Goal: Navigation & Orientation: Find specific page/section

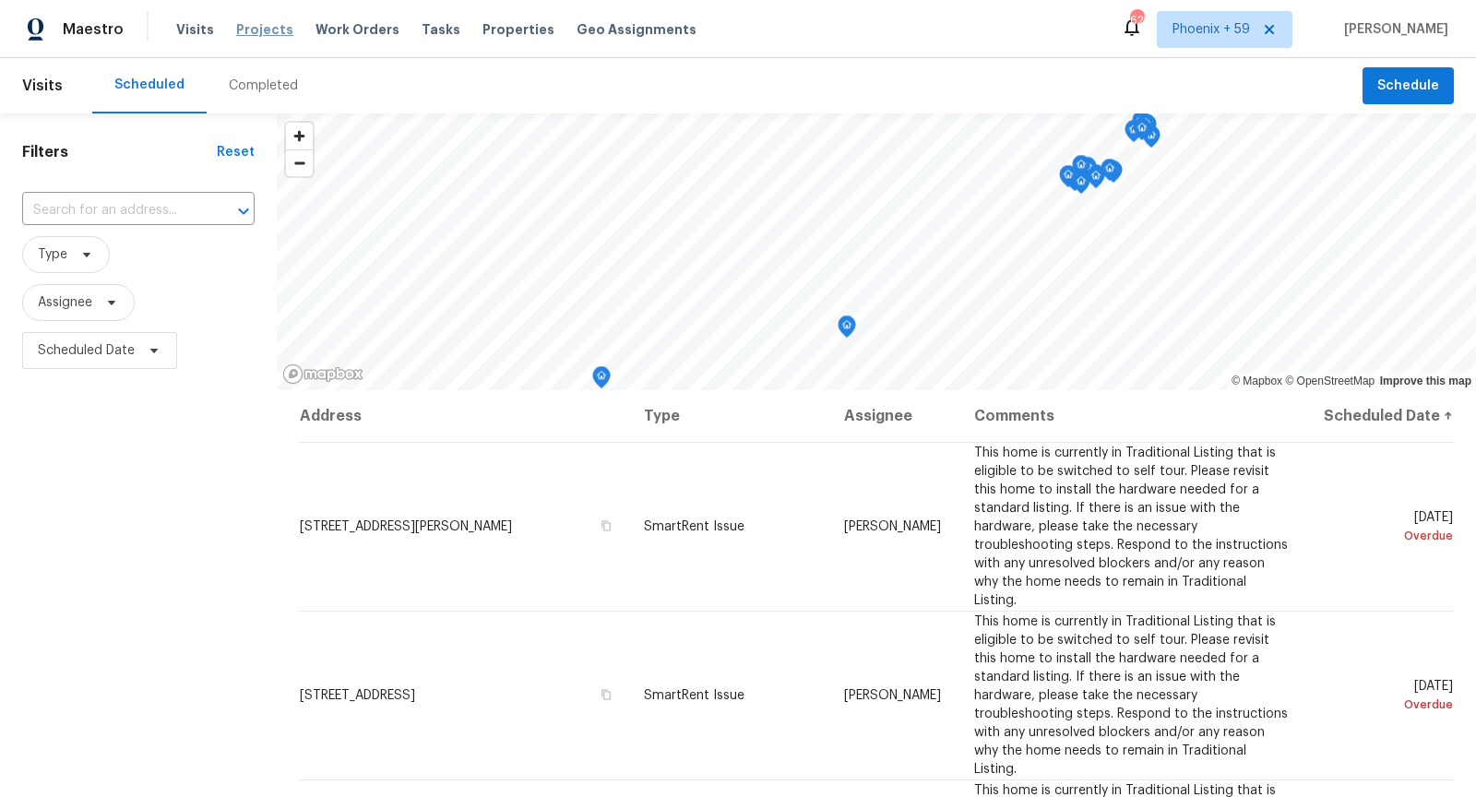
click at [265, 34] on span "Projects" at bounding box center [264, 29] width 57 height 18
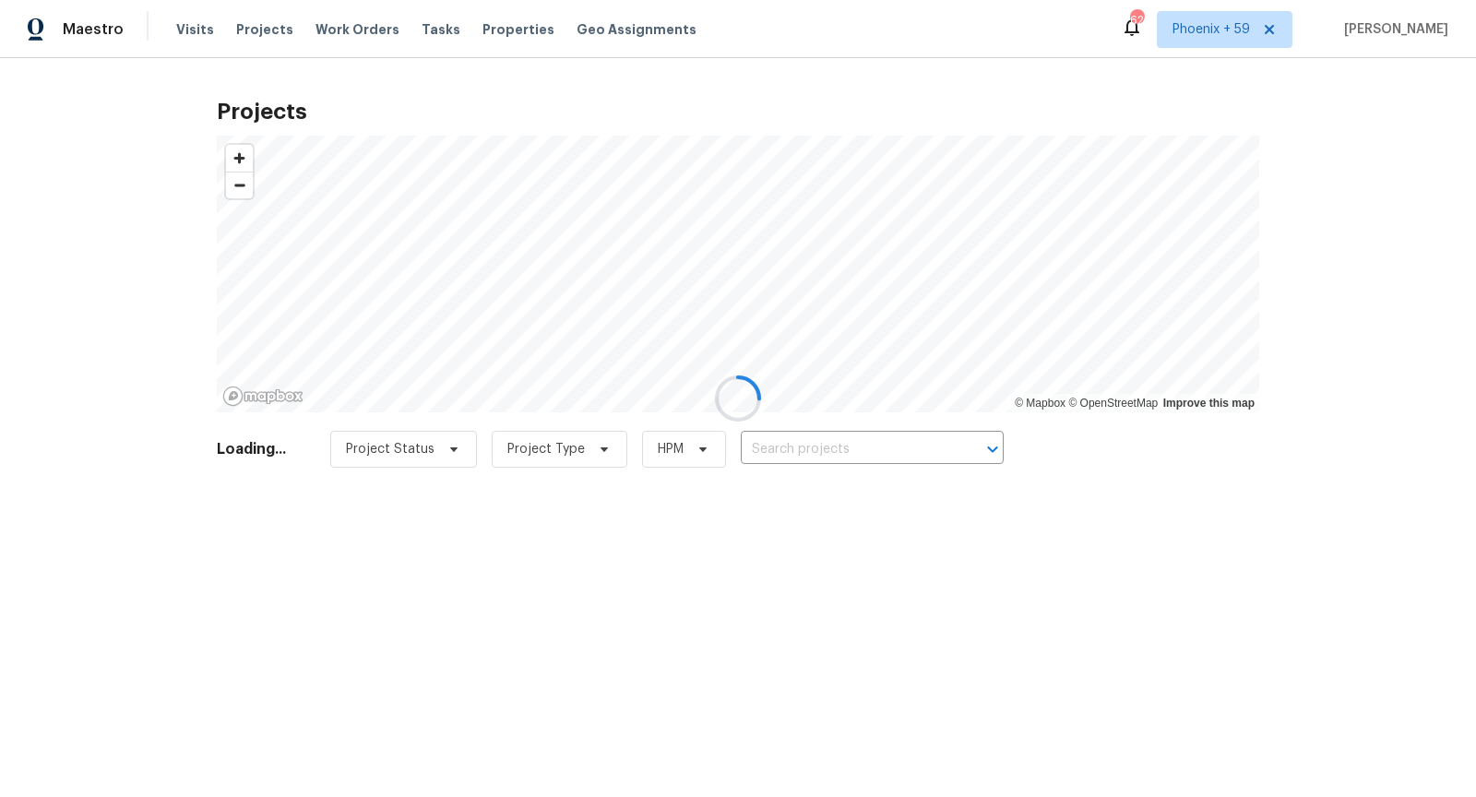
click at [891, 452] on div at bounding box center [738, 398] width 1476 height 797
click at [818, 445] on div at bounding box center [738, 398] width 1476 height 797
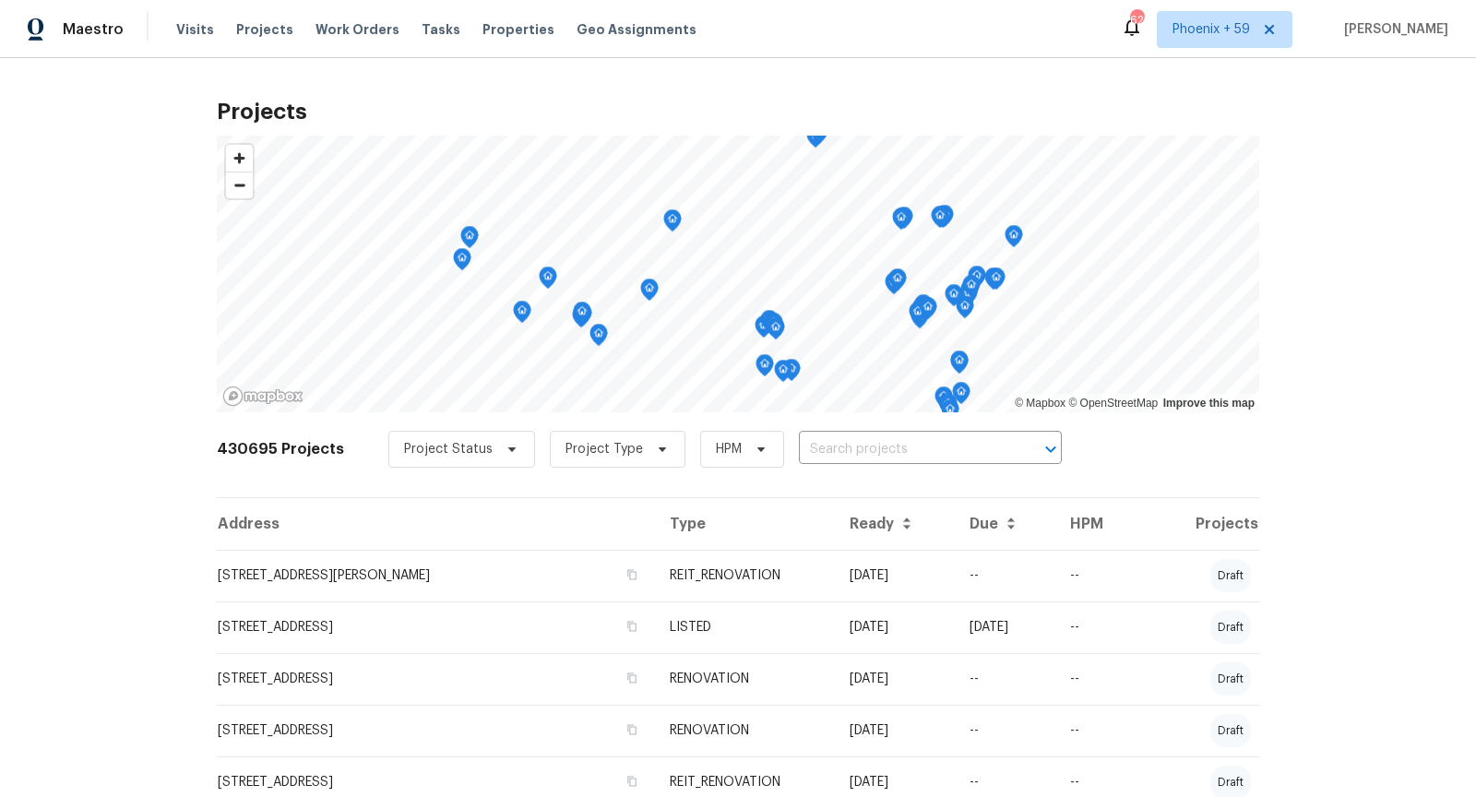
click at [818, 445] on input "text" at bounding box center [904, 450] width 211 height 29
click at [911, 448] on input "1175 prickly pear" at bounding box center [904, 450] width 211 height 29
drag, startPoint x: 866, startPoint y: 451, endPoint x: 944, endPoint y: 451, distance: 78.4
click at [943, 451] on input "1175 prickly pear" at bounding box center [904, 450] width 211 height 29
type input "1175 pr"
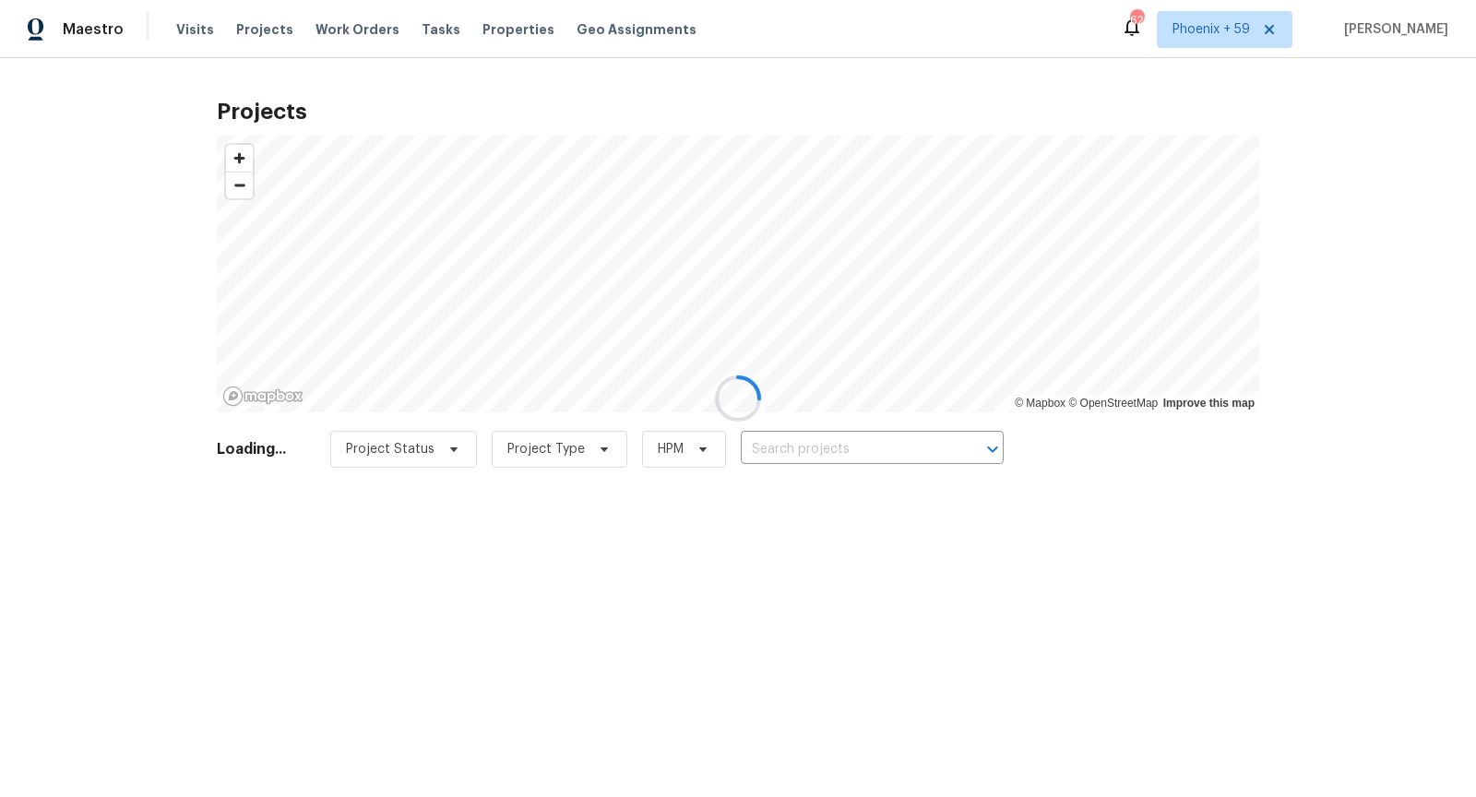
click at [812, 452] on div at bounding box center [738, 398] width 1476 height 797
click at [806, 440] on div at bounding box center [738, 398] width 1476 height 797
click at [808, 454] on div at bounding box center [738, 398] width 1476 height 797
click at [804, 446] on div at bounding box center [738, 398] width 1476 height 797
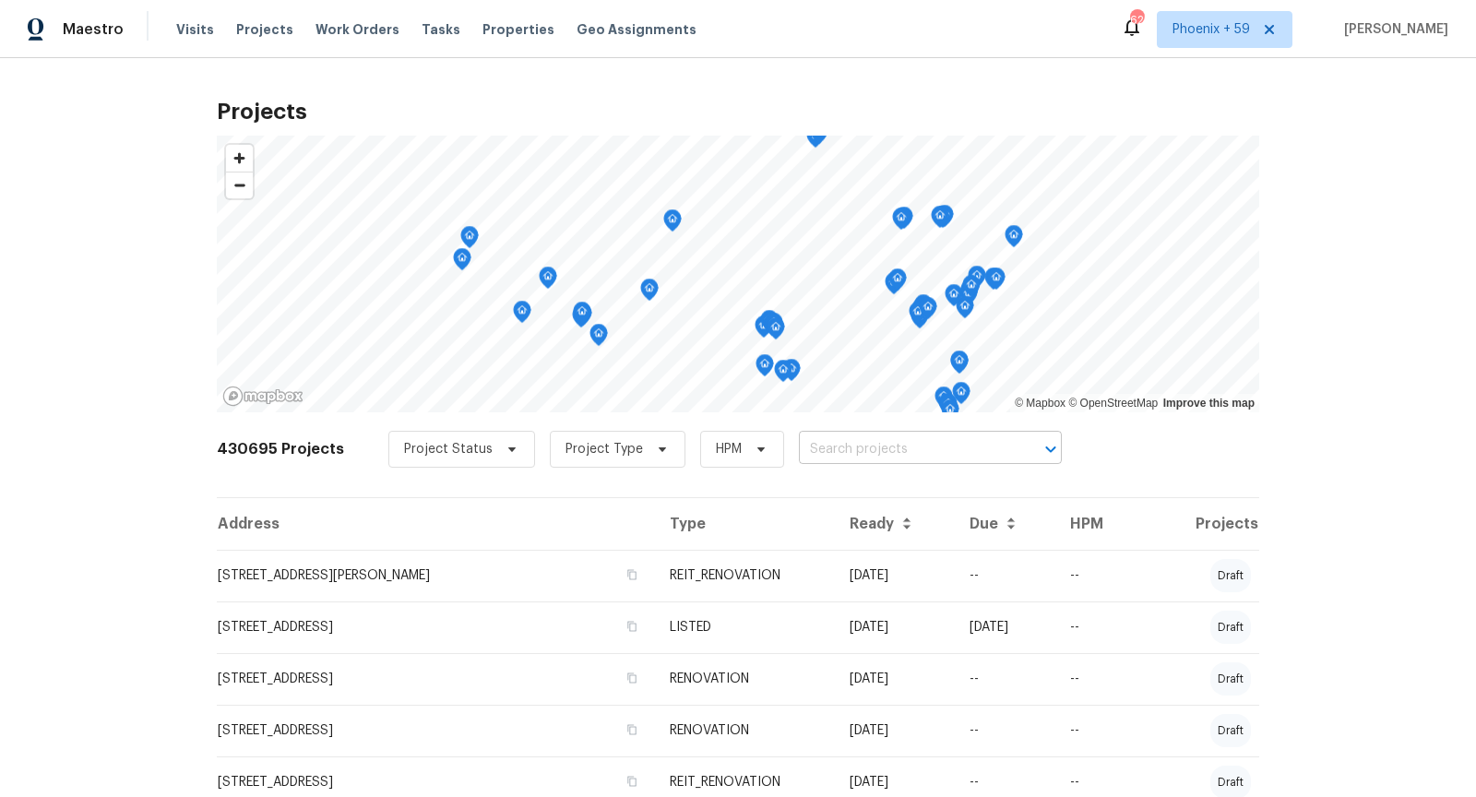
click at [819, 443] on input "text" at bounding box center [904, 450] width 211 height 29
type input "prickly"
click at [860, 459] on input "prickly" at bounding box center [904, 450] width 211 height 29
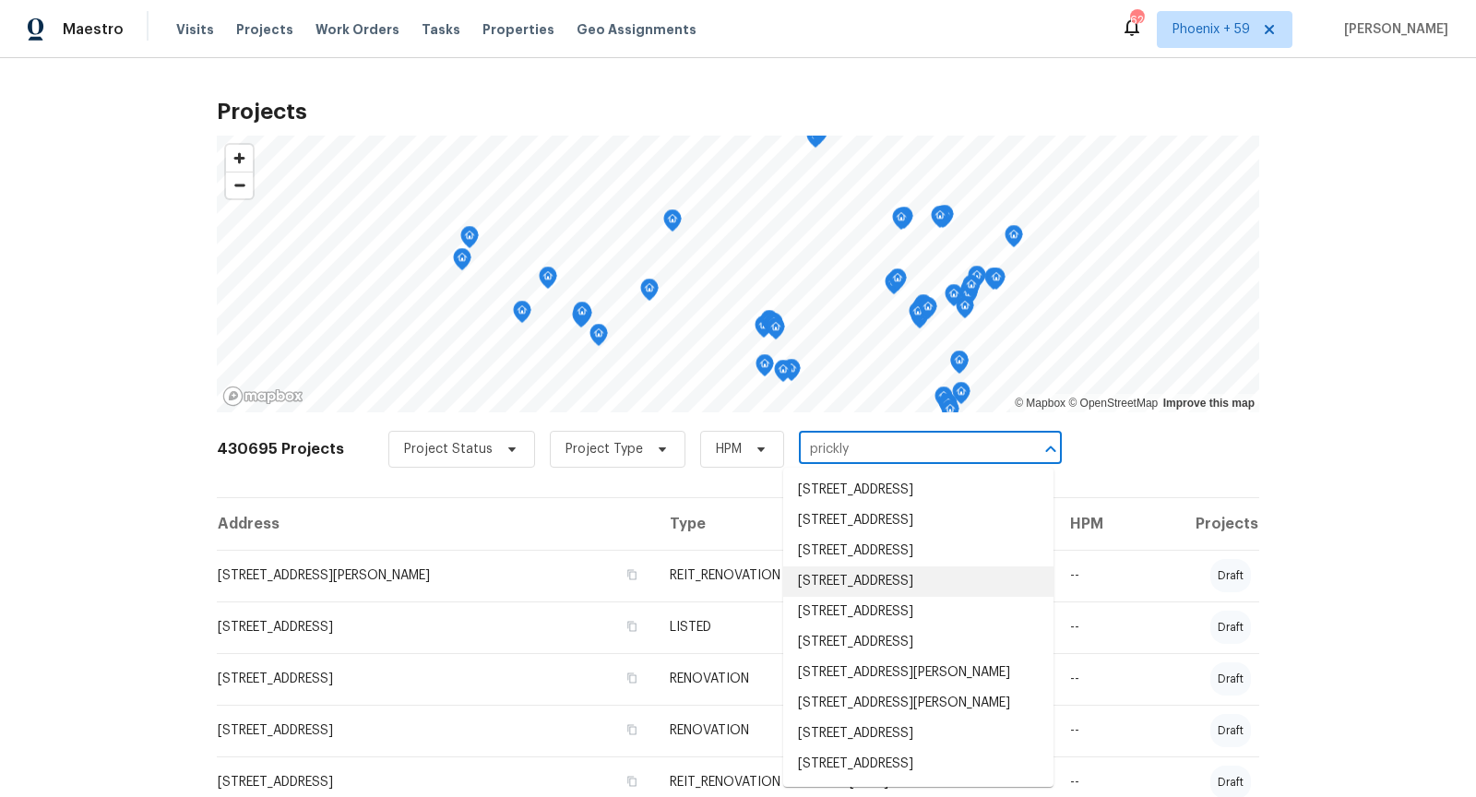
scroll to position [1024, 0]
click at [878, 749] on li "1175 E Prickly Pear St, Casa Grande, AZ 85122" at bounding box center [918, 764] width 270 height 30
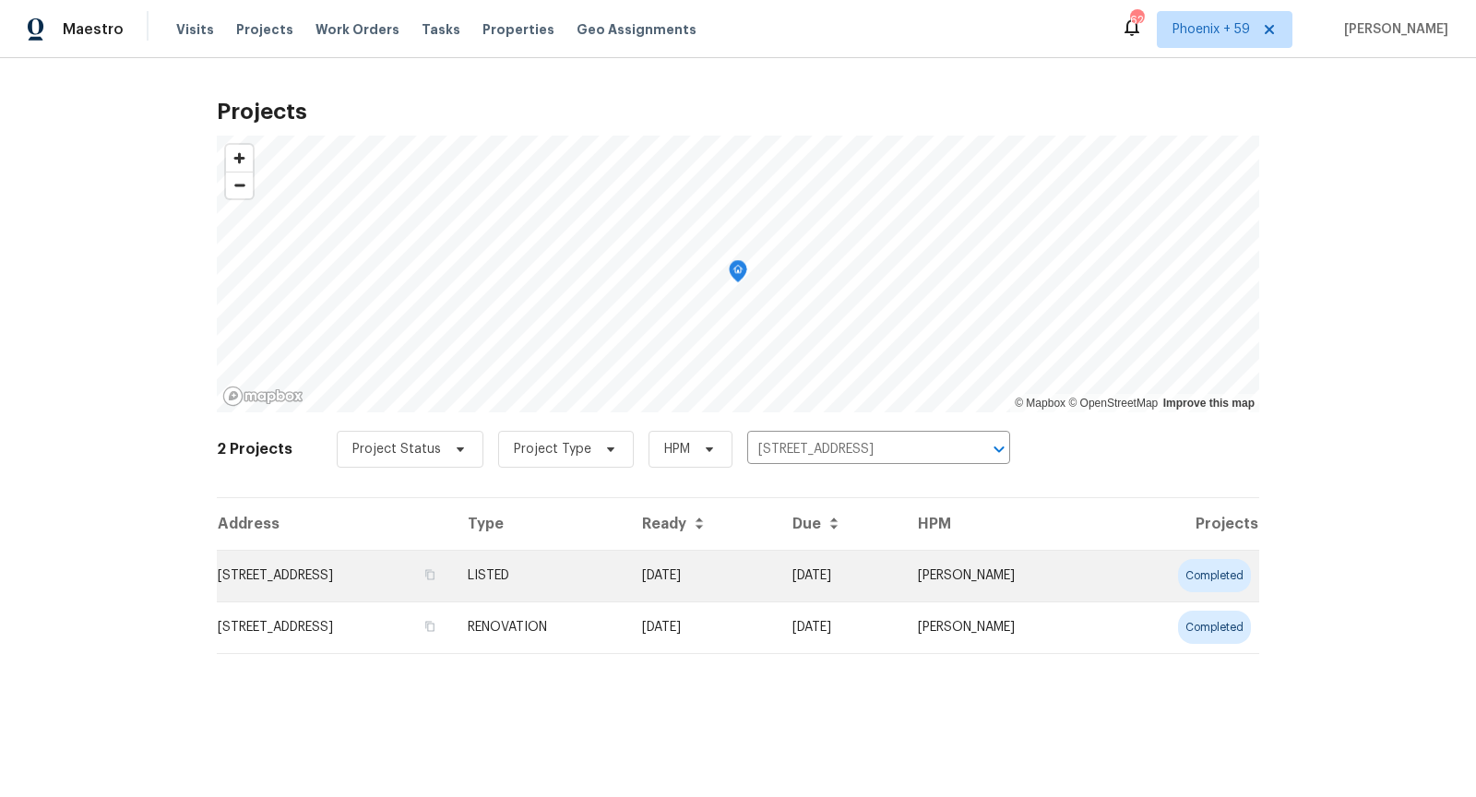
click at [304, 580] on td "1175 E Prickly Pear St, Casa Grande, AZ 85122" at bounding box center [335, 576] width 236 height 52
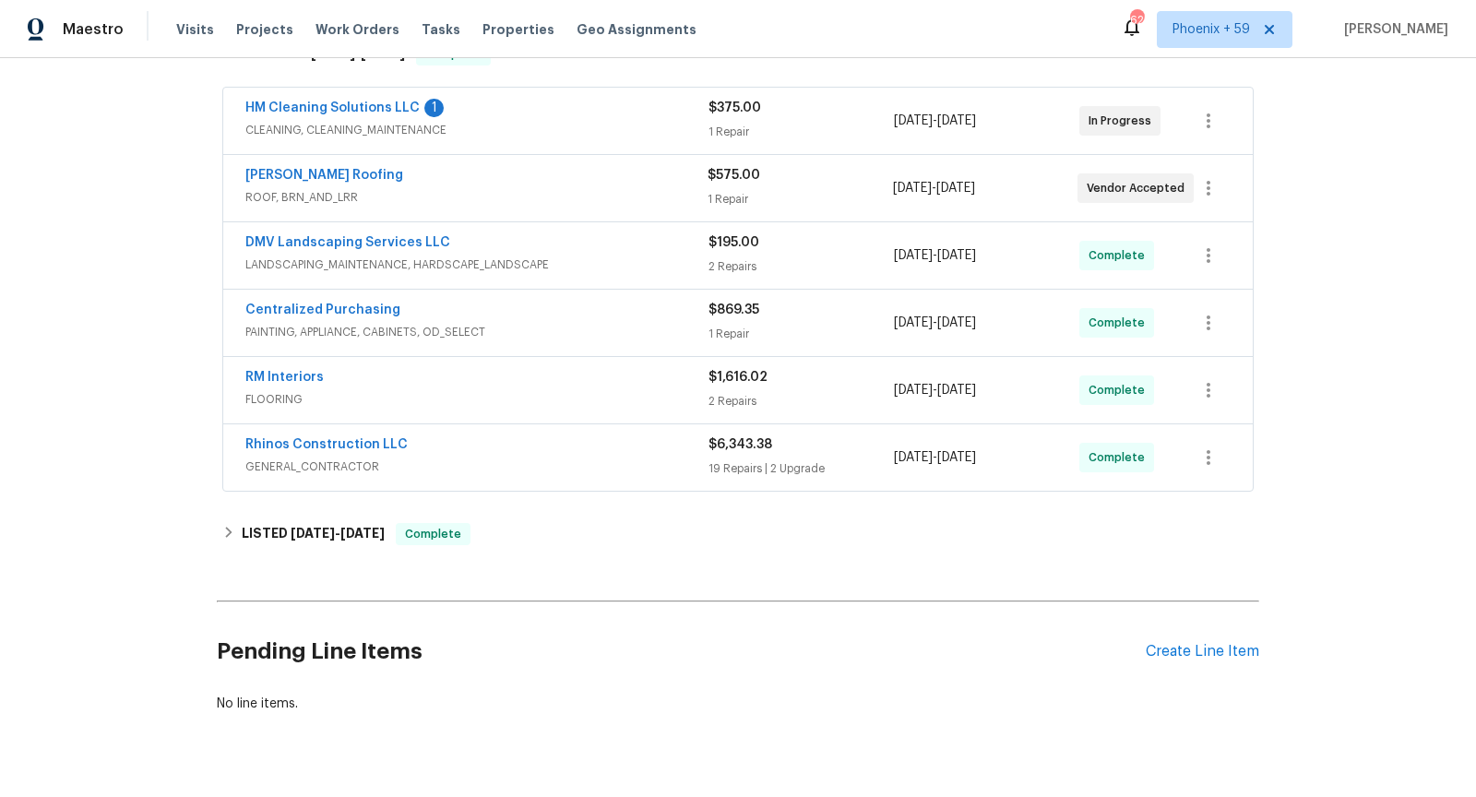
scroll to position [327, 0]
click at [586, 456] on span "GENERAL_CONTRACTOR" at bounding box center [476, 465] width 463 height 18
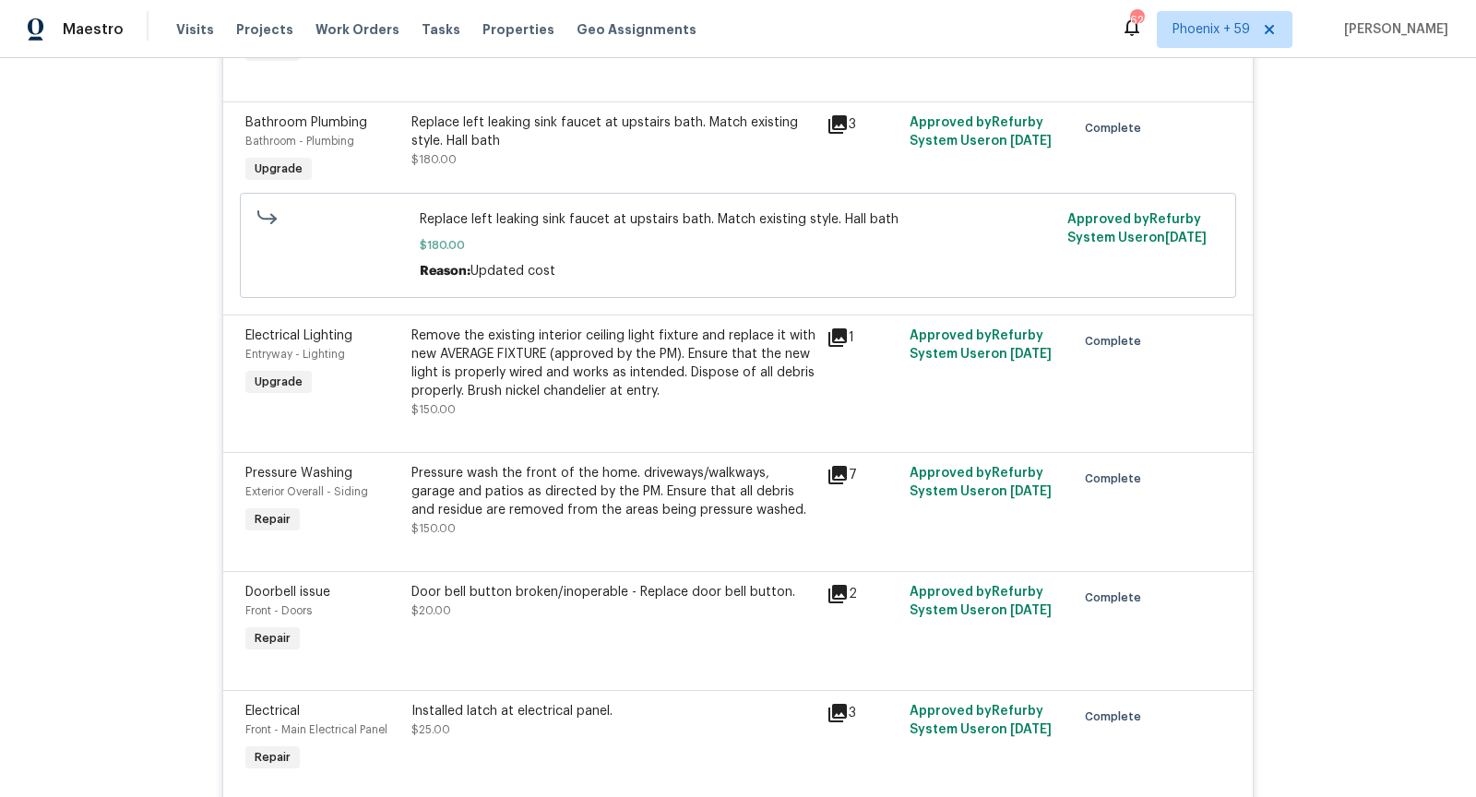
scroll to position [1467, 0]
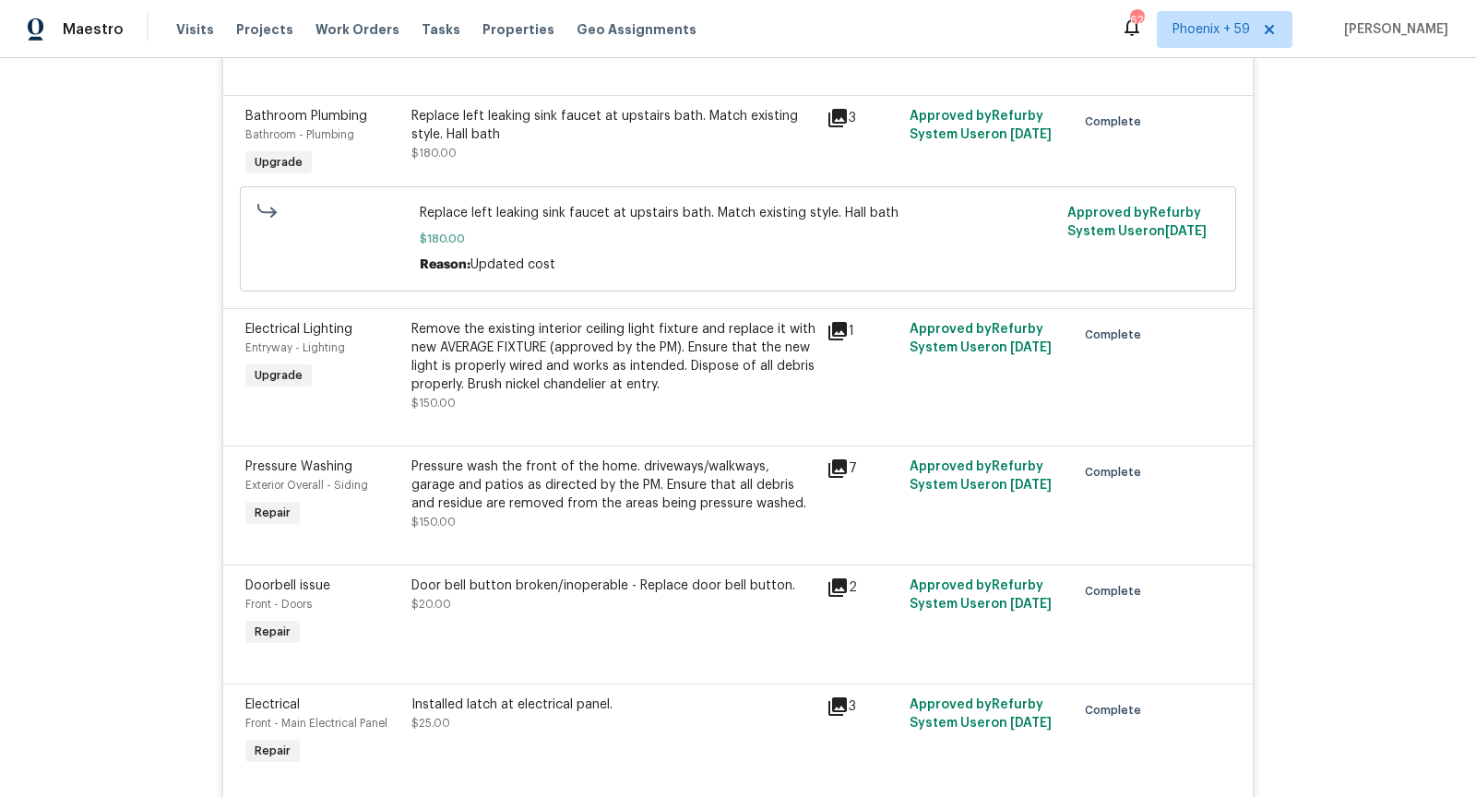
click at [842, 322] on icon at bounding box center [838, 331] width 18 height 18
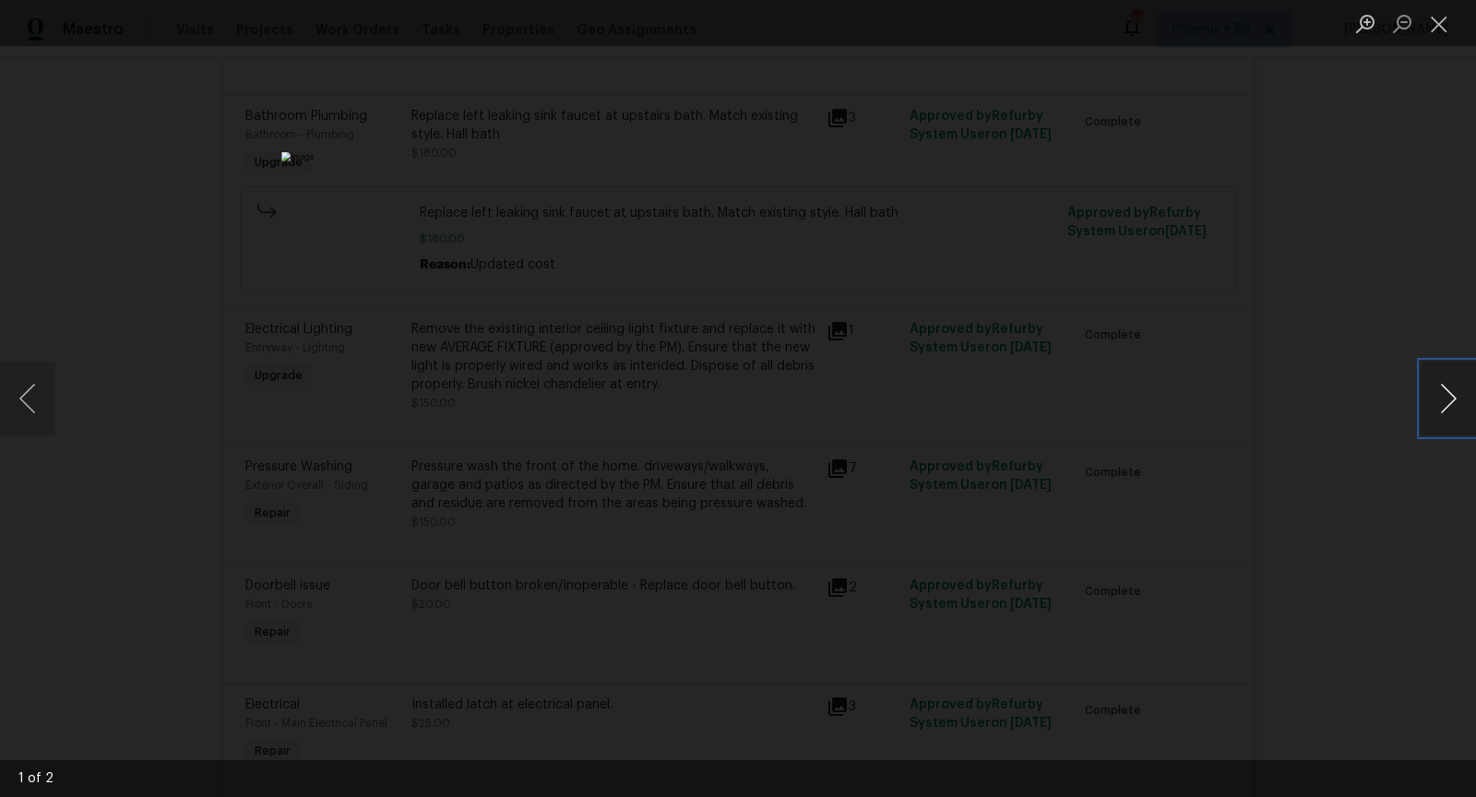
click at [1443, 415] on button "Next image" at bounding box center [1448, 399] width 55 height 74
click at [1313, 448] on div "Lightbox" at bounding box center [738, 398] width 1476 height 797
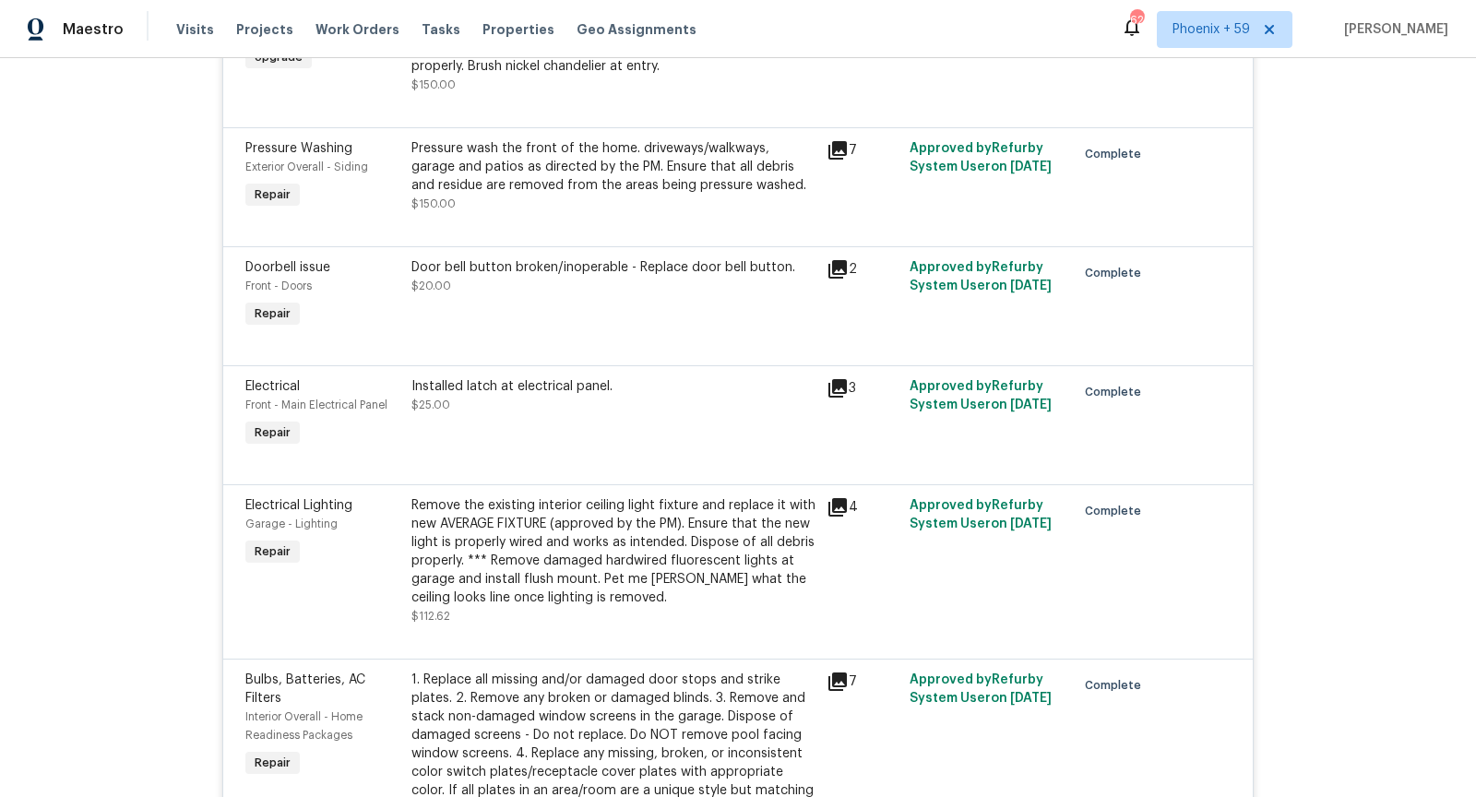
scroll to position [1788, 0]
click at [842, 375] on icon at bounding box center [838, 386] width 22 height 22
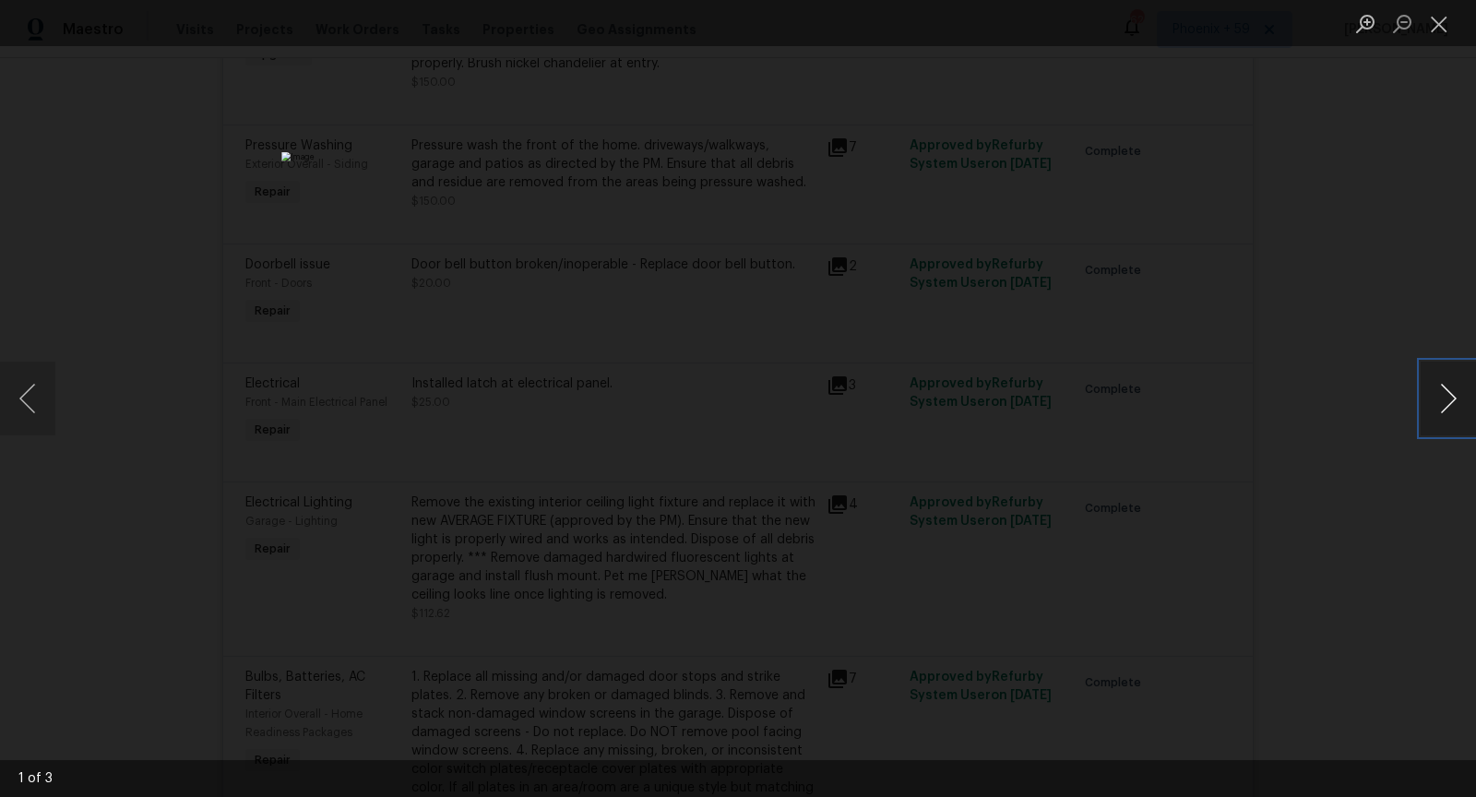
click at [1451, 403] on button "Next image" at bounding box center [1448, 399] width 55 height 74
click at [1376, 487] on div "Lightbox" at bounding box center [738, 398] width 1476 height 797
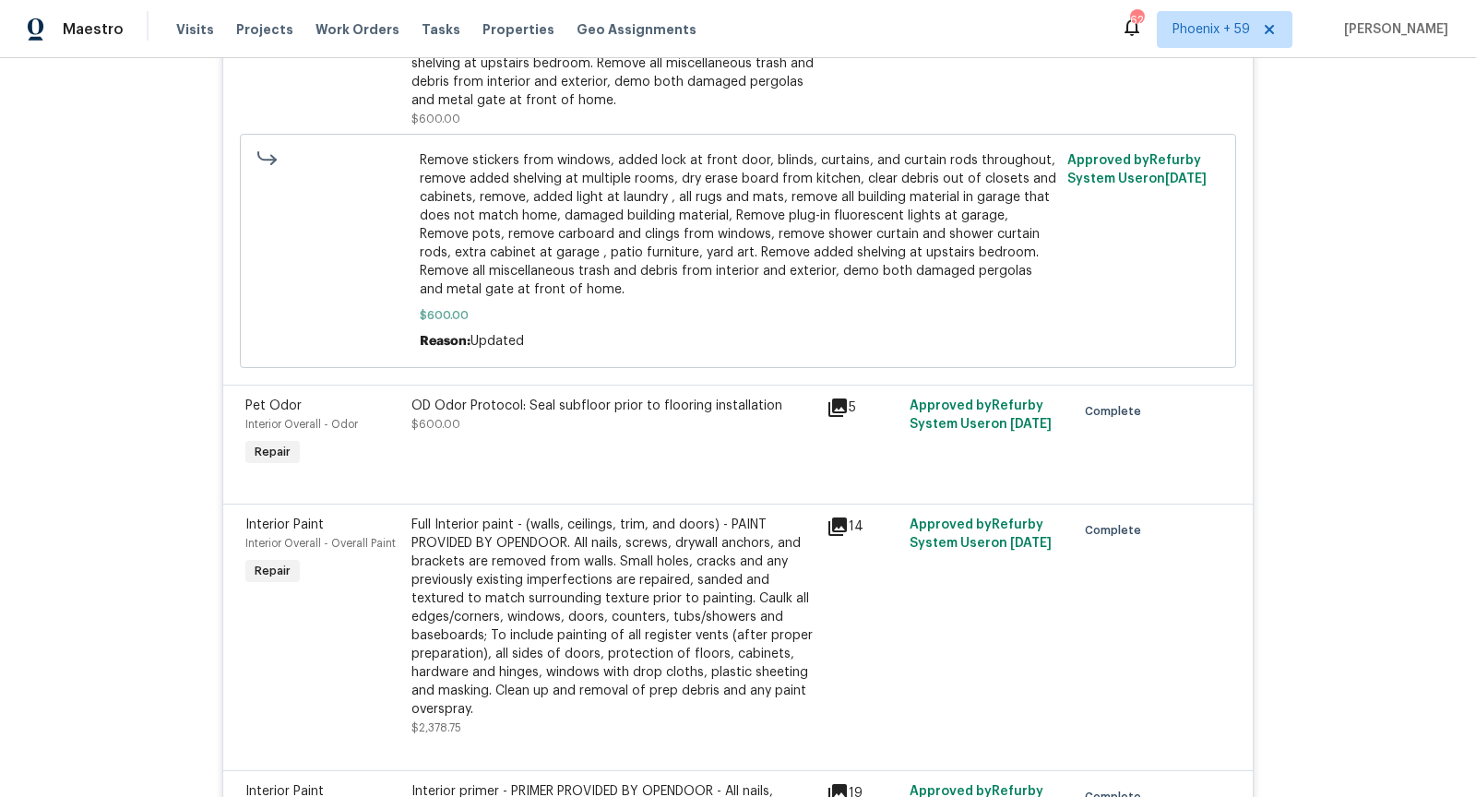
scroll to position [2910, 0]
click at [835, 398] on icon at bounding box center [838, 407] width 18 height 18
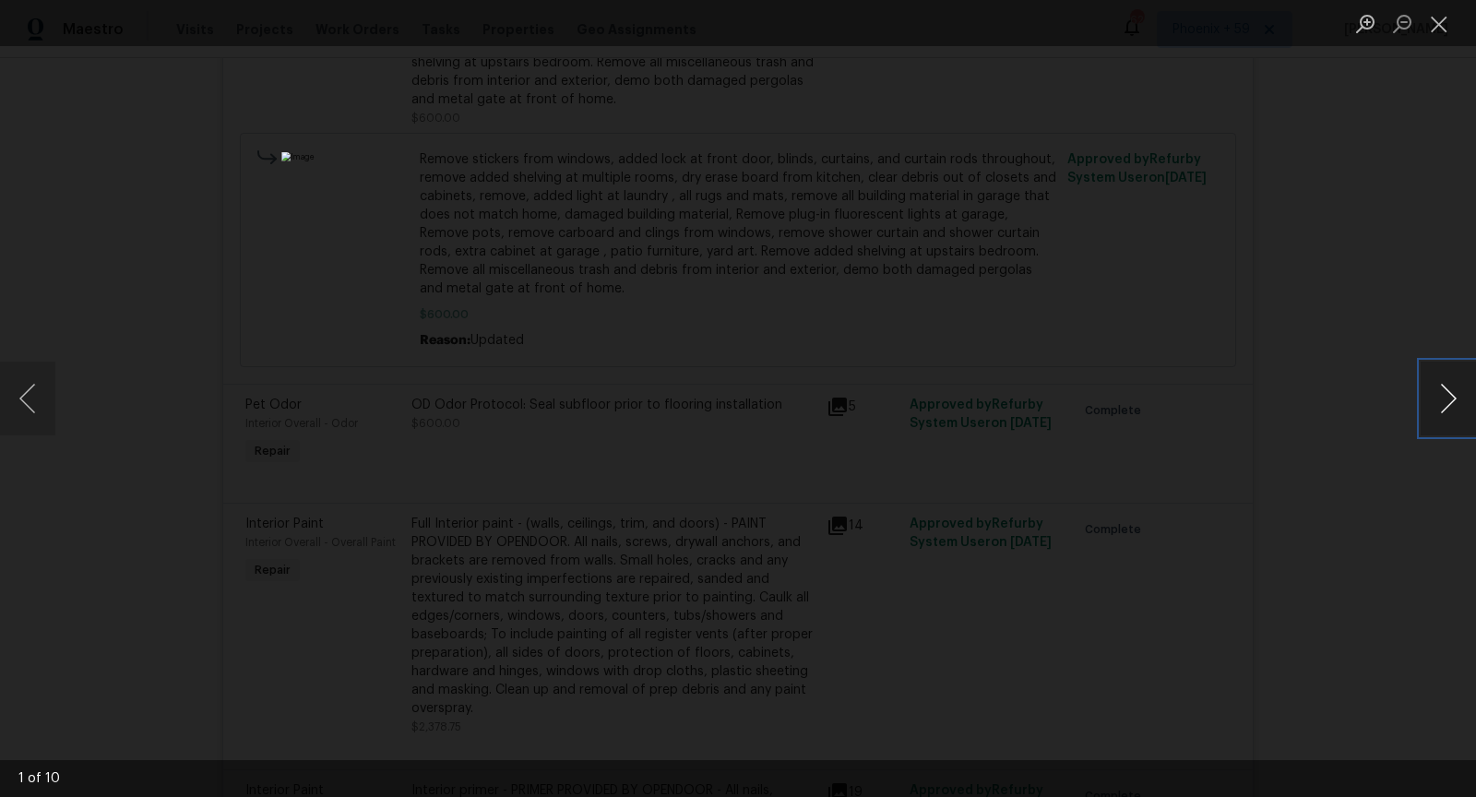
click at [1442, 407] on button "Next image" at bounding box center [1448, 399] width 55 height 74
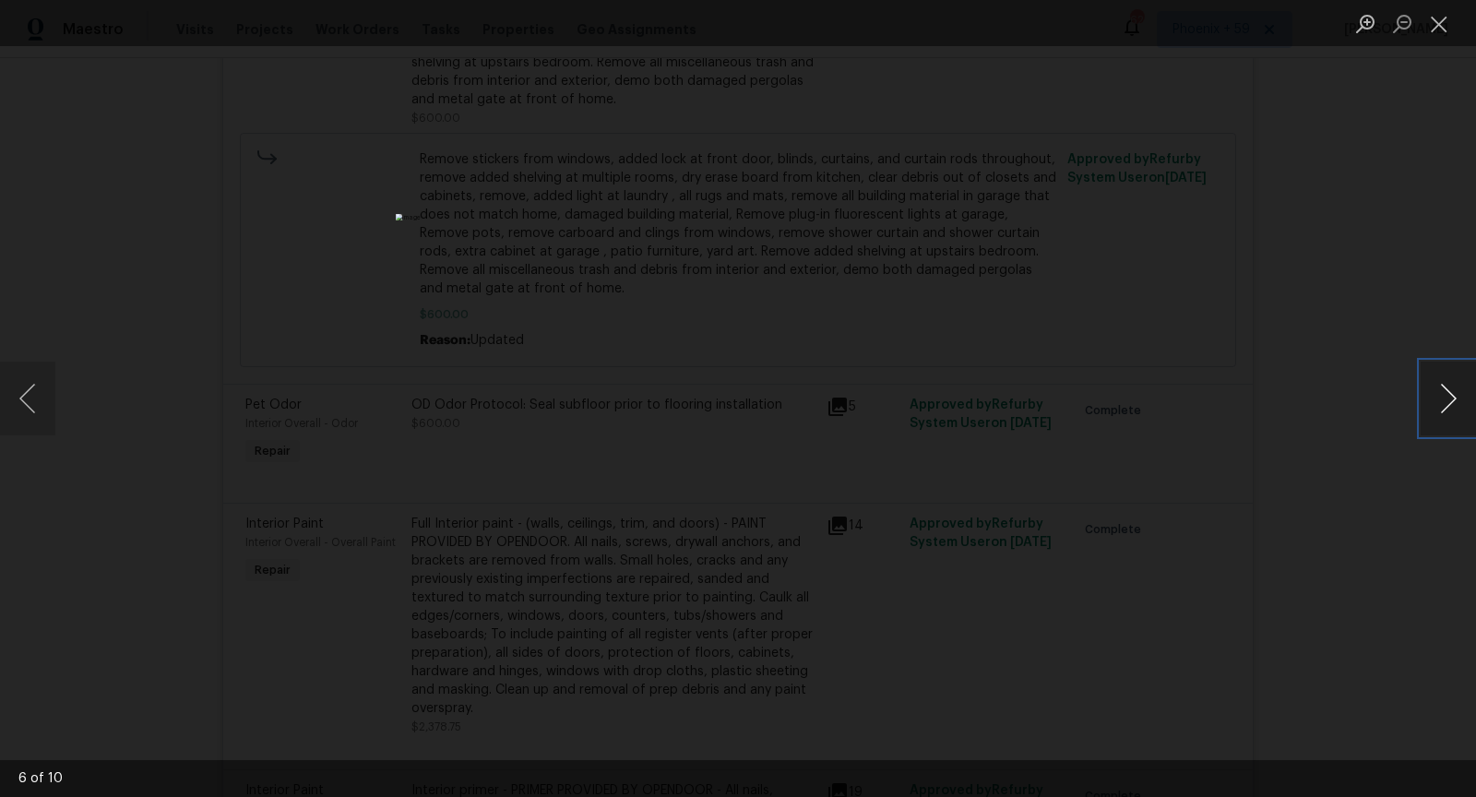
click at [1442, 407] on button "Next image" at bounding box center [1448, 399] width 55 height 74
click at [1443, 405] on button "Next image" at bounding box center [1448, 399] width 55 height 74
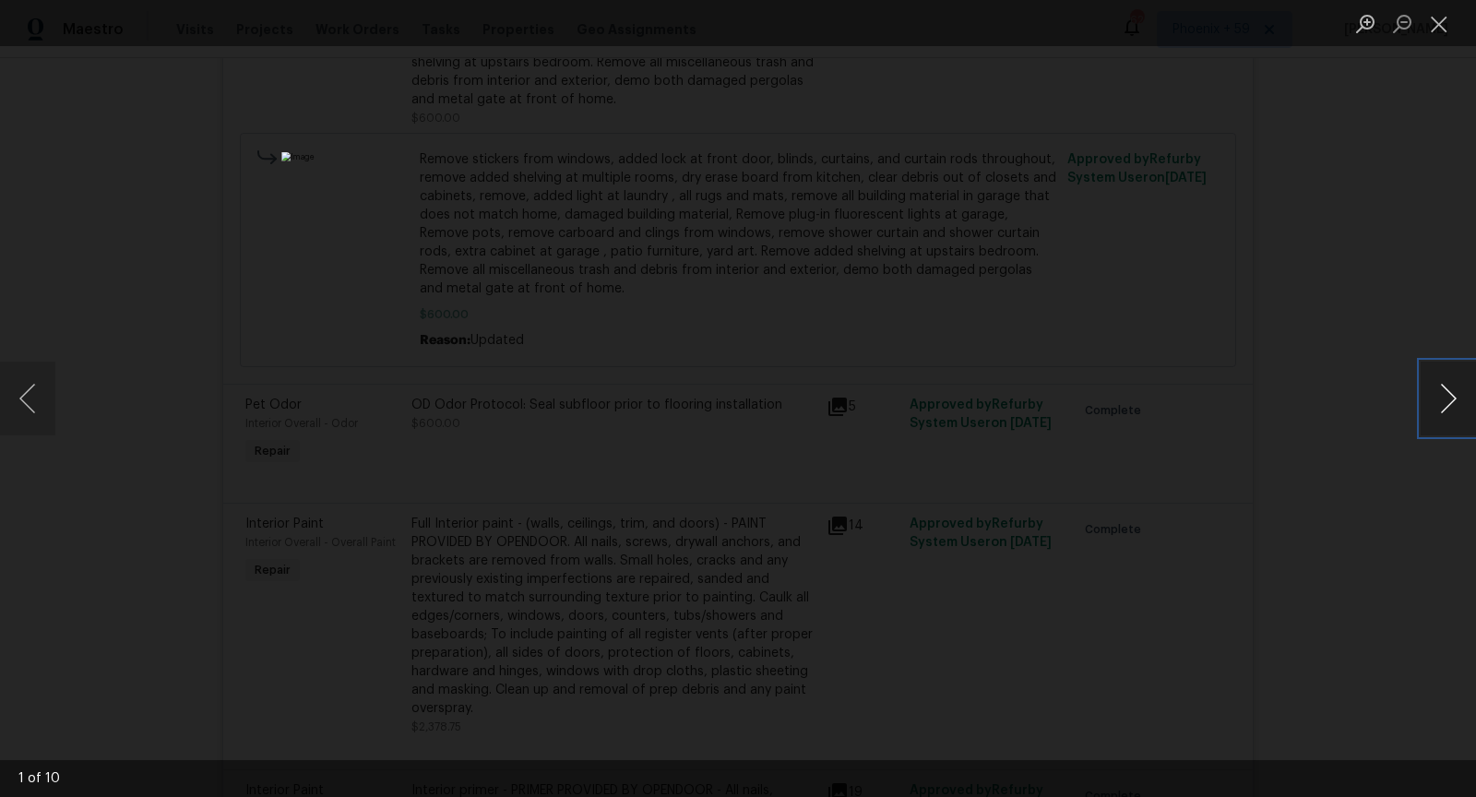
click at [1443, 405] on button "Next image" at bounding box center [1448, 399] width 55 height 74
click at [1448, 33] on button "Close lightbox" at bounding box center [1439, 23] width 37 height 32
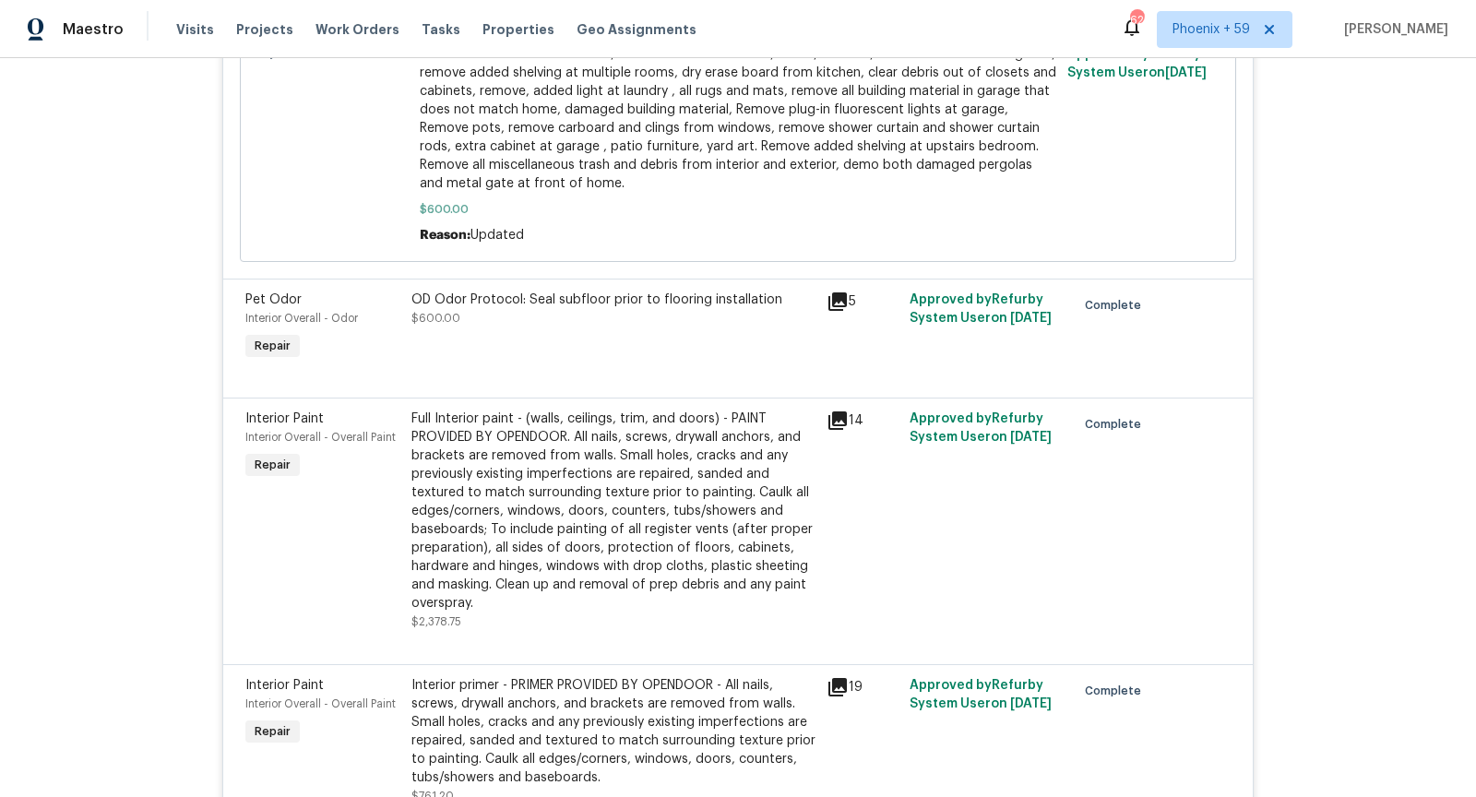
scroll to position [3022, 0]
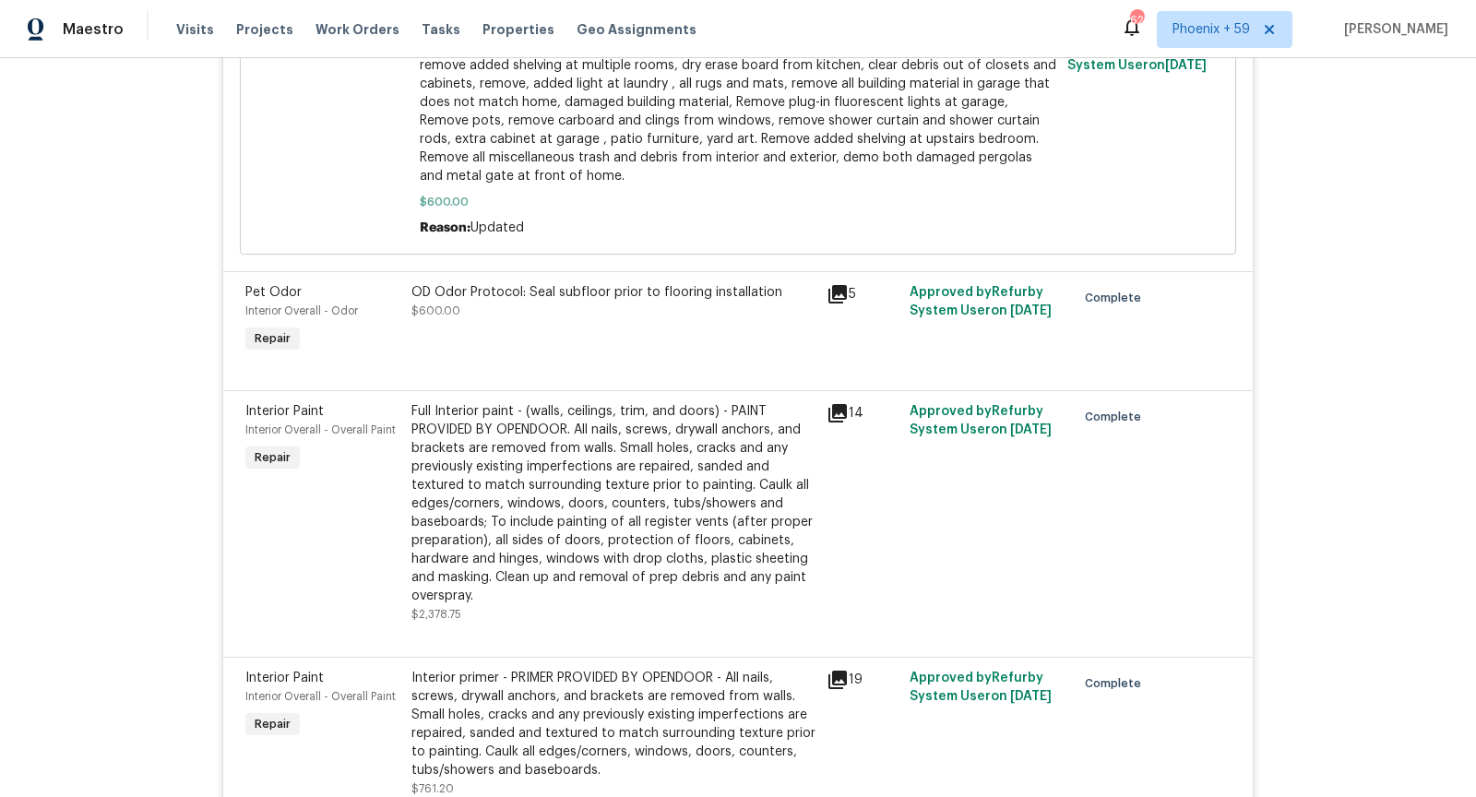
click at [838, 404] on icon at bounding box center [838, 413] width 18 height 18
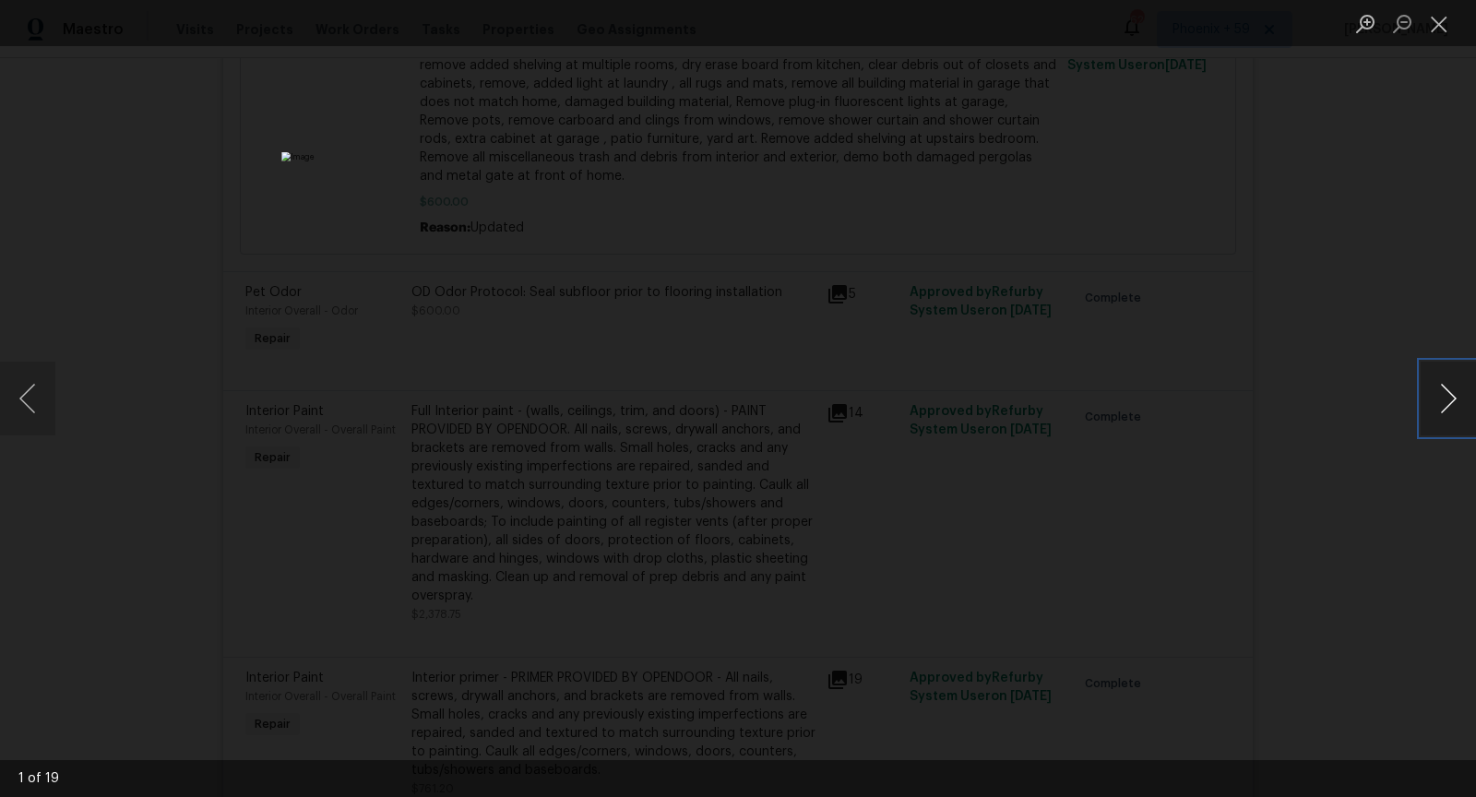
click at [1460, 403] on button "Next image" at bounding box center [1448, 399] width 55 height 74
click at [22, 395] on button "Previous image" at bounding box center [27, 399] width 55 height 74
click at [40, 398] on button "Previous image" at bounding box center [27, 399] width 55 height 74
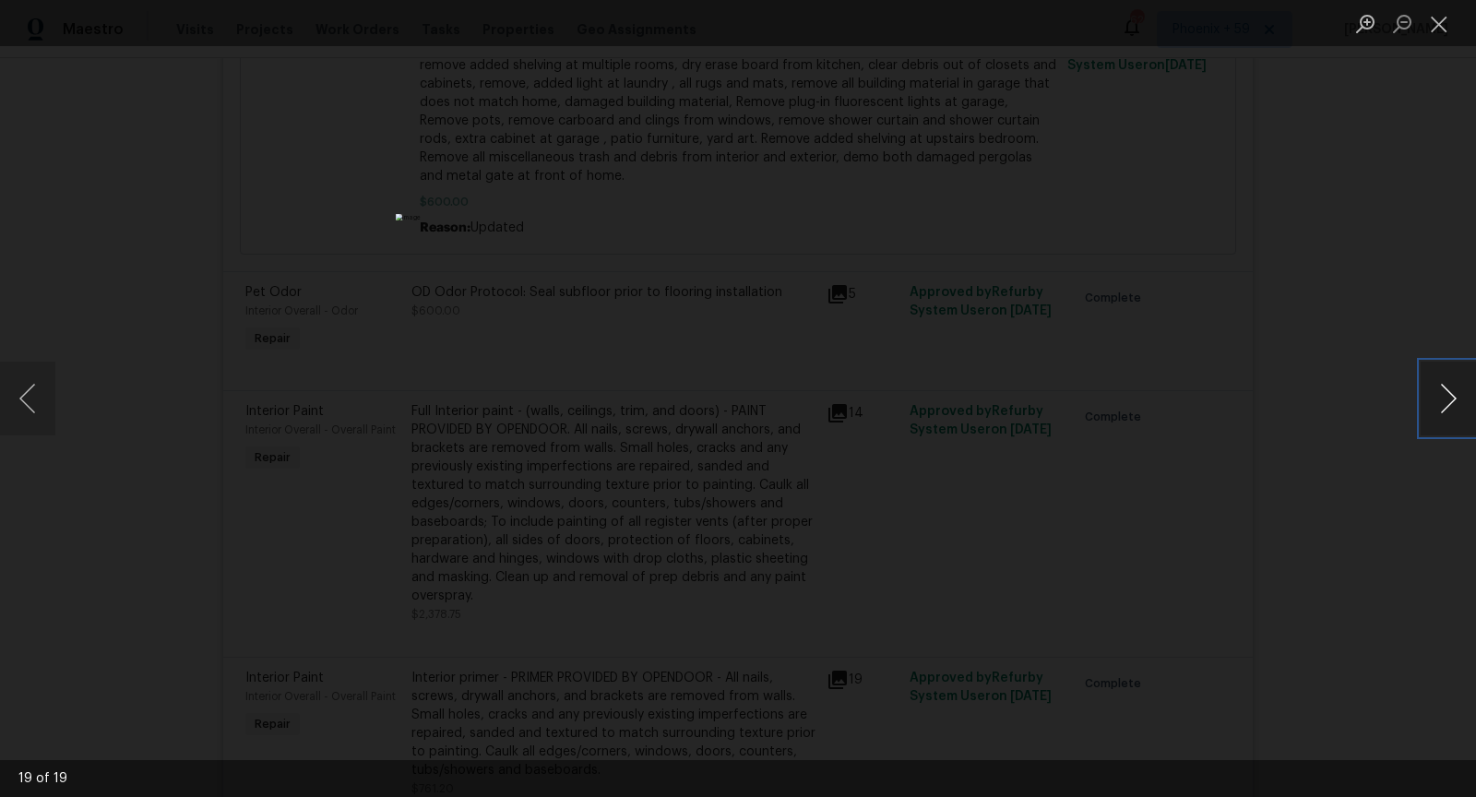
click at [1457, 390] on button "Next image" at bounding box center [1448, 399] width 55 height 74
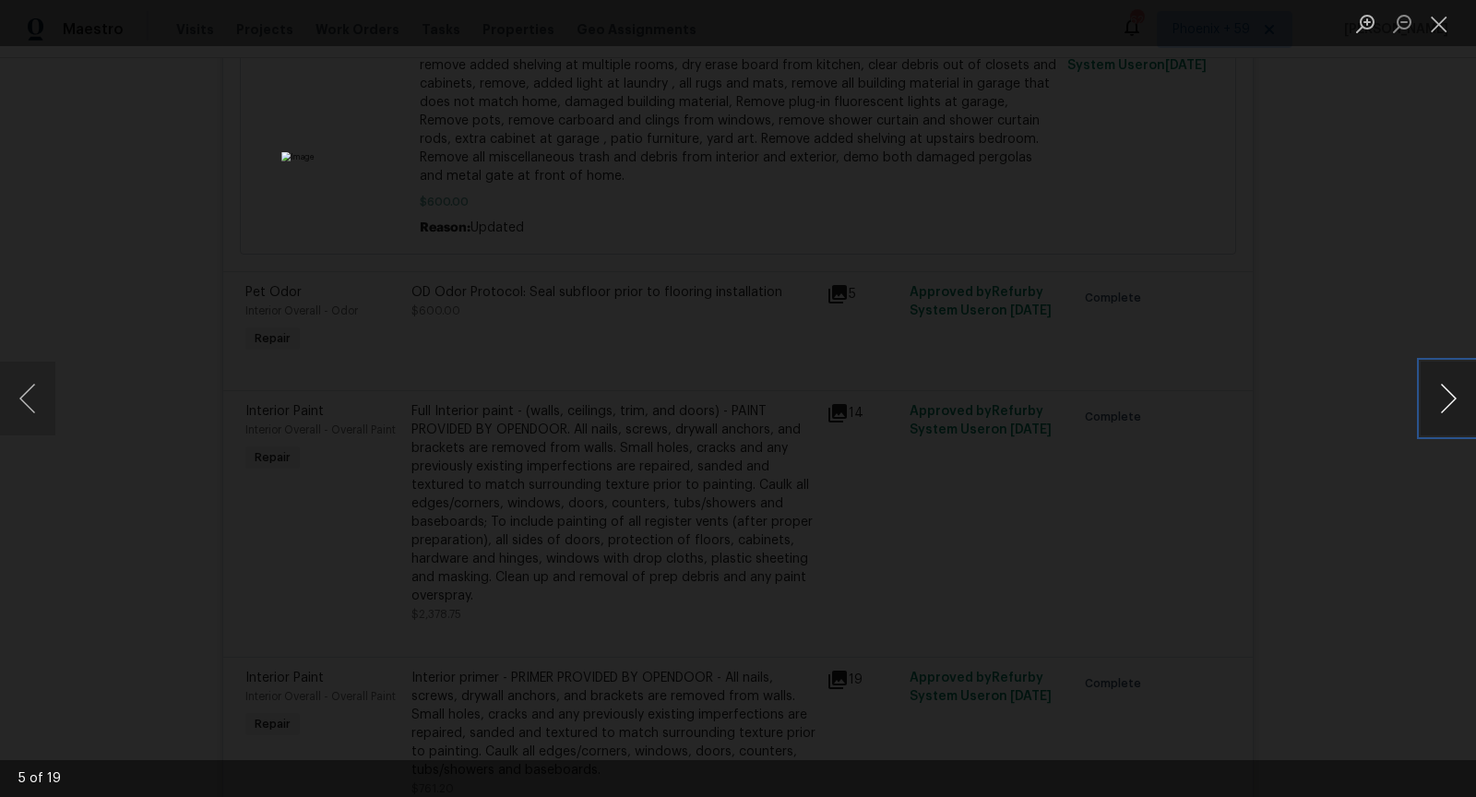
click at [1457, 390] on button "Next image" at bounding box center [1448, 399] width 55 height 74
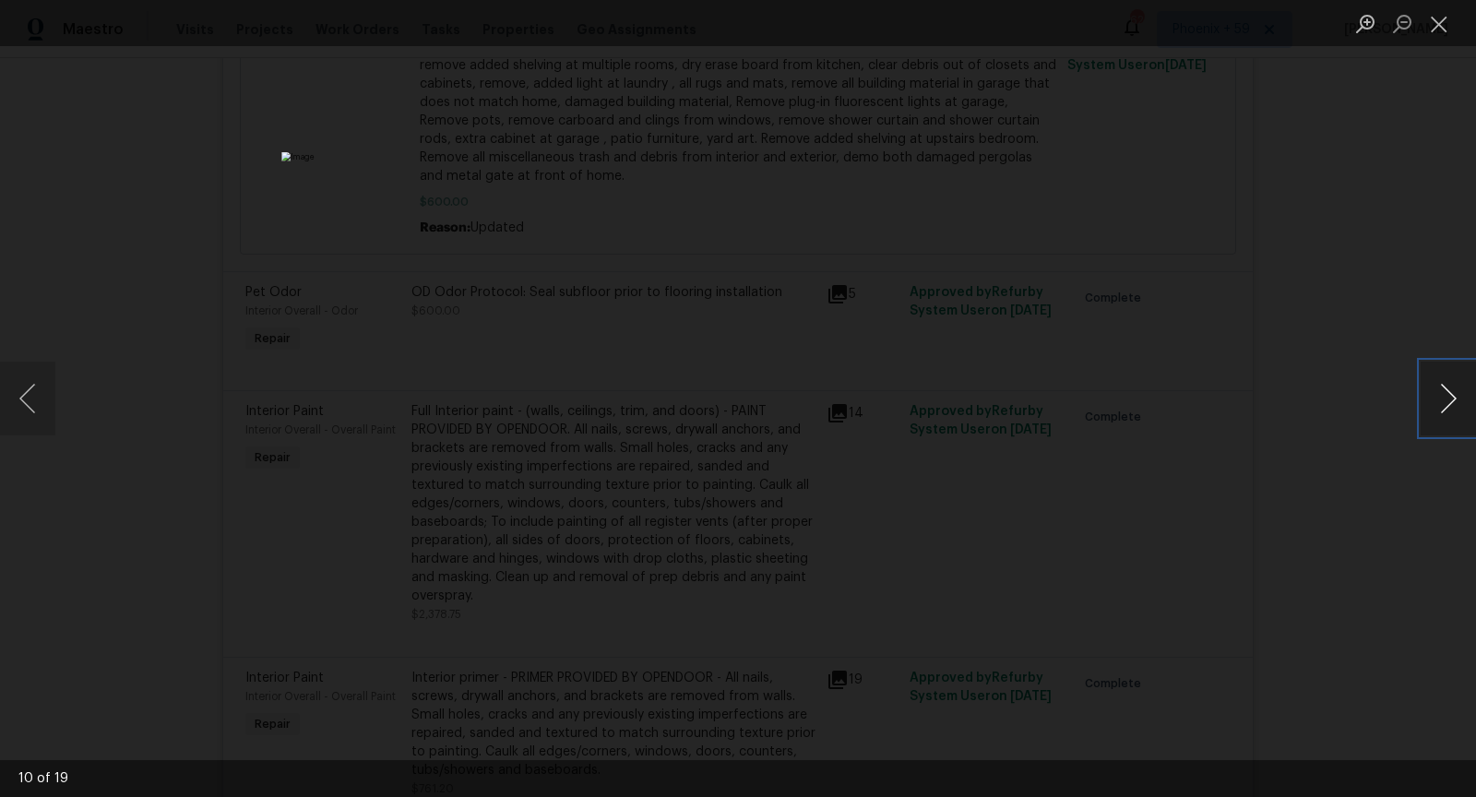
click at [1457, 390] on button "Next image" at bounding box center [1448, 399] width 55 height 74
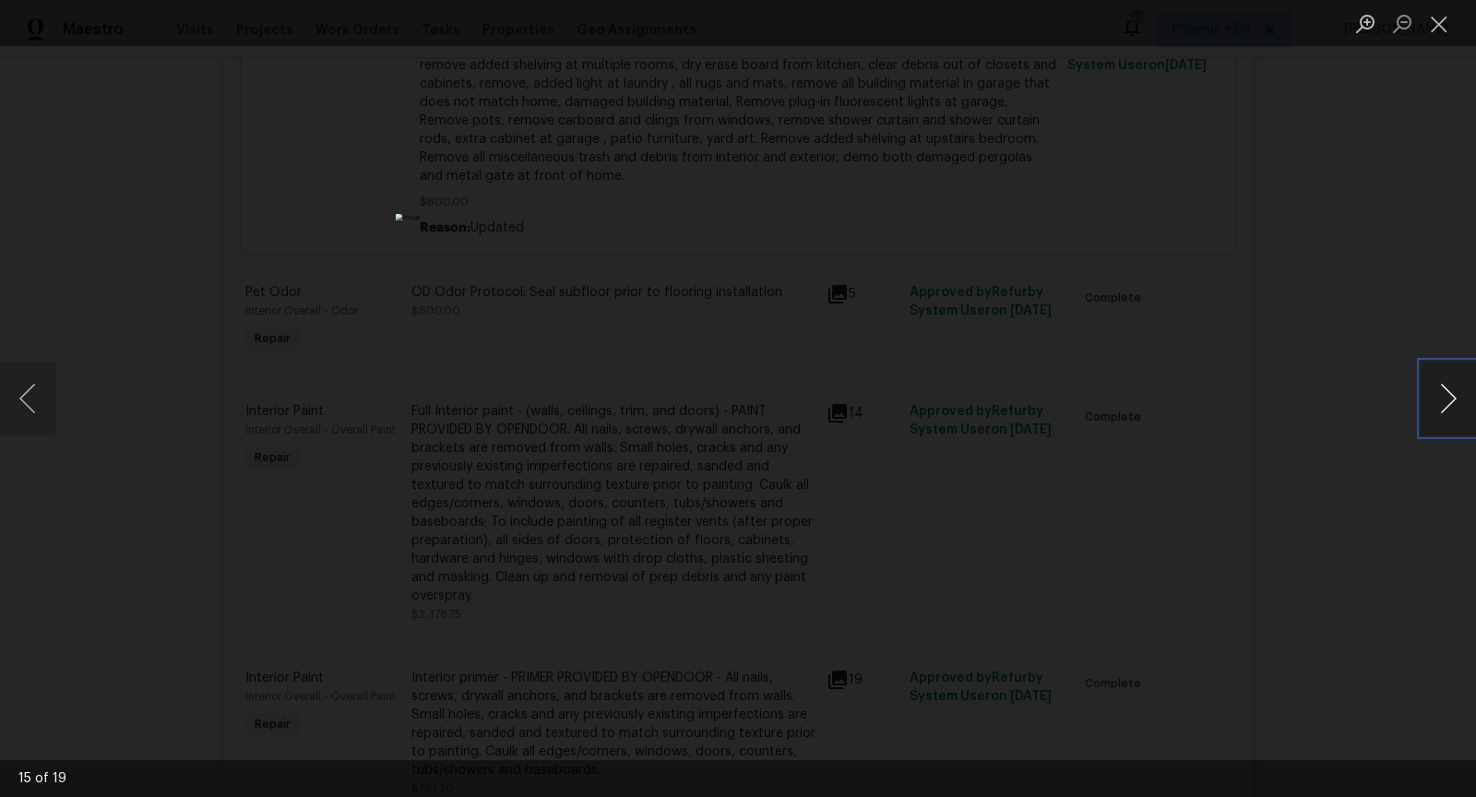
click at [1457, 390] on button "Next image" at bounding box center [1448, 399] width 55 height 74
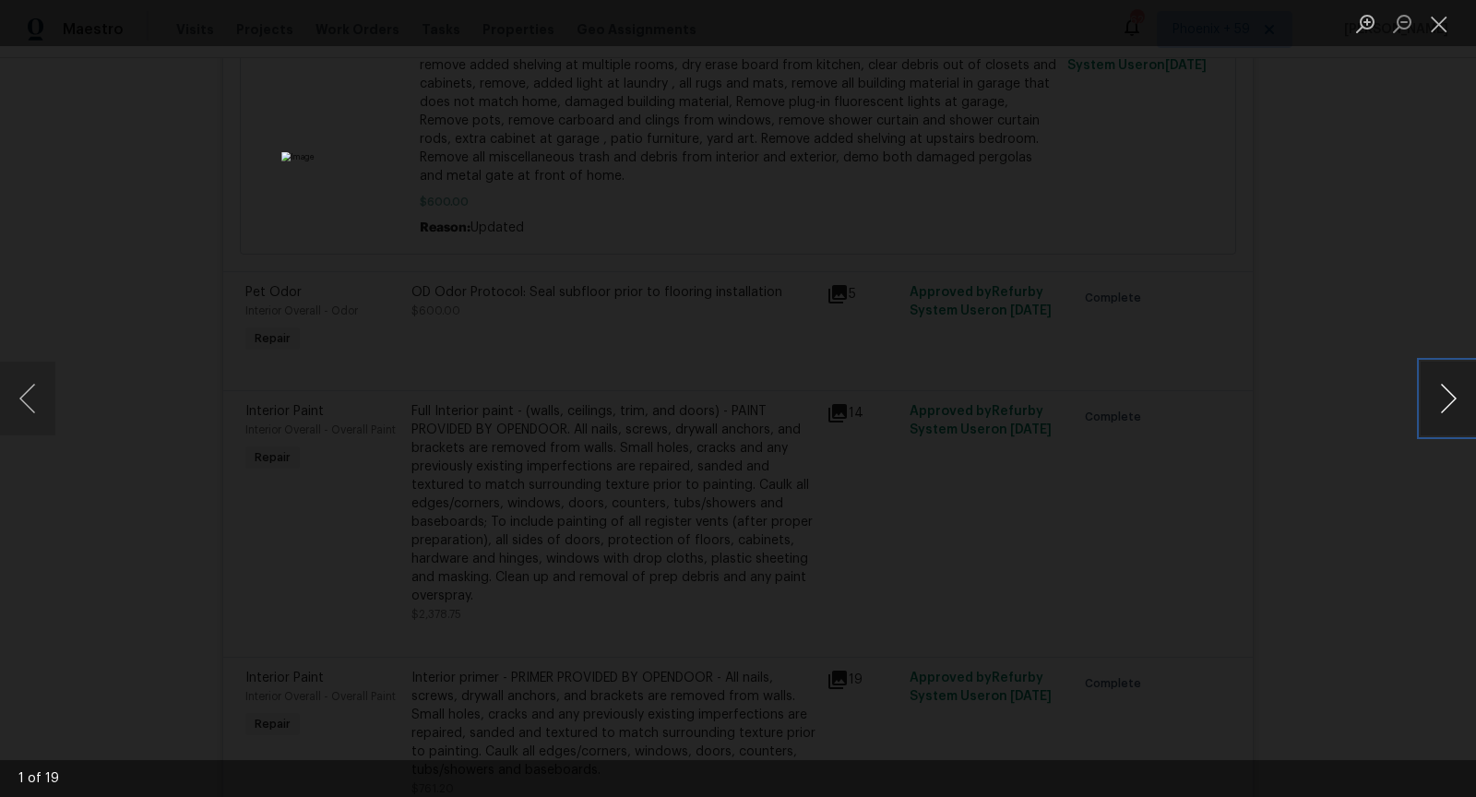
click at [1457, 390] on button "Next image" at bounding box center [1448, 399] width 55 height 74
click at [1321, 457] on div "Lightbox" at bounding box center [738, 398] width 1476 height 797
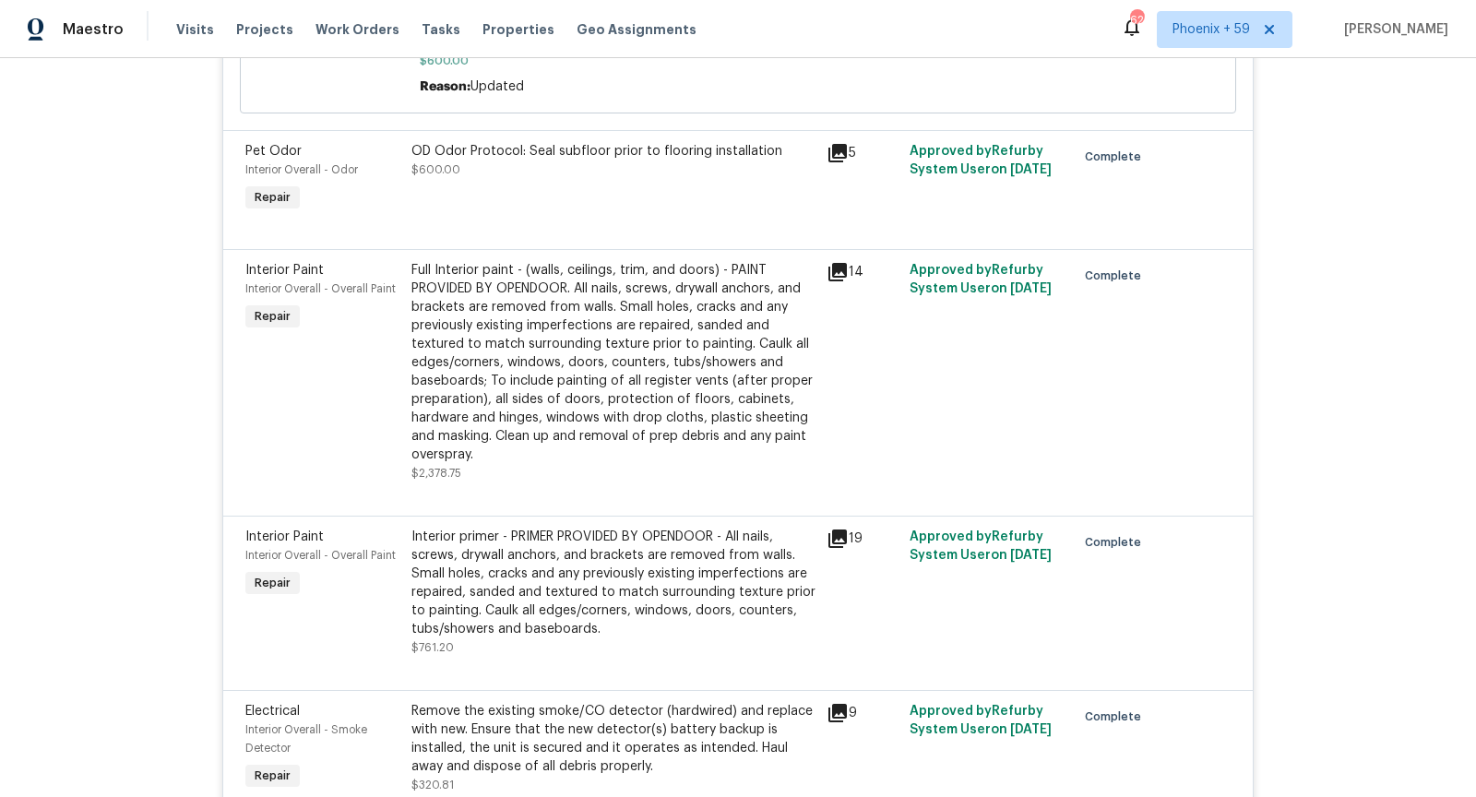
scroll to position [3166, 0]
click at [842, 525] on icon at bounding box center [838, 536] width 22 height 22
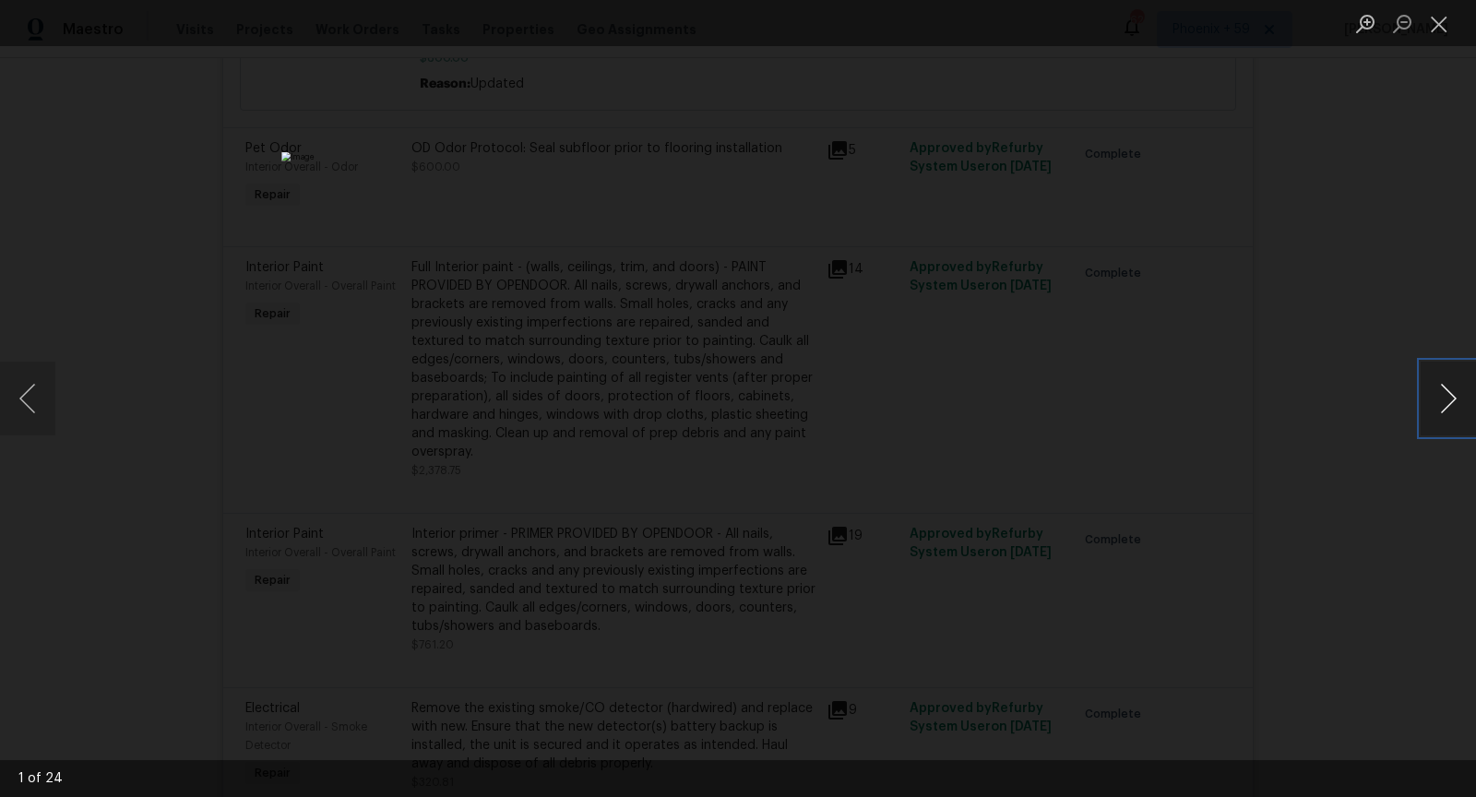
click at [1452, 415] on button "Next image" at bounding box center [1448, 399] width 55 height 74
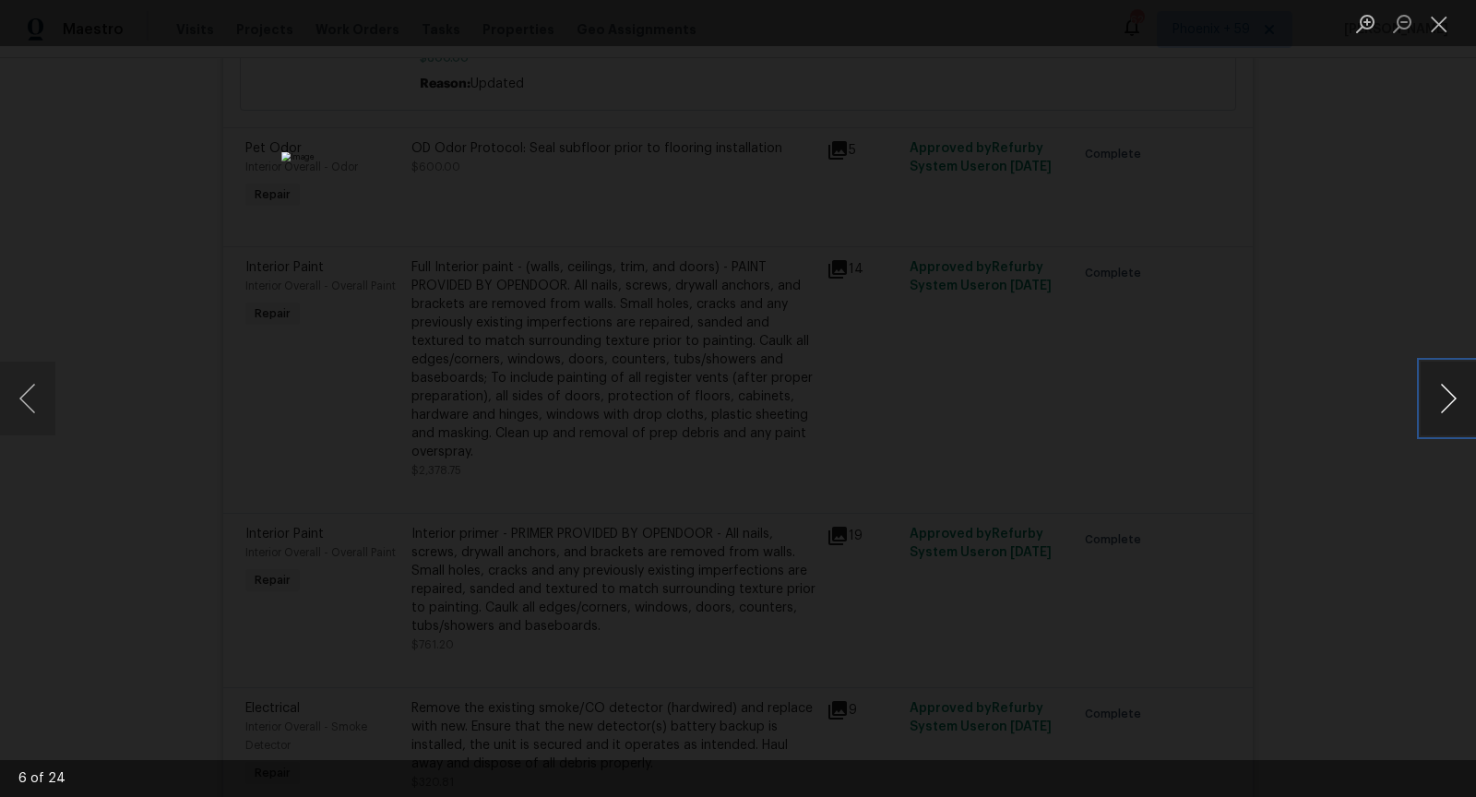
click at [1452, 415] on button "Next image" at bounding box center [1448, 399] width 55 height 74
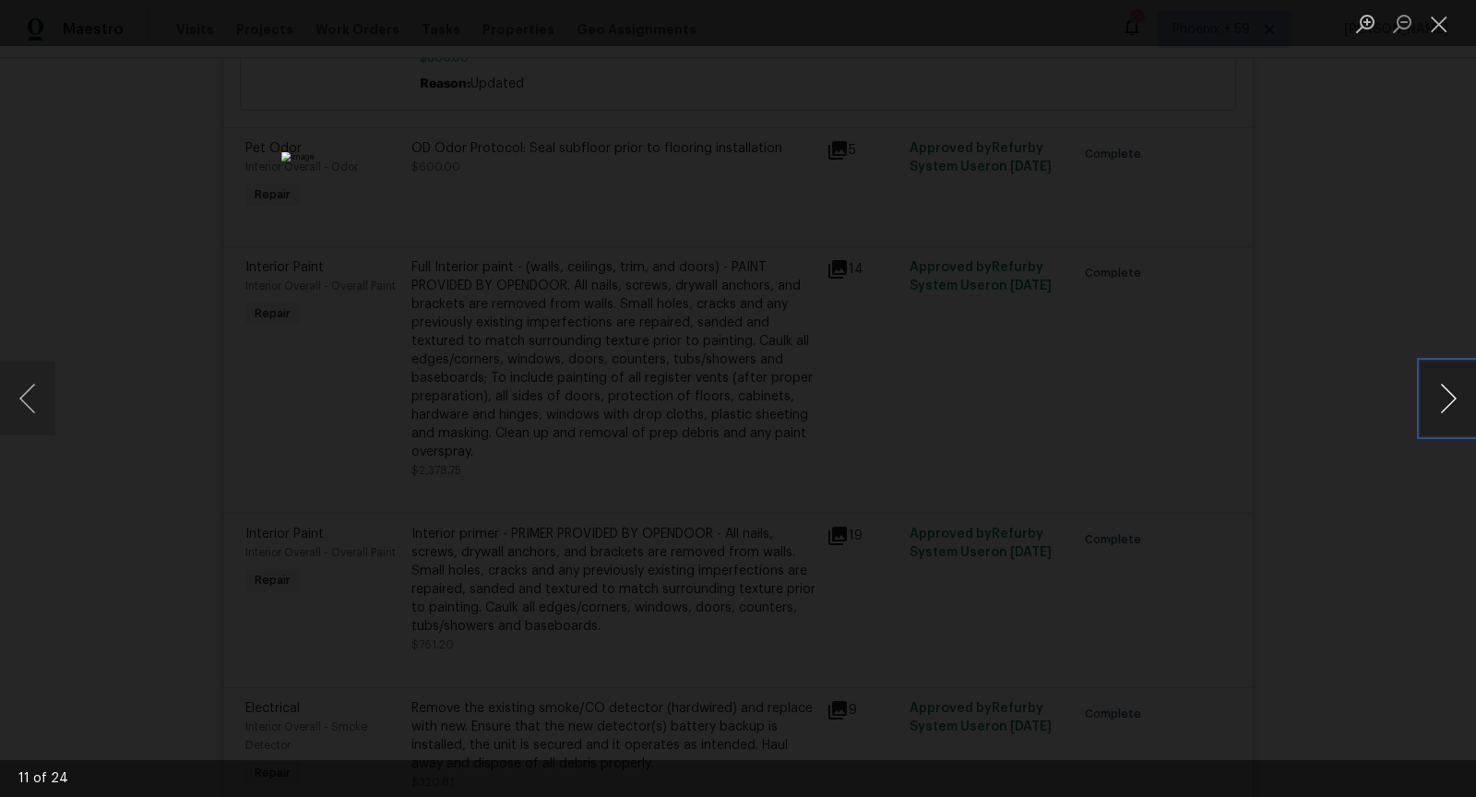
click at [1452, 415] on button "Next image" at bounding box center [1448, 399] width 55 height 74
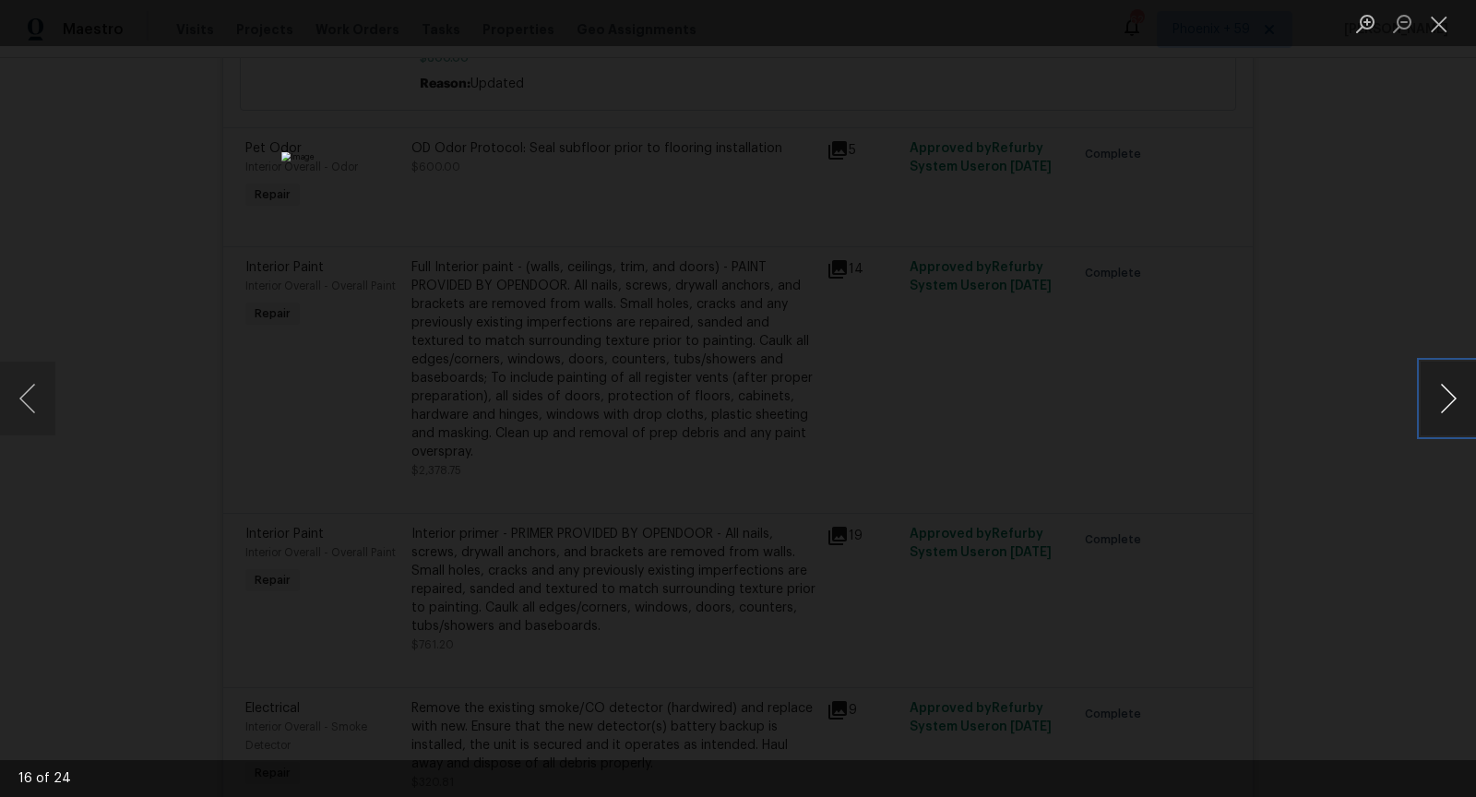
click at [1452, 415] on button "Next image" at bounding box center [1448, 399] width 55 height 74
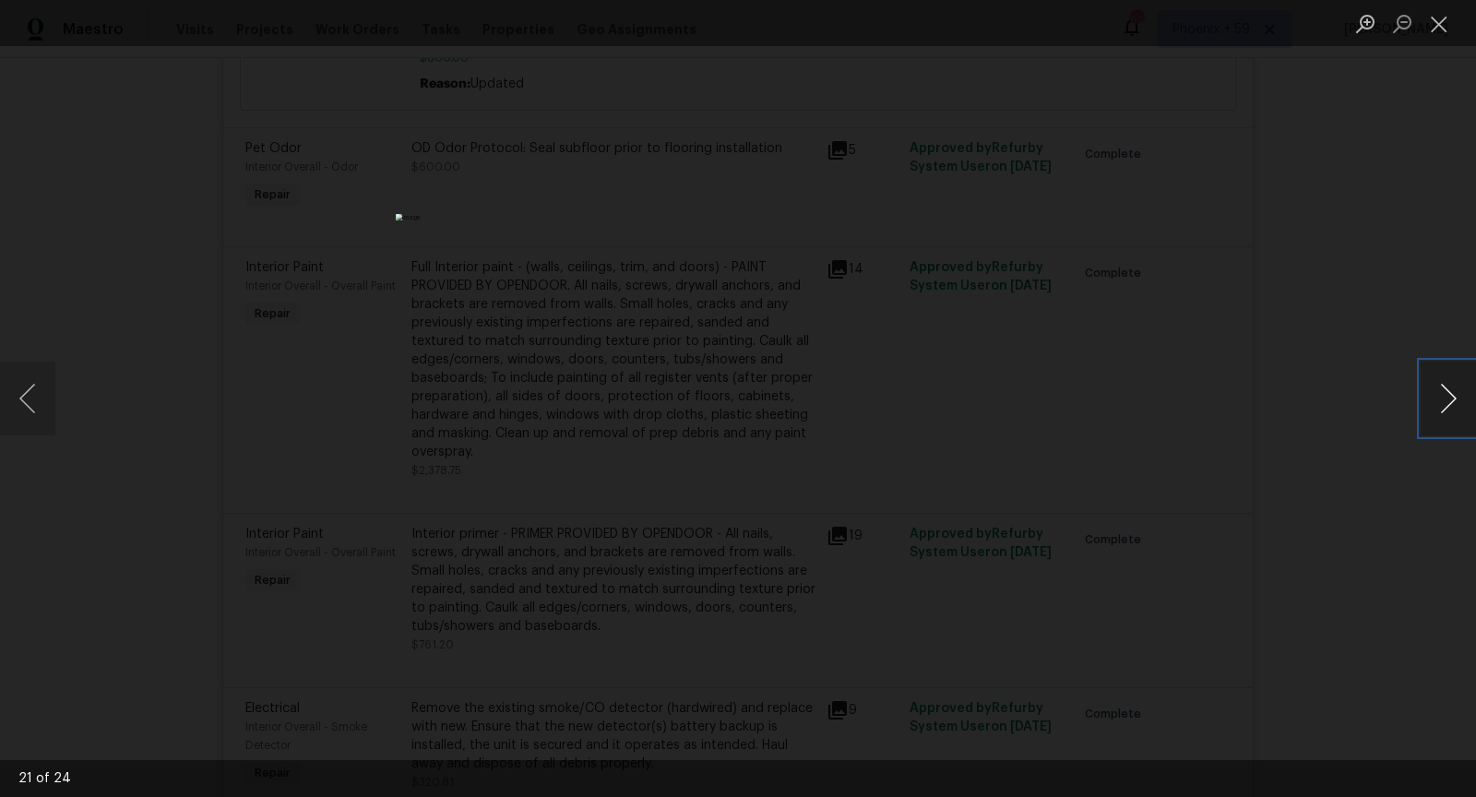
click at [1452, 415] on button "Next image" at bounding box center [1448, 399] width 55 height 74
click at [39, 388] on button "Previous image" at bounding box center [27, 399] width 55 height 74
click at [1460, 416] on button "Next image" at bounding box center [1448, 399] width 55 height 74
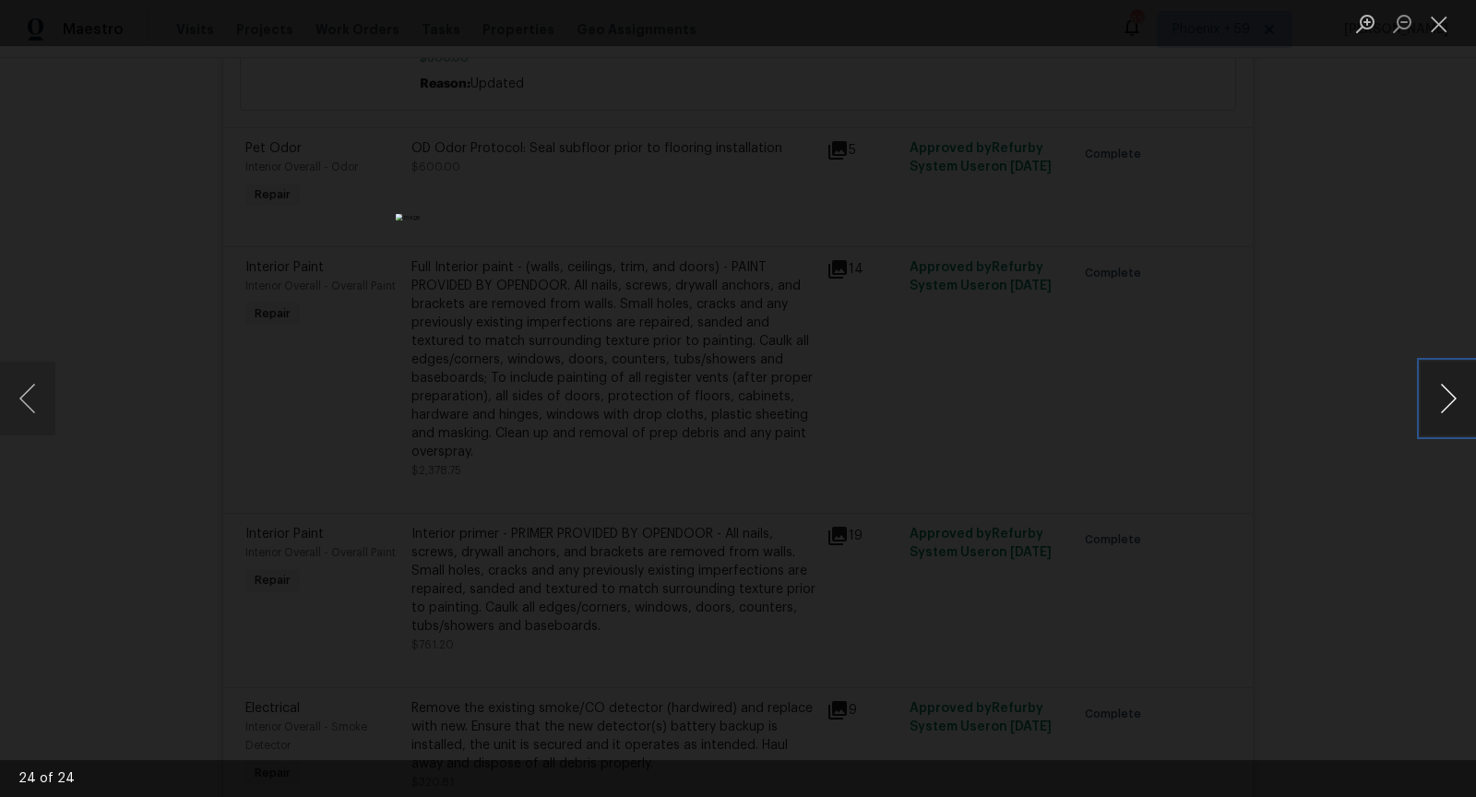
click at [1460, 416] on button "Next image" at bounding box center [1448, 399] width 55 height 74
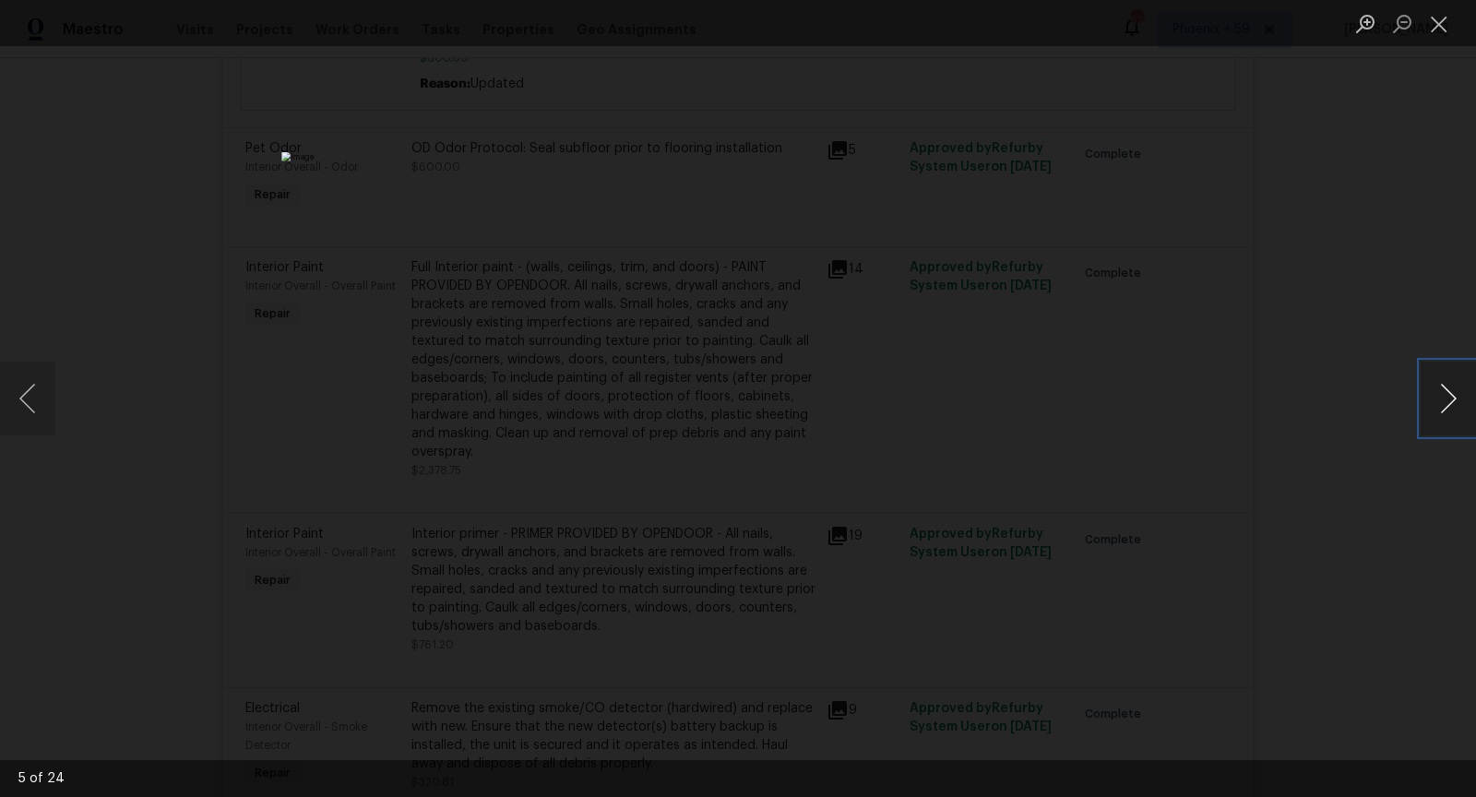
click at [1460, 416] on button "Next image" at bounding box center [1448, 399] width 55 height 74
click at [1460, 401] on button "Next image" at bounding box center [1448, 399] width 55 height 74
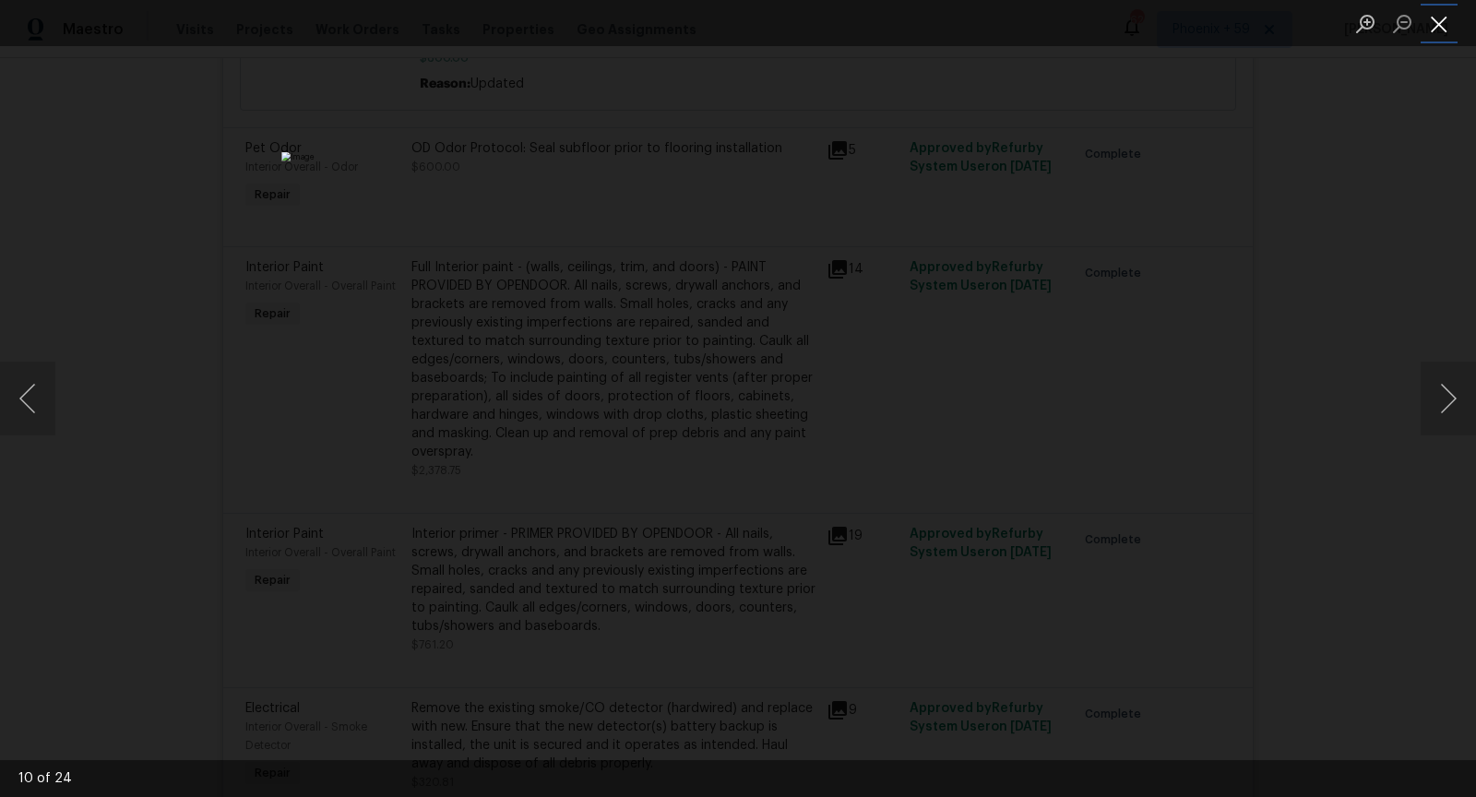
click at [1447, 25] on button "Close lightbox" at bounding box center [1439, 23] width 37 height 32
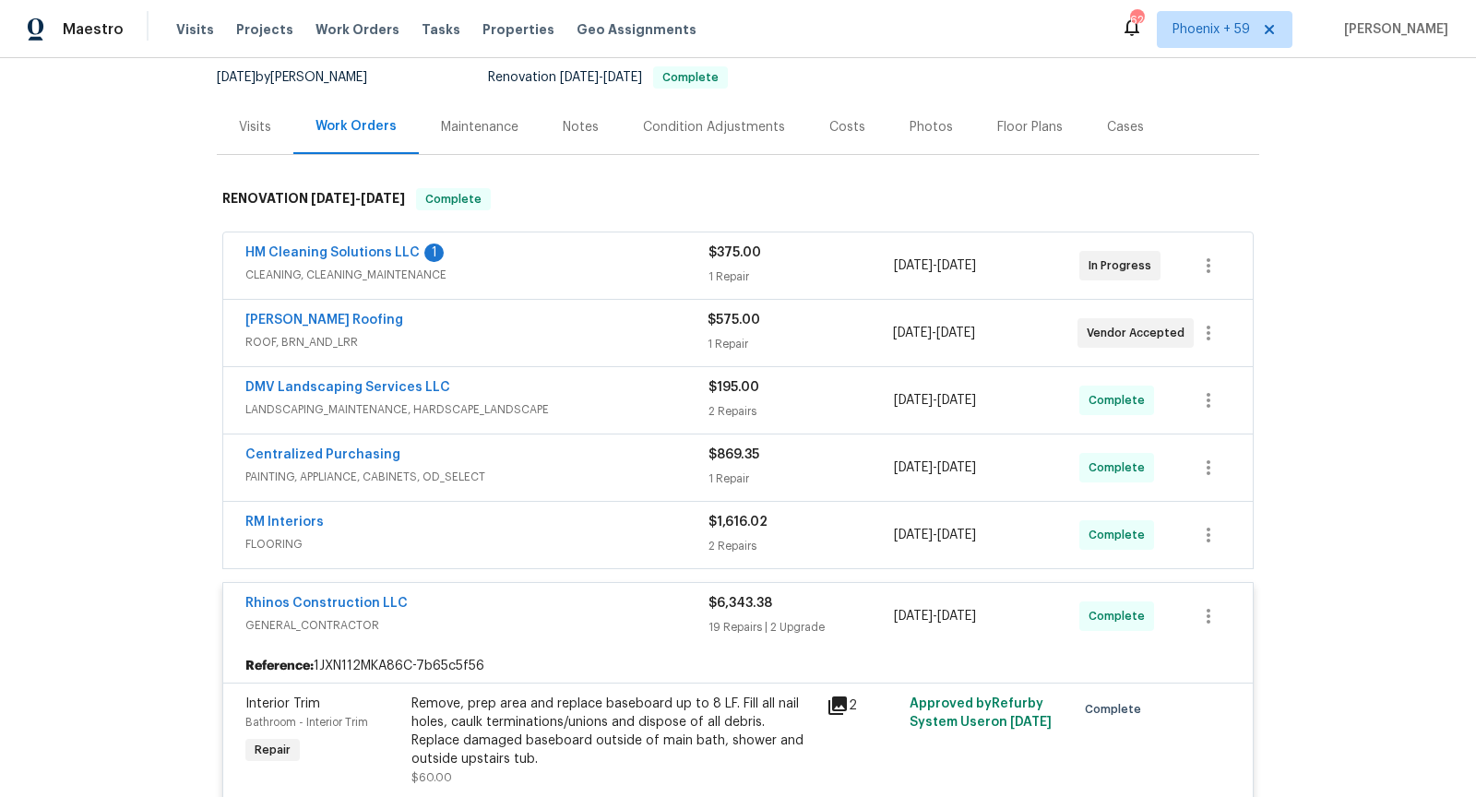
scroll to position [181, 0]
click at [639, 615] on span "GENERAL_CONTRACTOR" at bounding box center [476, 624] width 463 height 18
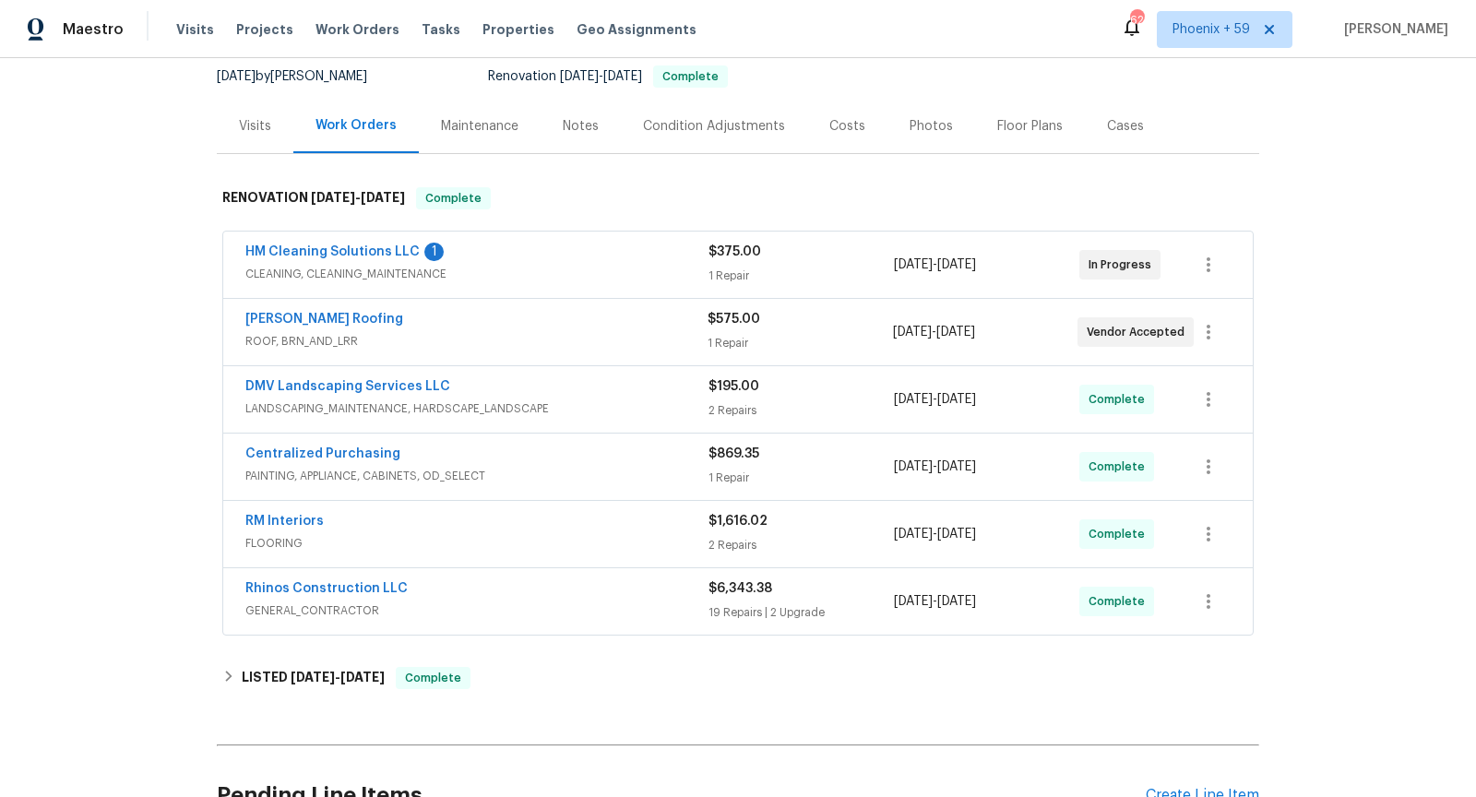
click at [623, 534] on span "FLOORING" at bounding box center [476, 543] width 463 height 18
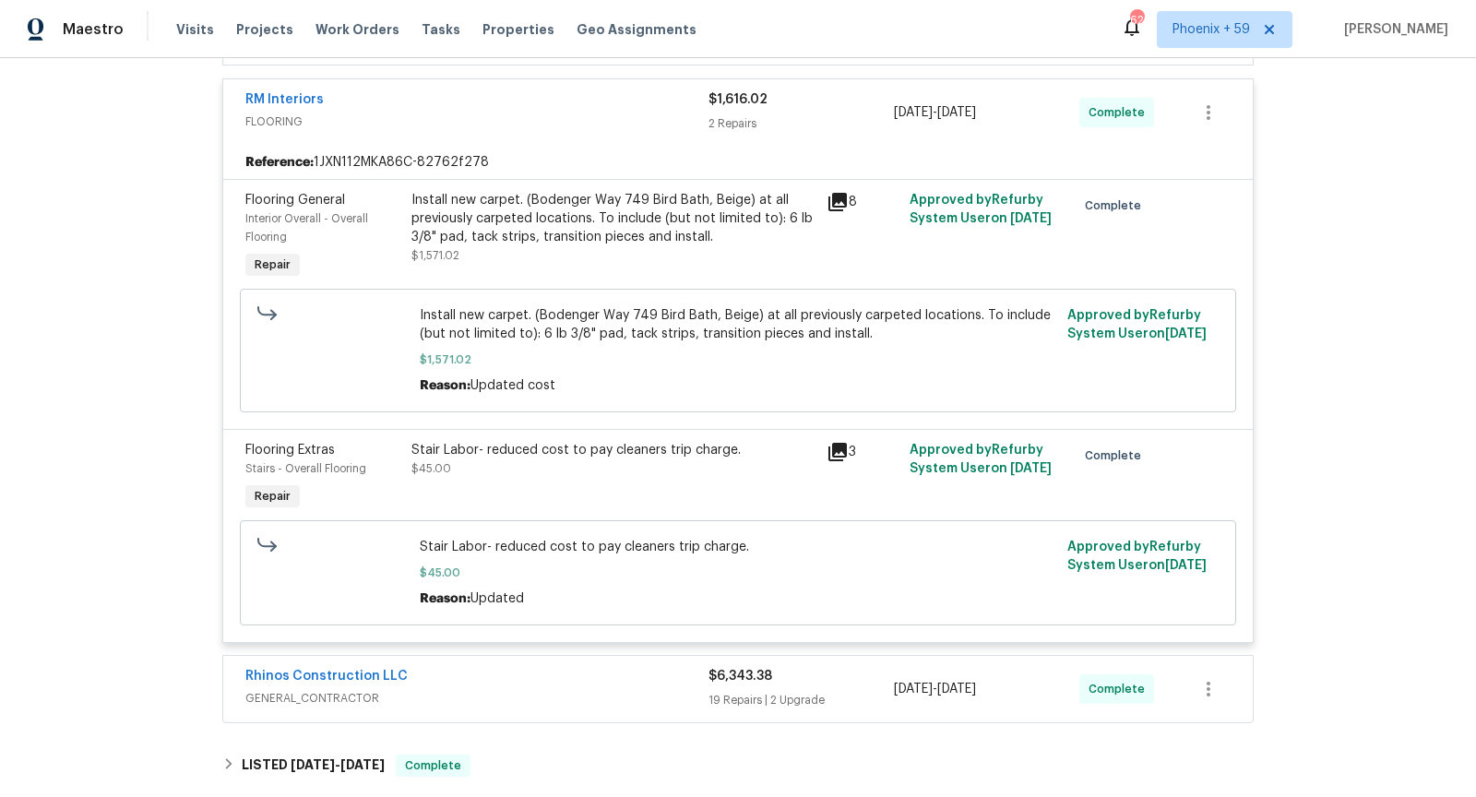
scroll to position [548, 0]
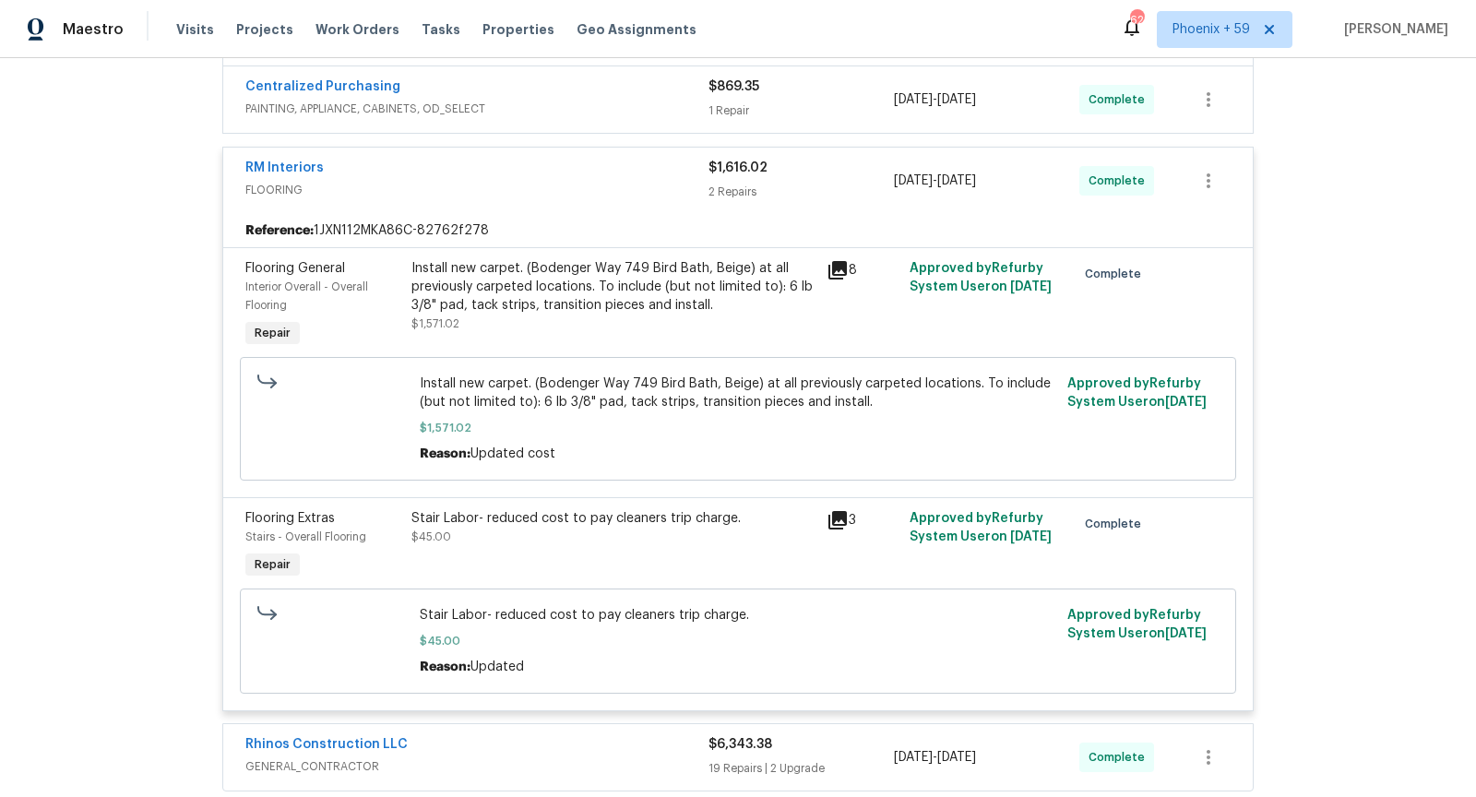
click at [841, 516] on icon at bounding box center [838, 520] width 22 height 22
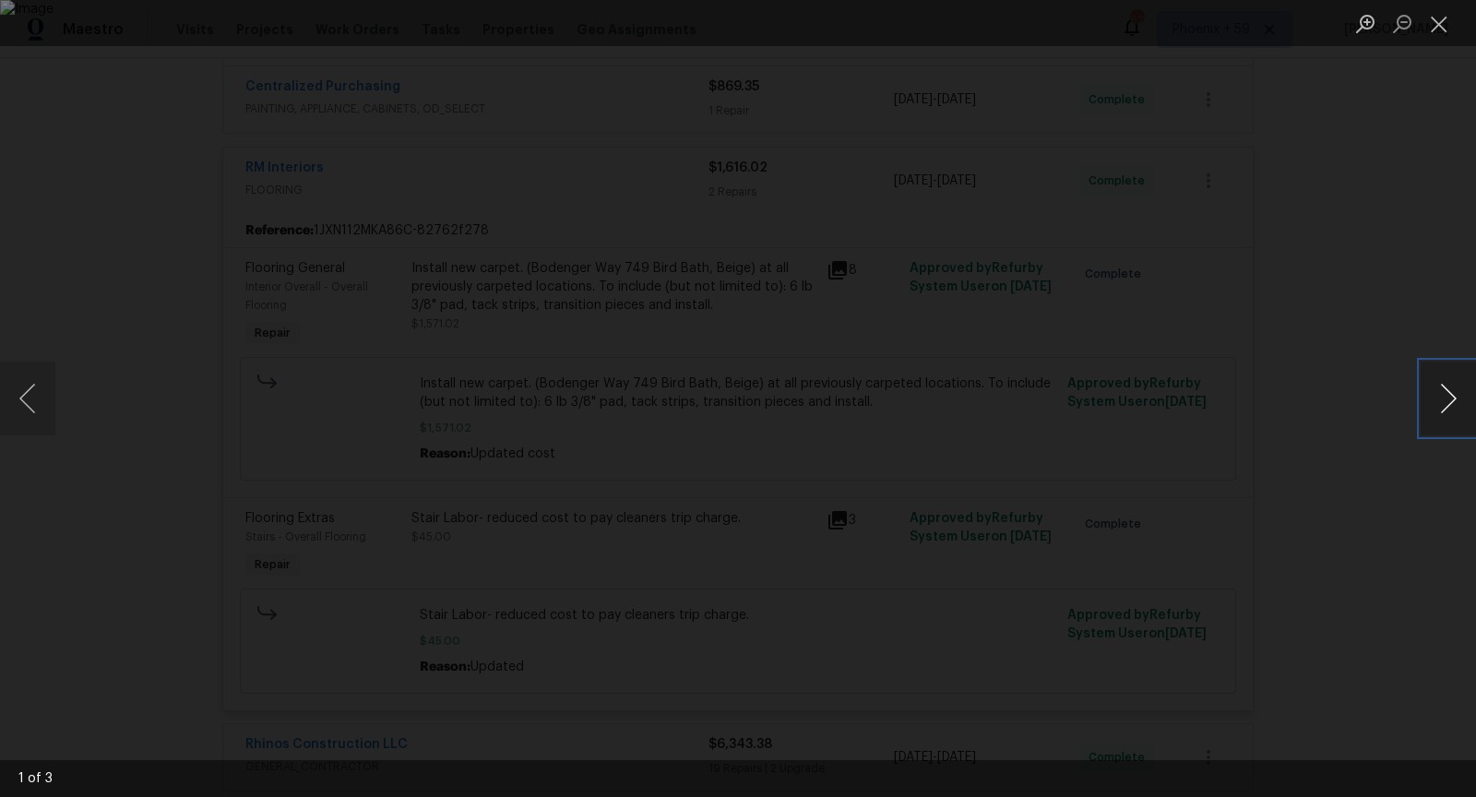
click at [1441, 404] on button "Next image" at bounding box center [1448, 399] width 55 height 74
click at [1442, 32] on button "Close lightbox" at bounding box center [1439, 23] width 37 height 32
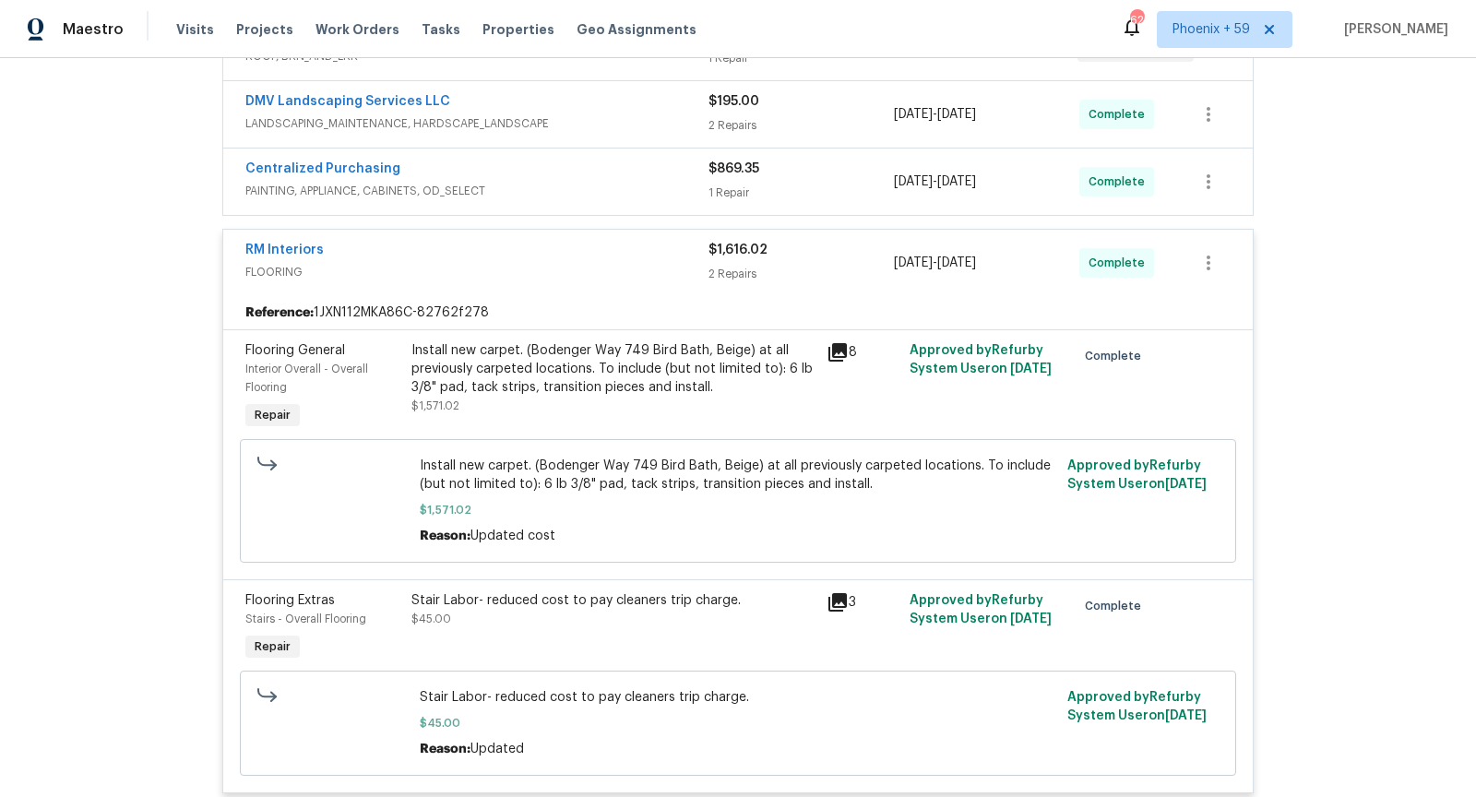
click at [502, 263] on span "FLOORING" at bounding box center [476, 272] width 463 height 18
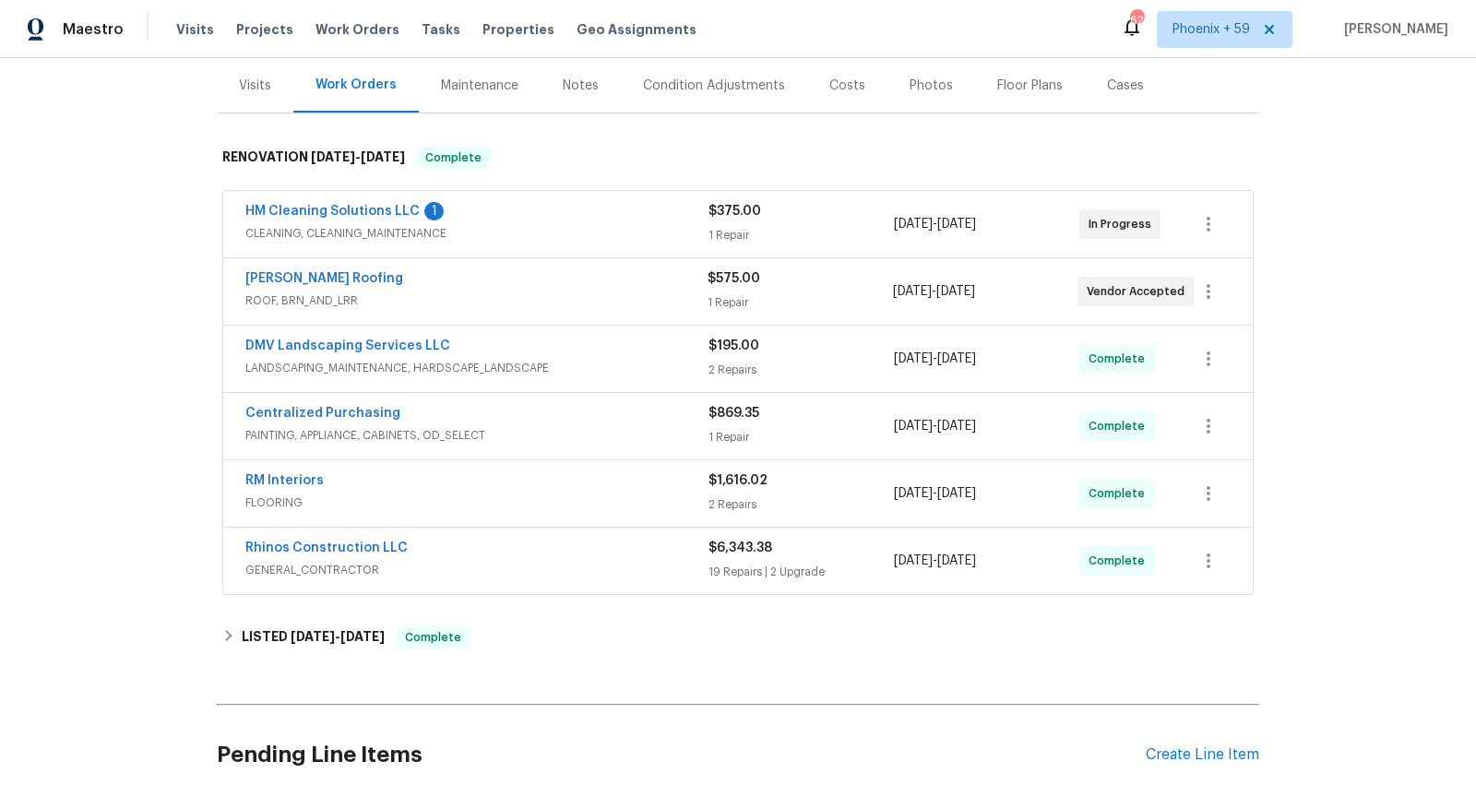
scroll to position [202, 0]
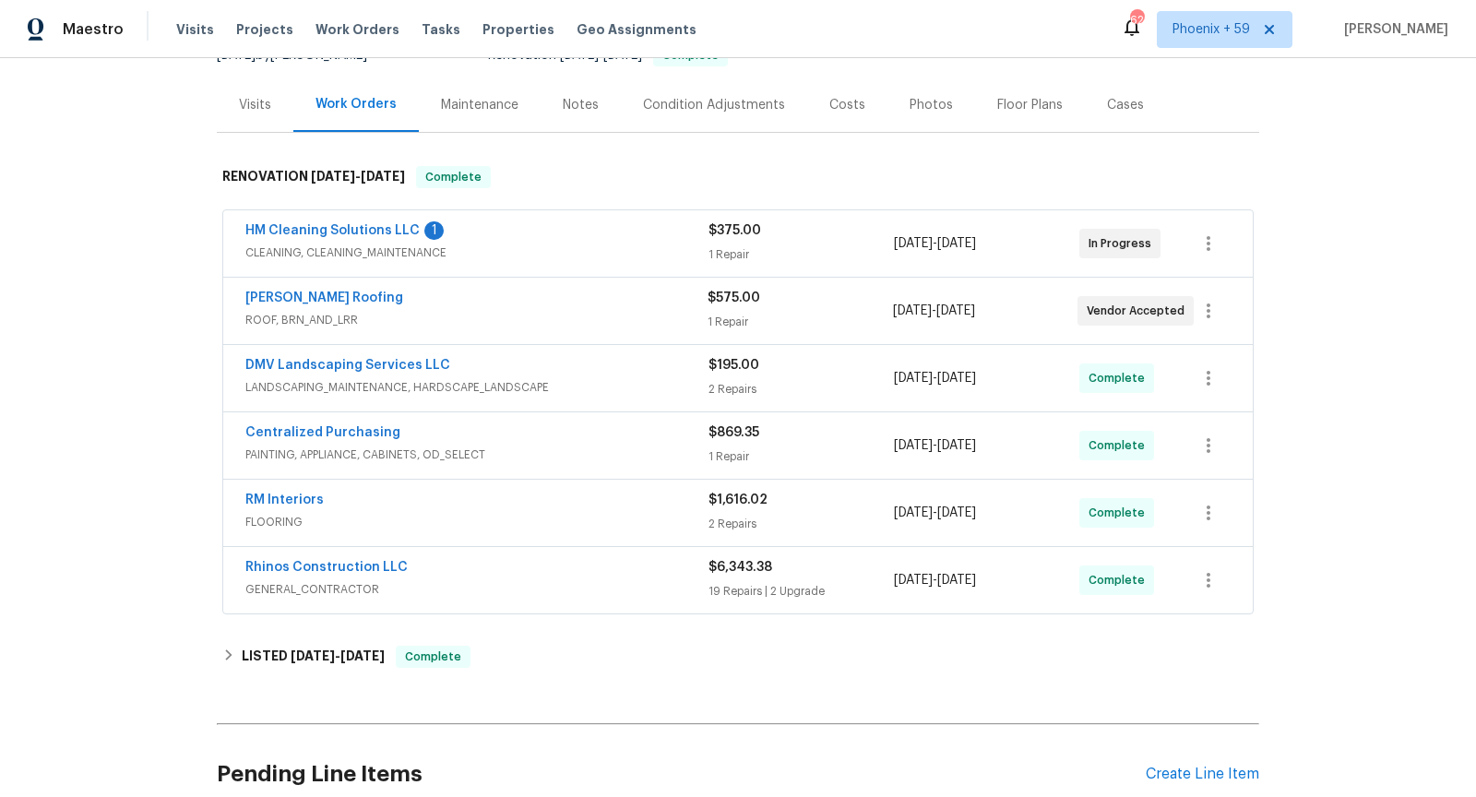
click at [604, 368] on div "DMV Landscaping Services LLC" at bounding box center [476, 367] width 463 height 22
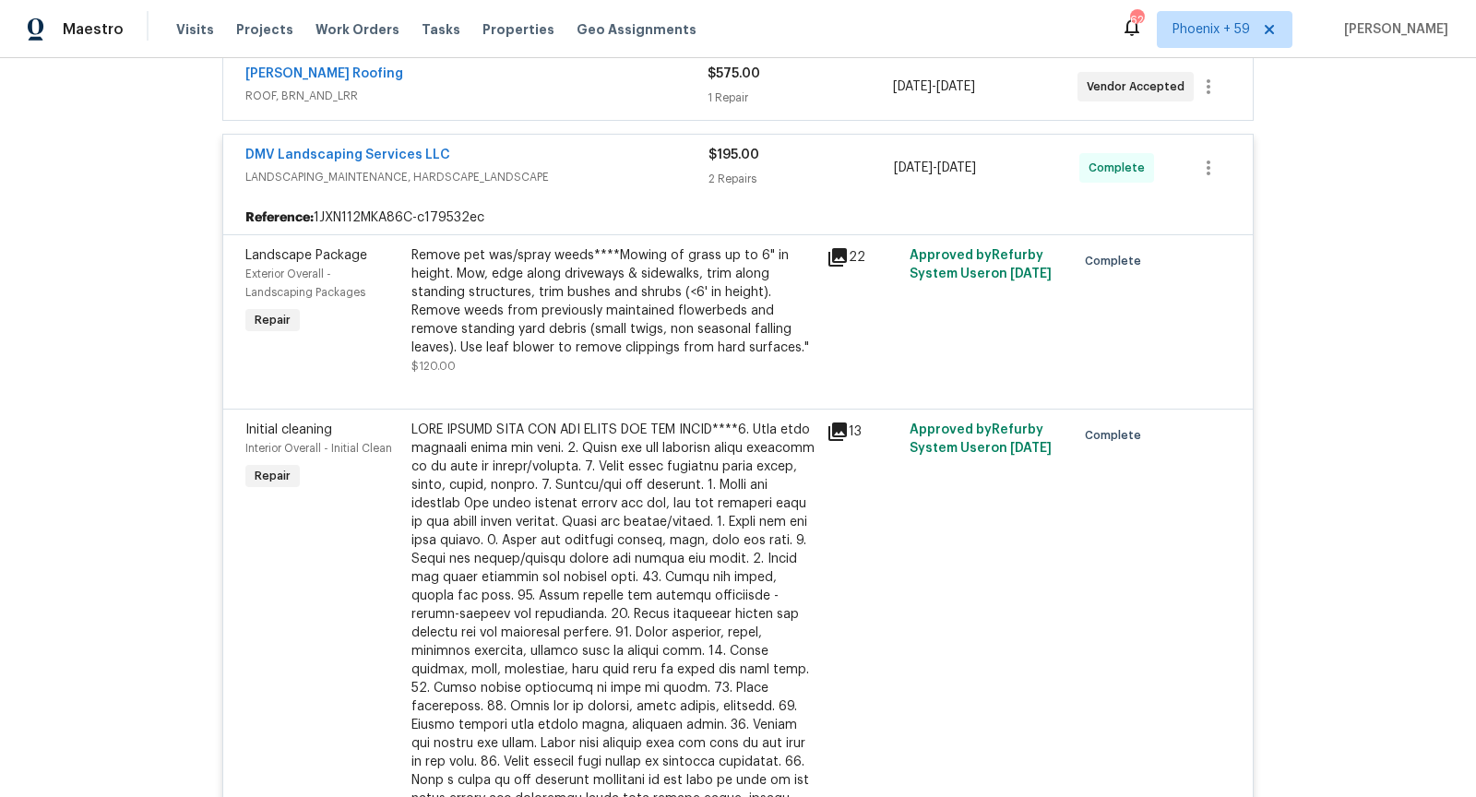
scroll to position [424, 0]
click at [835, 257] on icon at bounding box center [838, 260] width 18 height 18
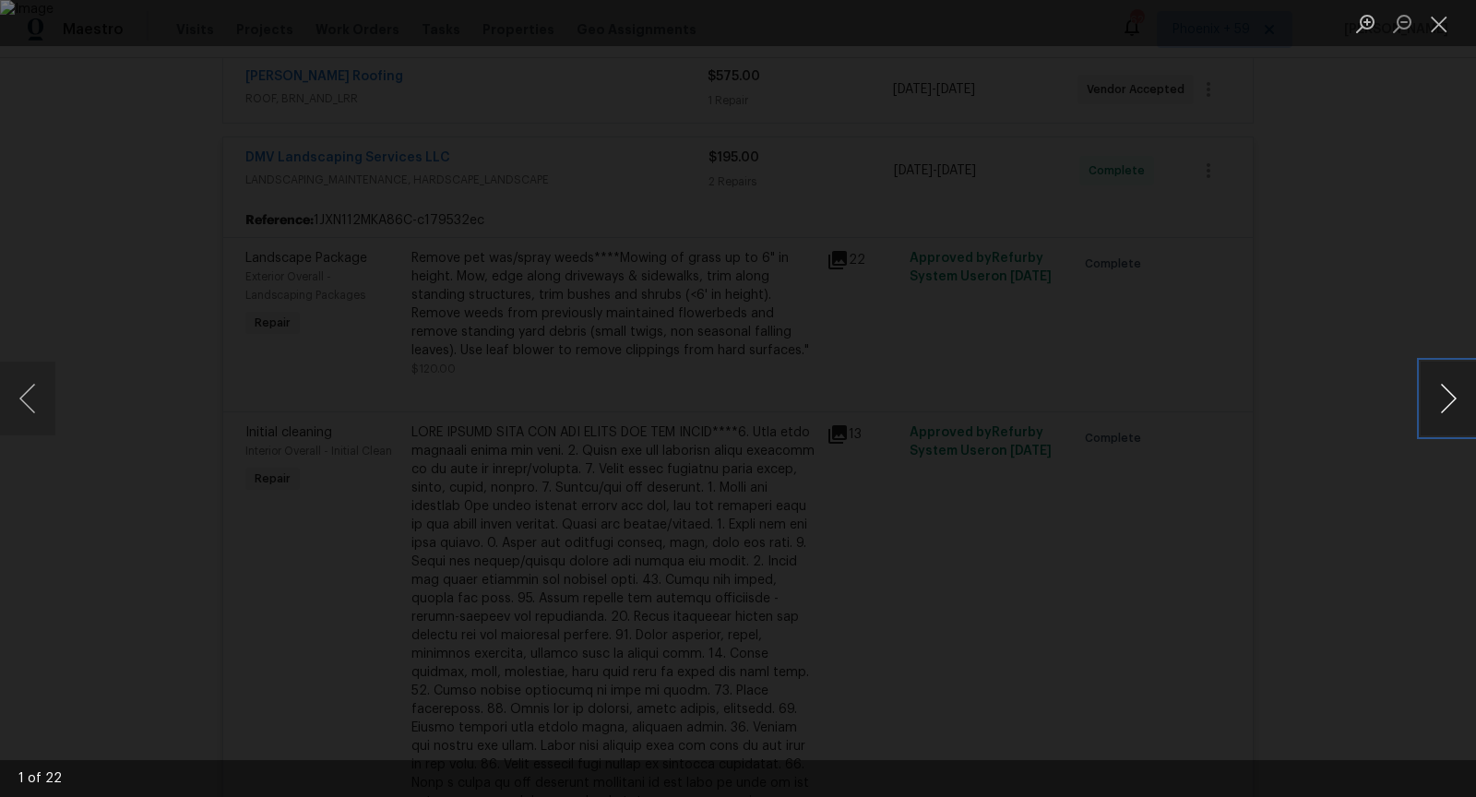
click at [1441, 389] on button "Next image" at bounding box center [1448, 399] width 55 height 74
click at [1441, 390] on button "Next image" at bounding box center [1448, 399] width 55 height 74
click at [26, 402] on button "Previous image" at bounding box center [27, 399] width 55 height 74
click at [1441, 414] on button "Next image" at bounding box center [1448, 399] width 55 height 74
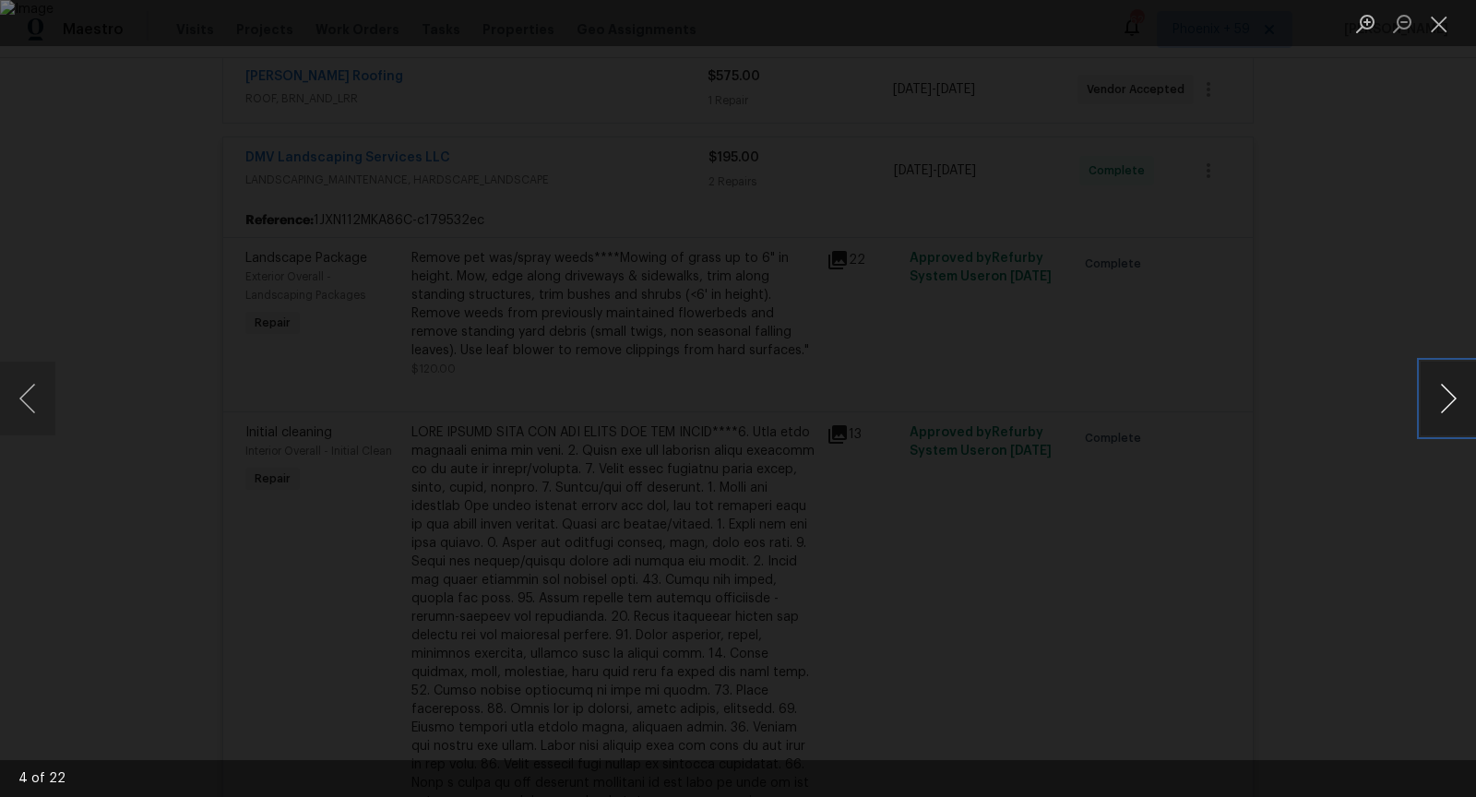
click at [1441, 414] on button "Next image" at bounding box center [1448, 399] width 55 height 74
click at [1442, 400] on button "Next image" at bounding box center [1448, 399] width 55 height 74
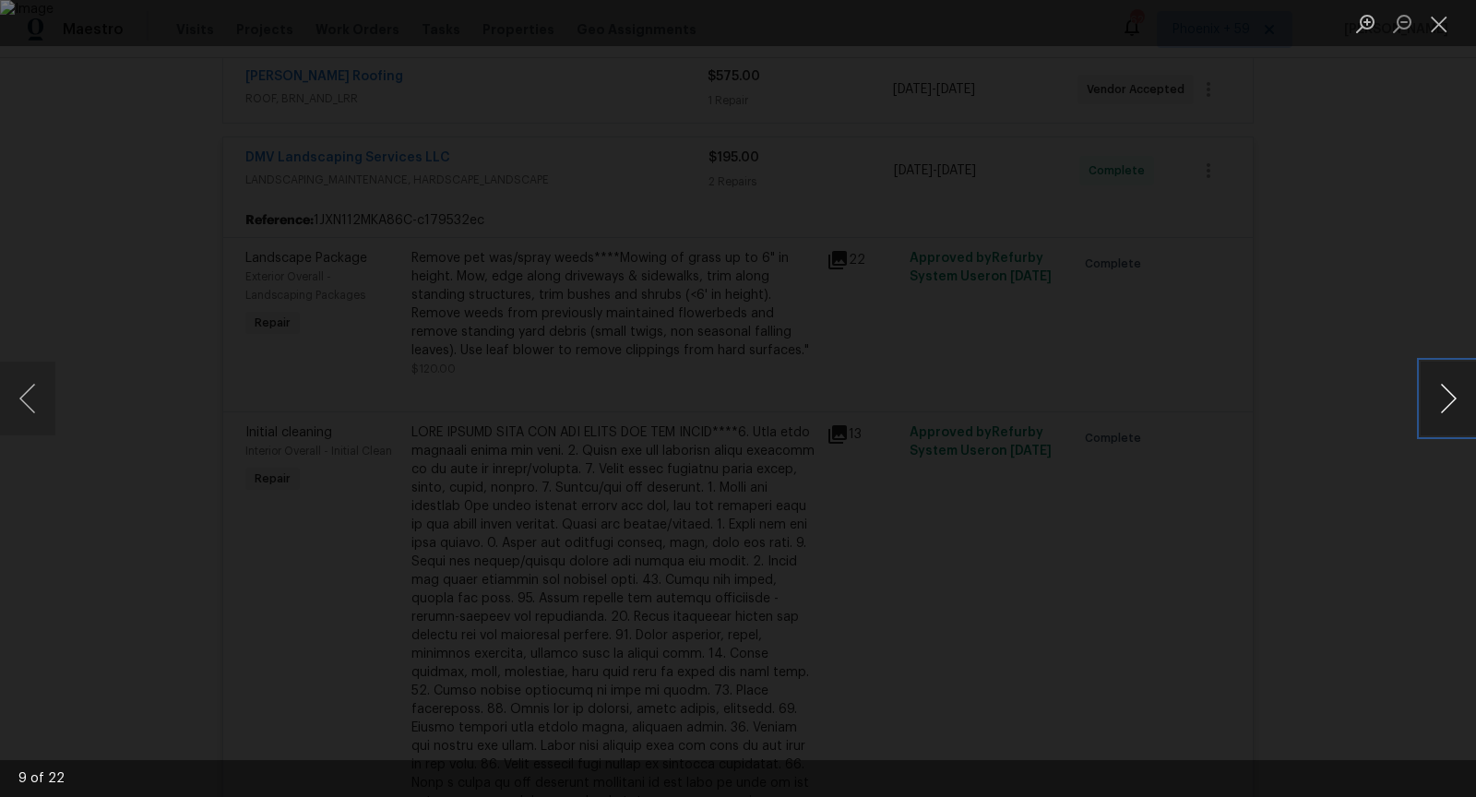
click at [1441, 400] on button "Next image" at bounding box center [1448, 399] width 55 height 74
click at [1442, 401] on button "Next image" at bounding box center [1448, 399] width 55 height 74
click at [1462, 394] on button "Next image" at bounding box center [1448, 399] width 55 height 74
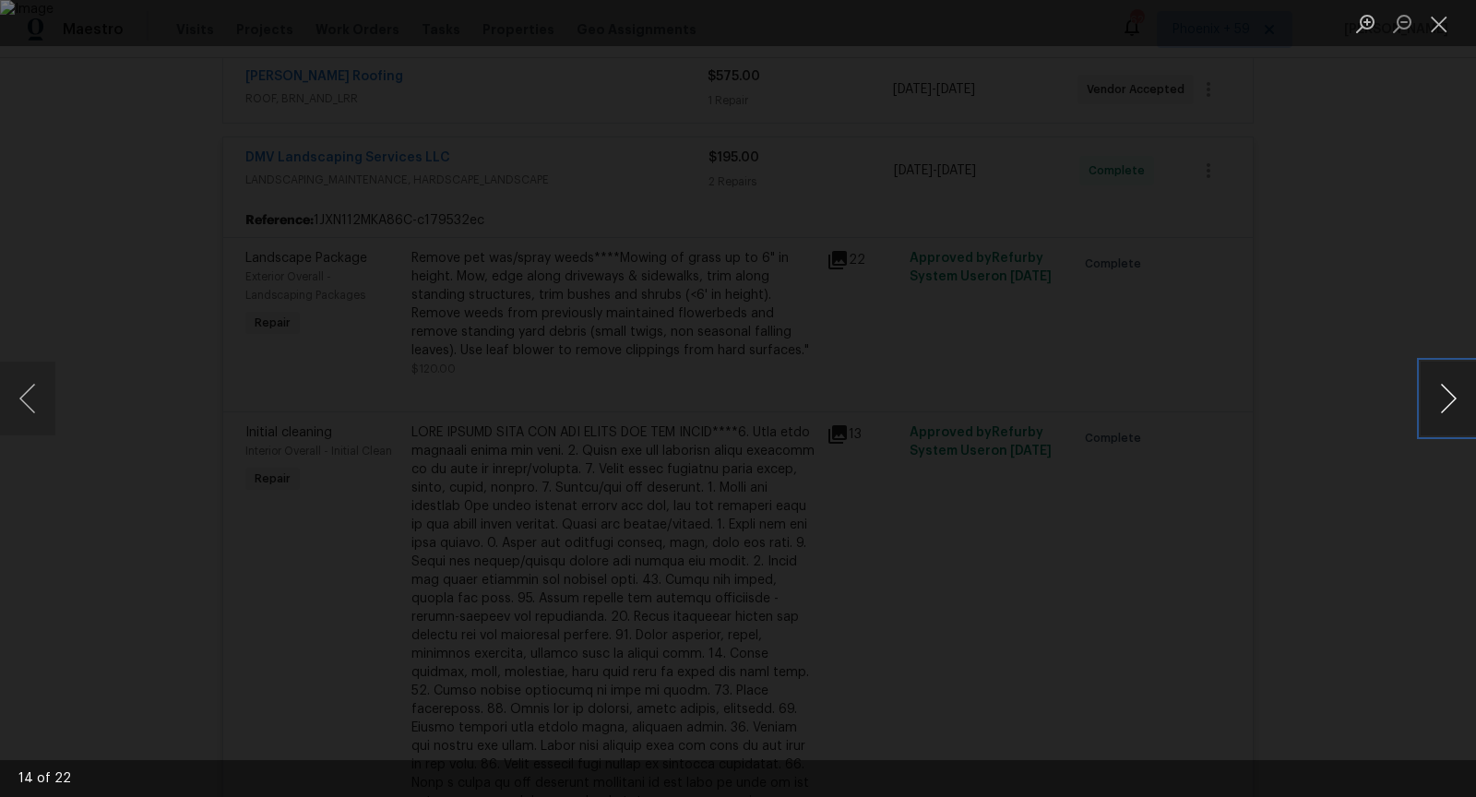
click at [1461, 394] on button "Next image" at bounding box center [1448, 399] width 55 height 74
click at [1463, 397] on button "Next image" at bounding box center [1448, 399] width 55 height 74
click at [1464, 397] on button "Next image" at bounding box center [1448, 399] width 55 height 74
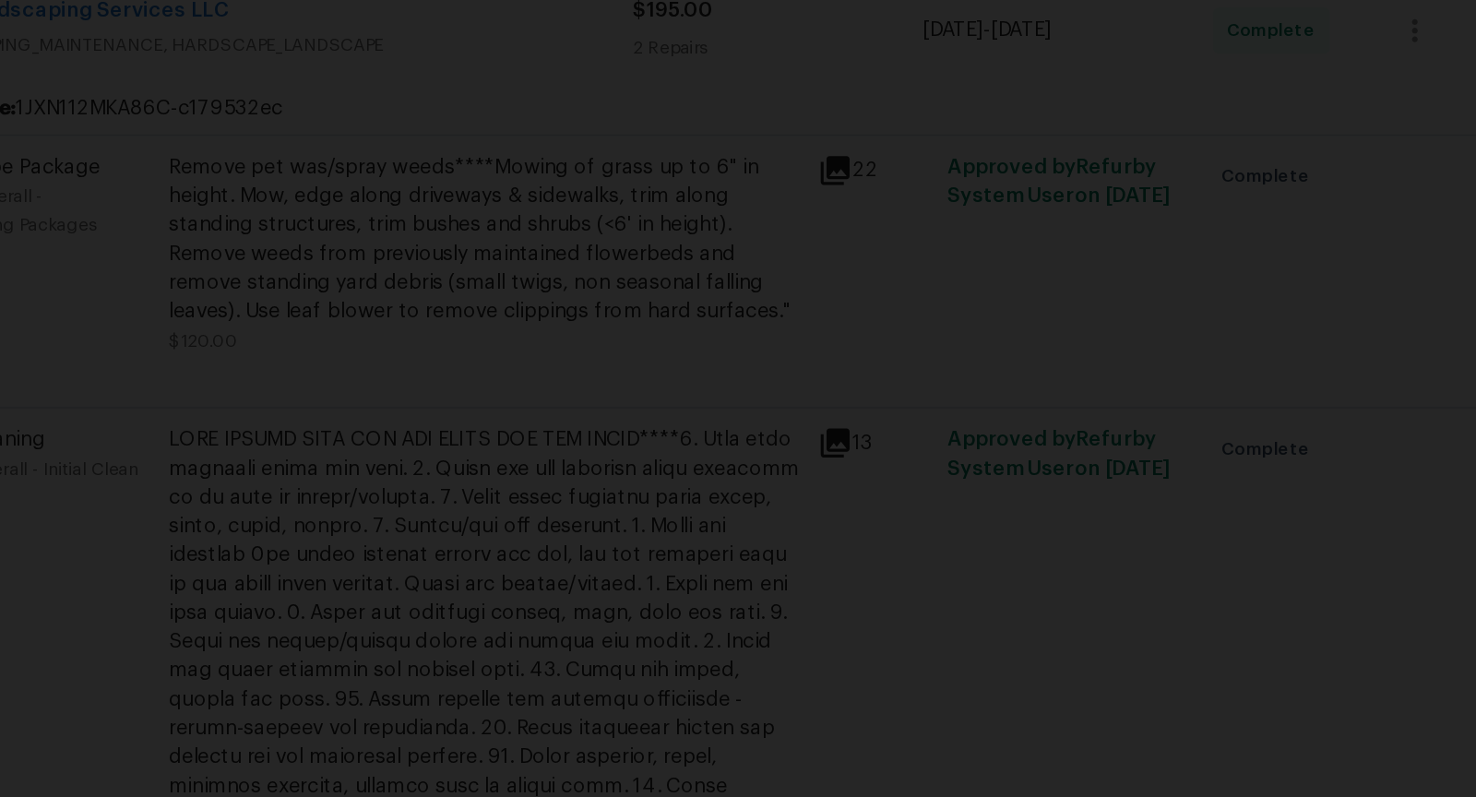
click at [869, 370] on img "Lightbox" at bounding box center [600, 379] width 1614 height 871
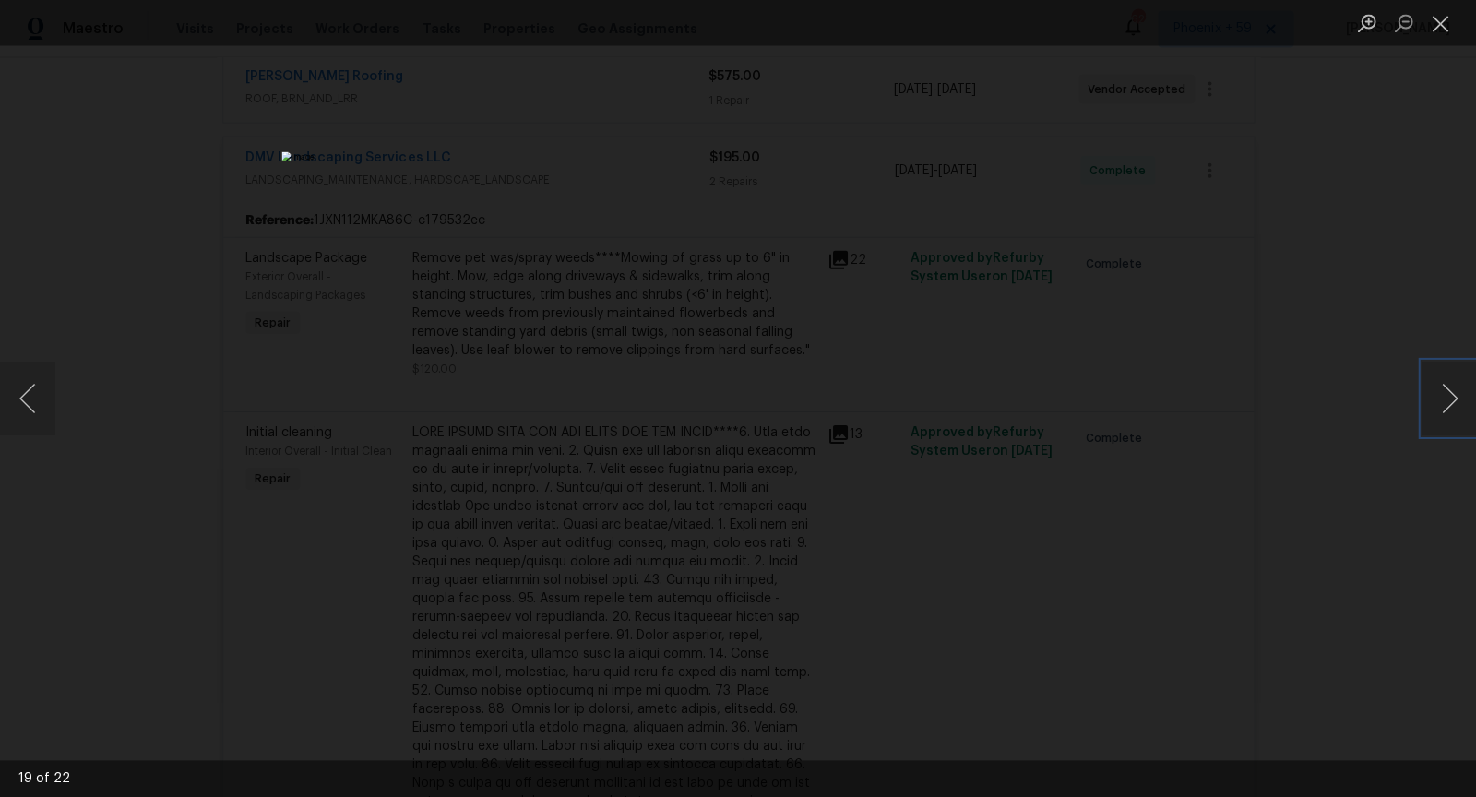
scroll to position [0, 0]
click at [1460, 419] on button "Next image" at bounding box center [1448, 399] width 55 height 74
click at [1459, 418] on button "Next image" at bounding box center [1448, 399] width 55 height 74
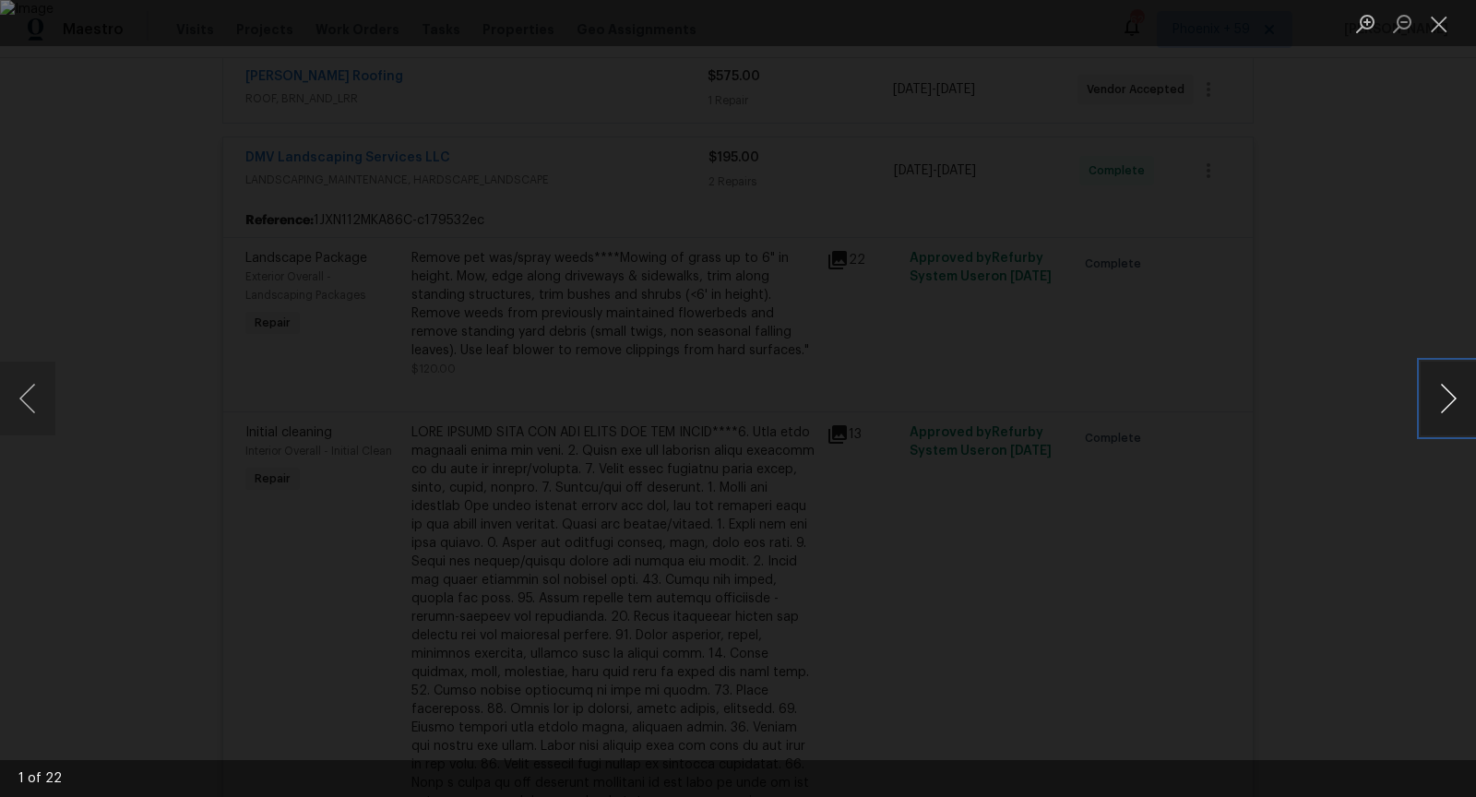
click at [1459, 418] on button "Next image" at bounding box center [1448, 399] width 55 height 74
click at [1441, 22] on button "Close lightbox" at bounding box center [1439, 23] width 37 height 32
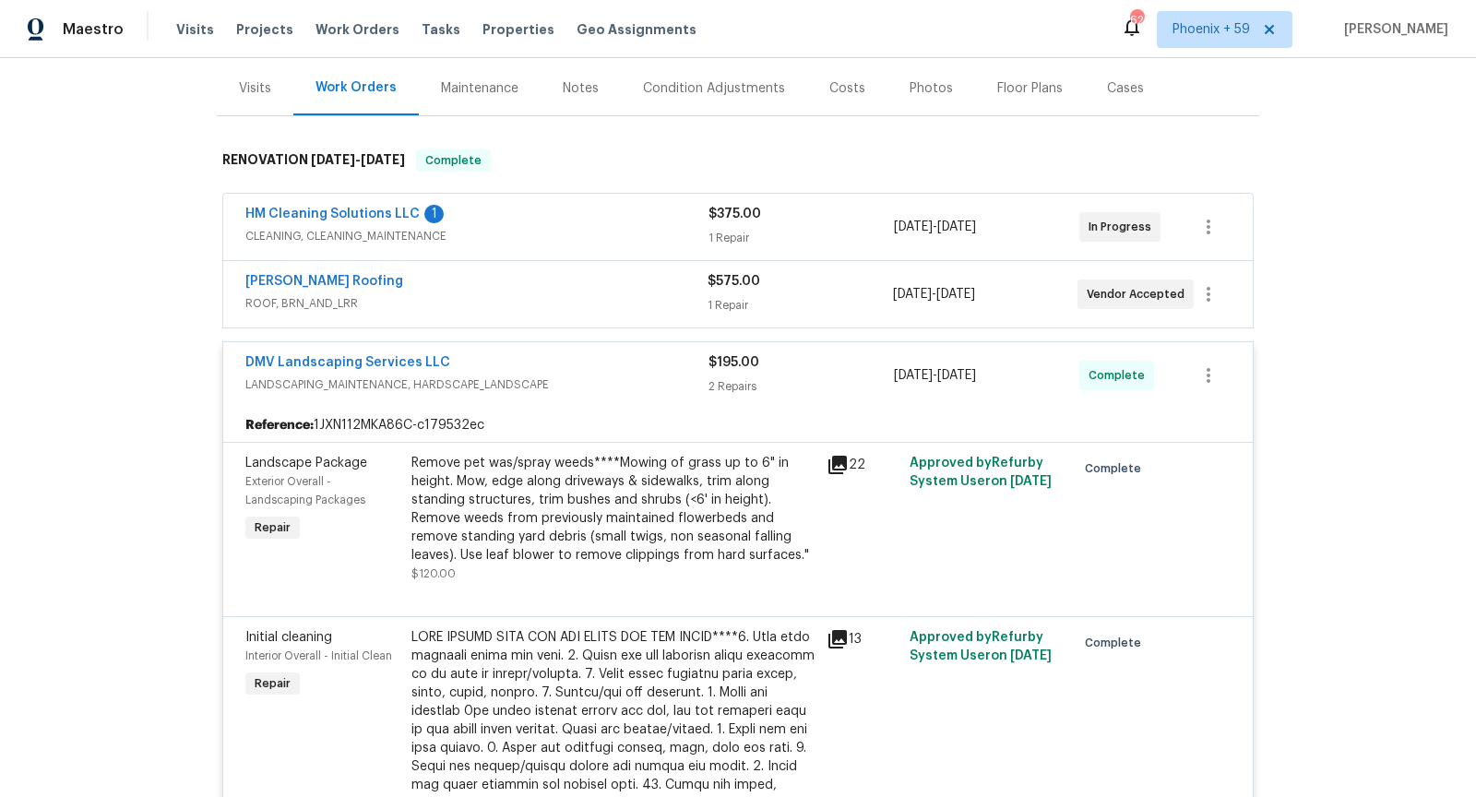
scroll to position [184, 0]
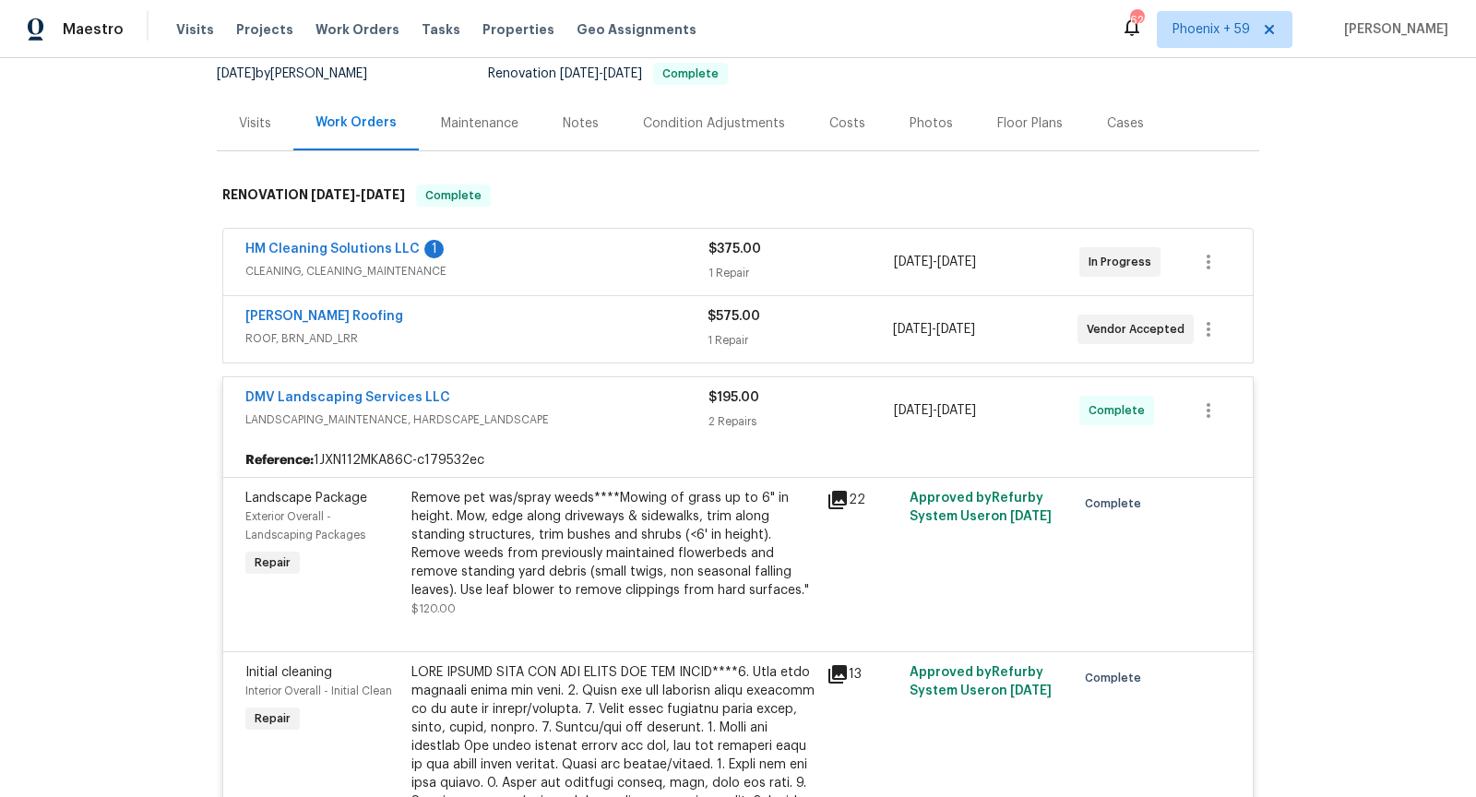
click at [603, 323] on div "Stout Roofing" at bounding box center [476, 318] width 462 height 22
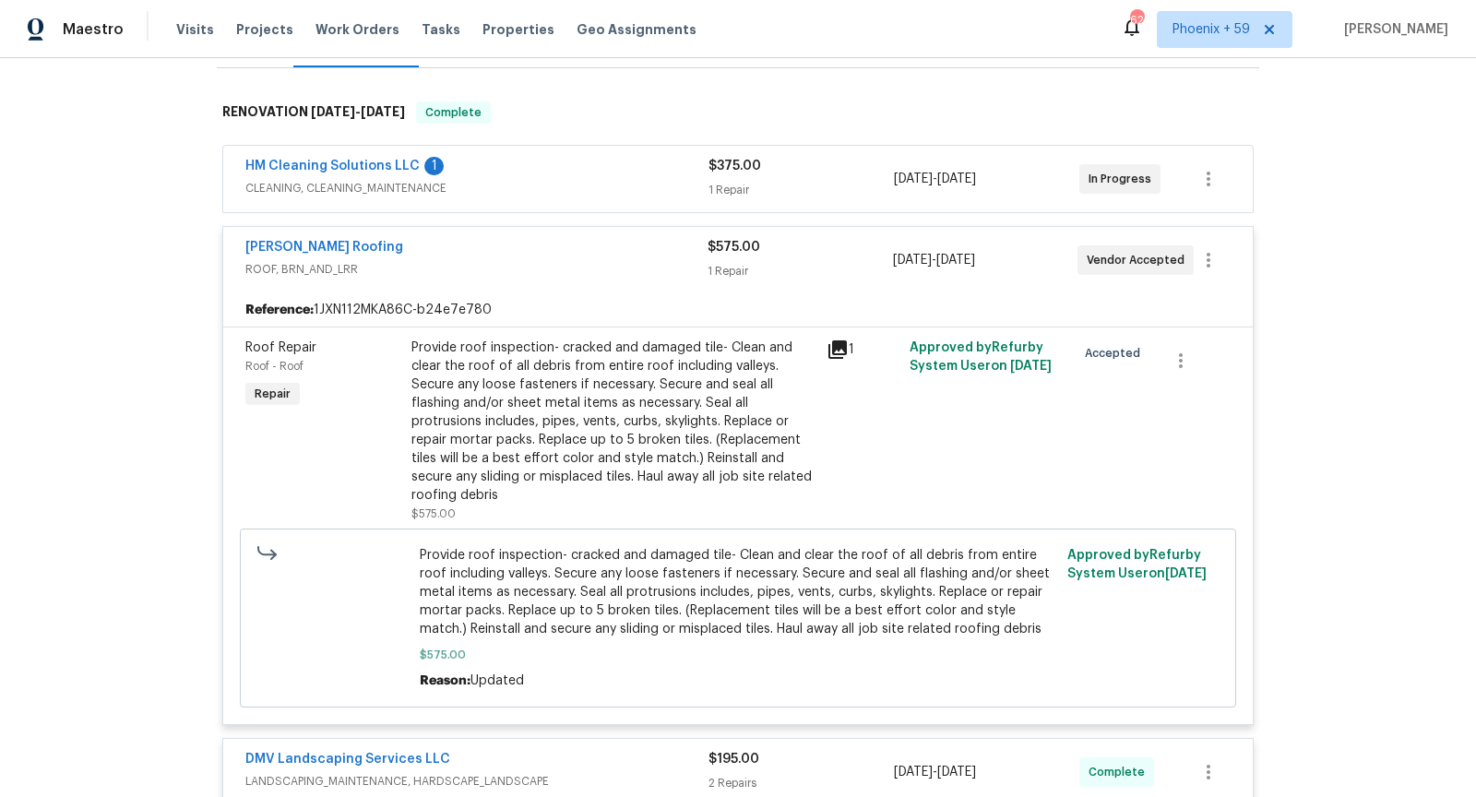
scroll to position [268, 0]
click at [832, 345] on icon at bounding box center [838, 349] width 18 height 18
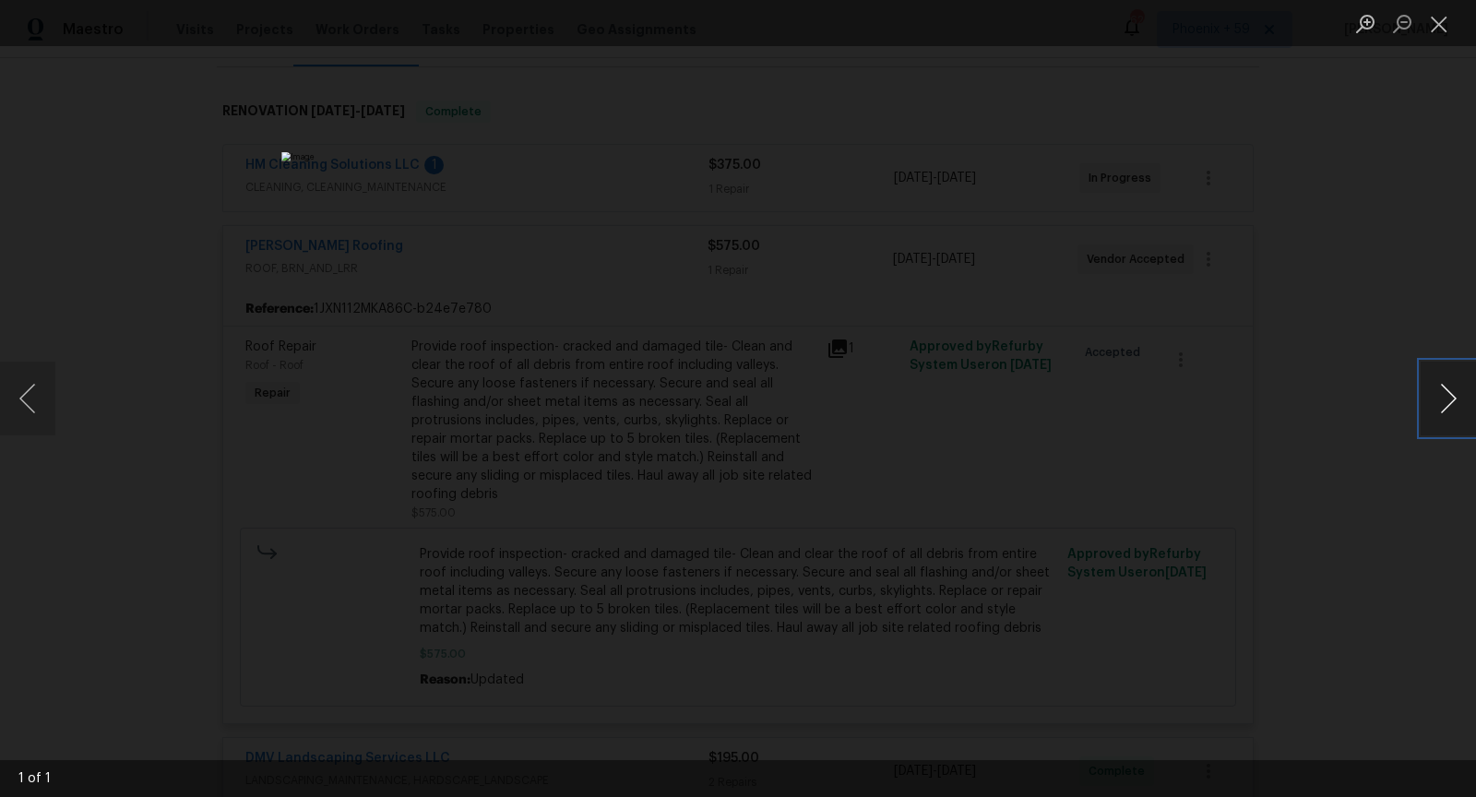
click at [1476, 414] on button "Next image" at bounding box center [1448, 399] width 55 height 74
click at [1470, 412] on button "Next image" at bounding box center [1448, 399] width 55 height 74
click at [1436, 30] on button "Close lightbox" at bounding box center [1439, 23] width 37 height 32
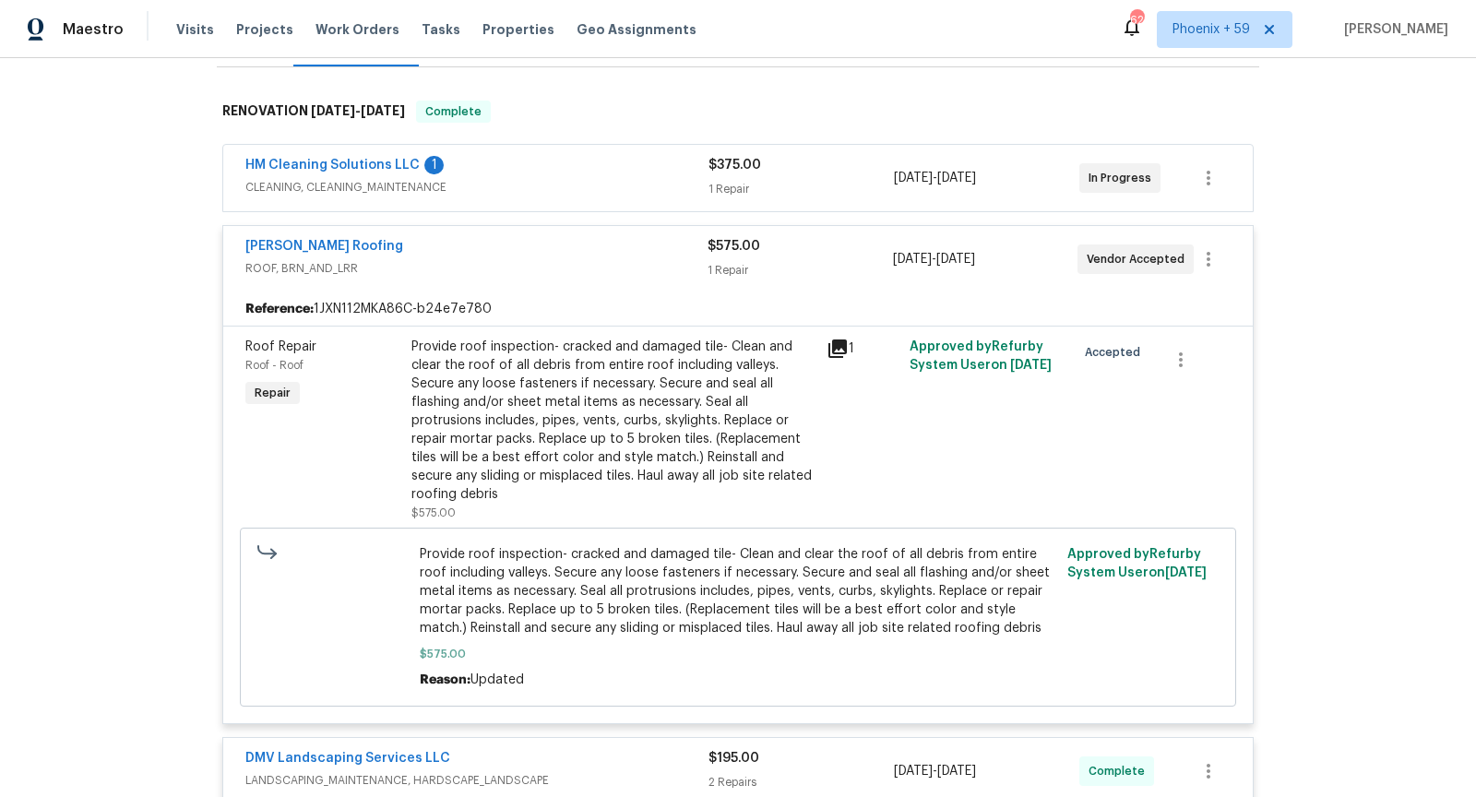
click at [566, 192] on span "CLEANING, CLEANING_MAINTENANCE" at bounding box center [476, 187] width 463 height 18
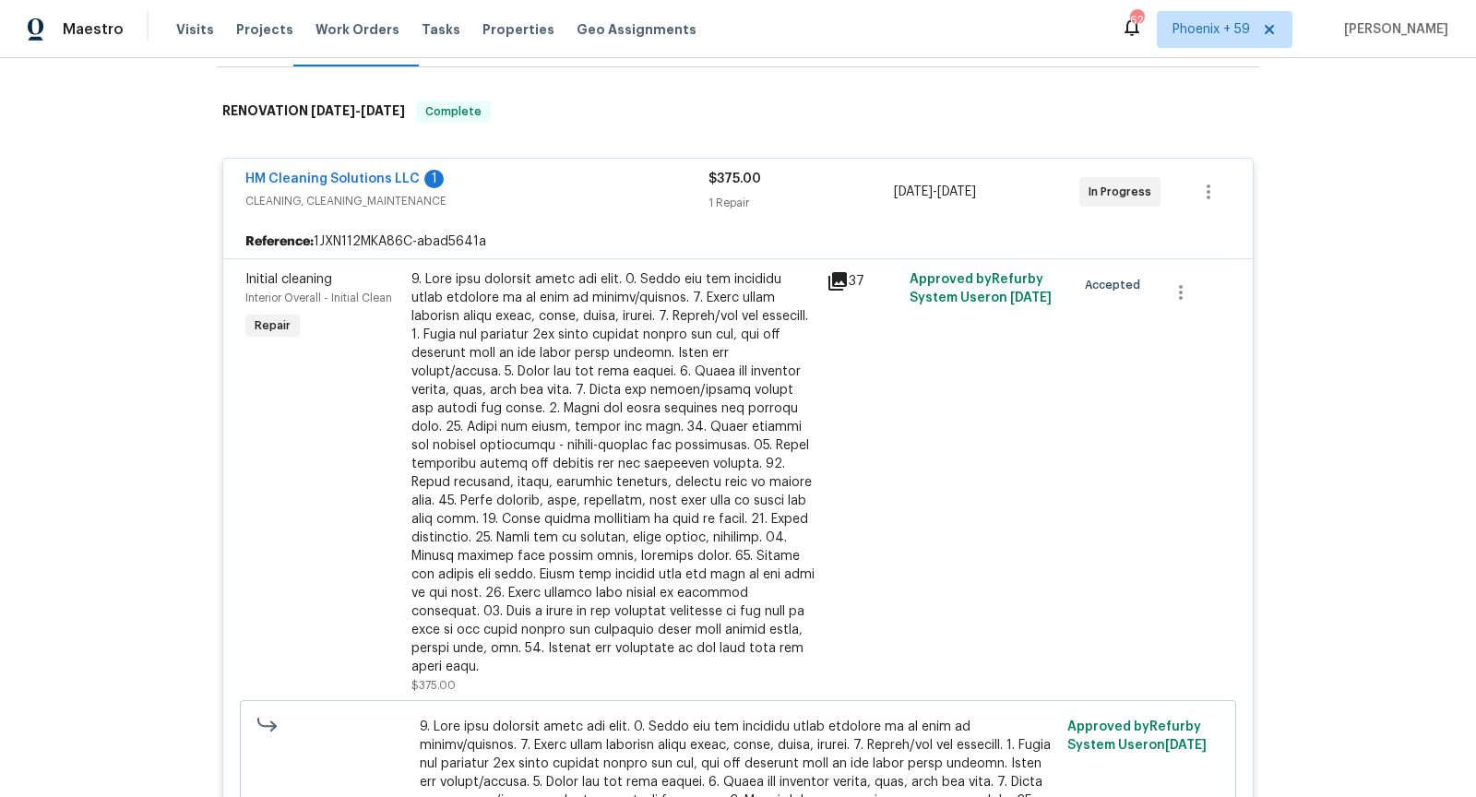
click at [840, 274] on icon at bounding box center [838, 281] width 18 height 18
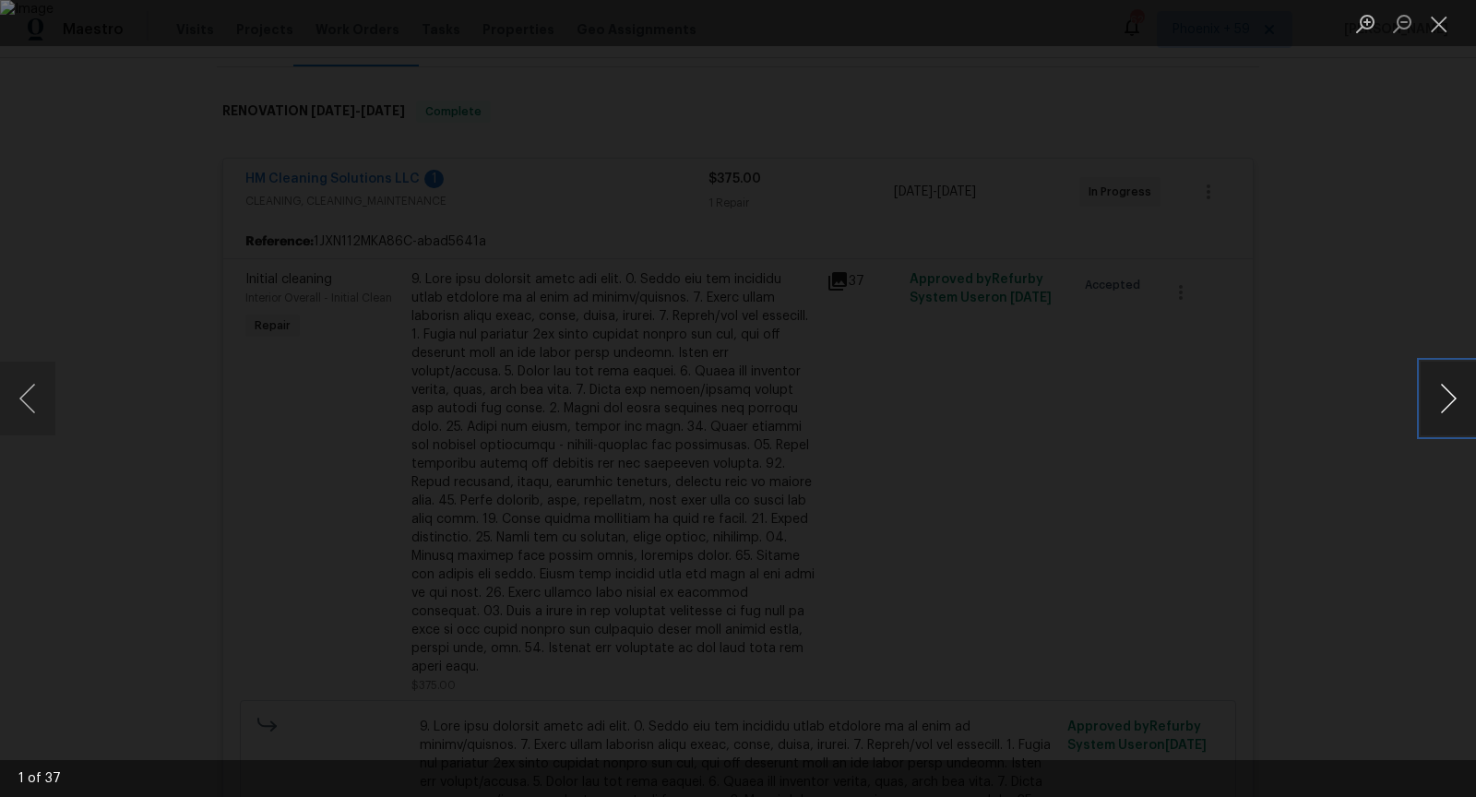
click at [1468, 410] on button "Next image" at bounding box center [1448, 399] width 55 height 74
click at [1450, 30] on button "Close lightbox" at bounding box center [1439, 23] width 37 height 32
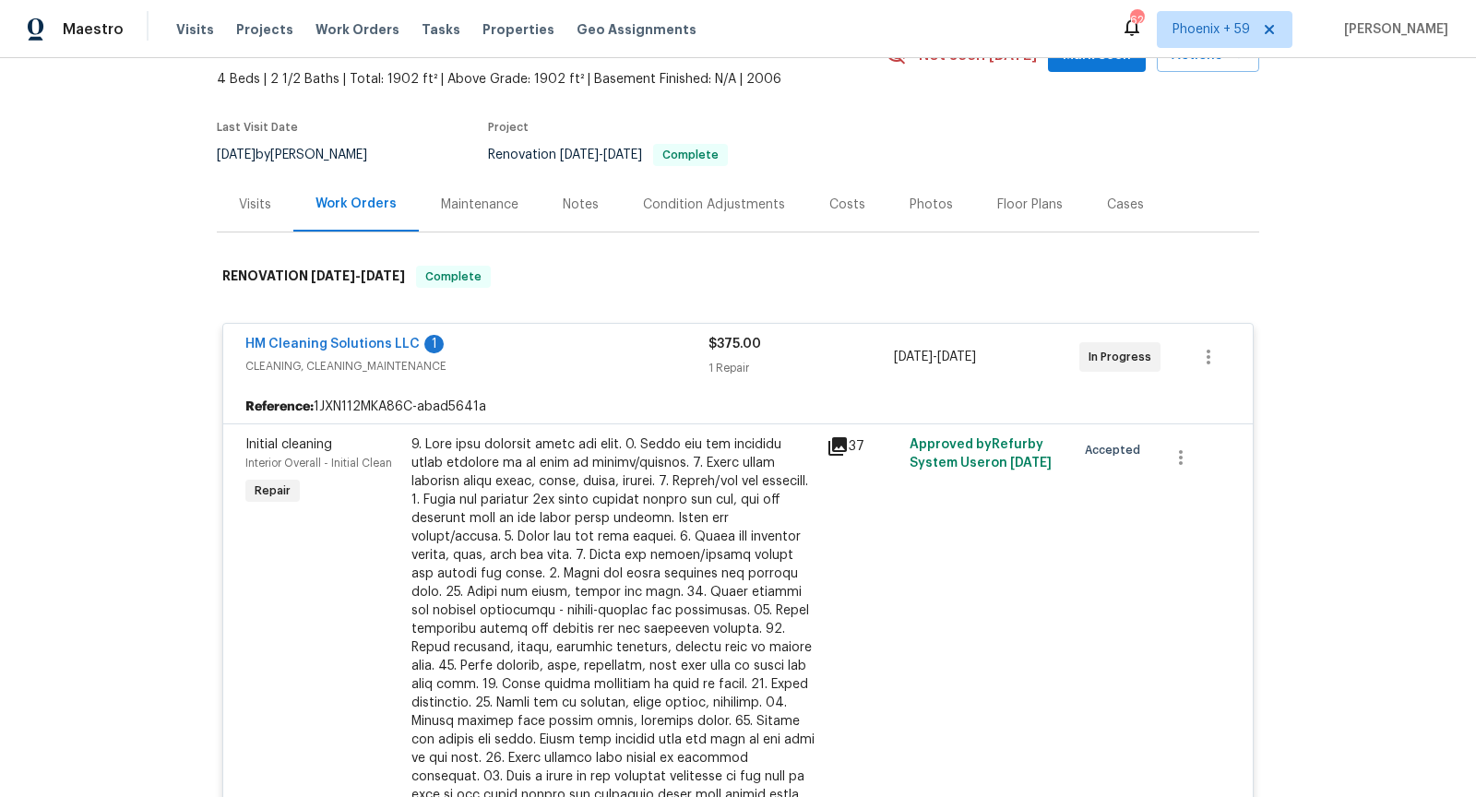
scroll to position [0, 0]
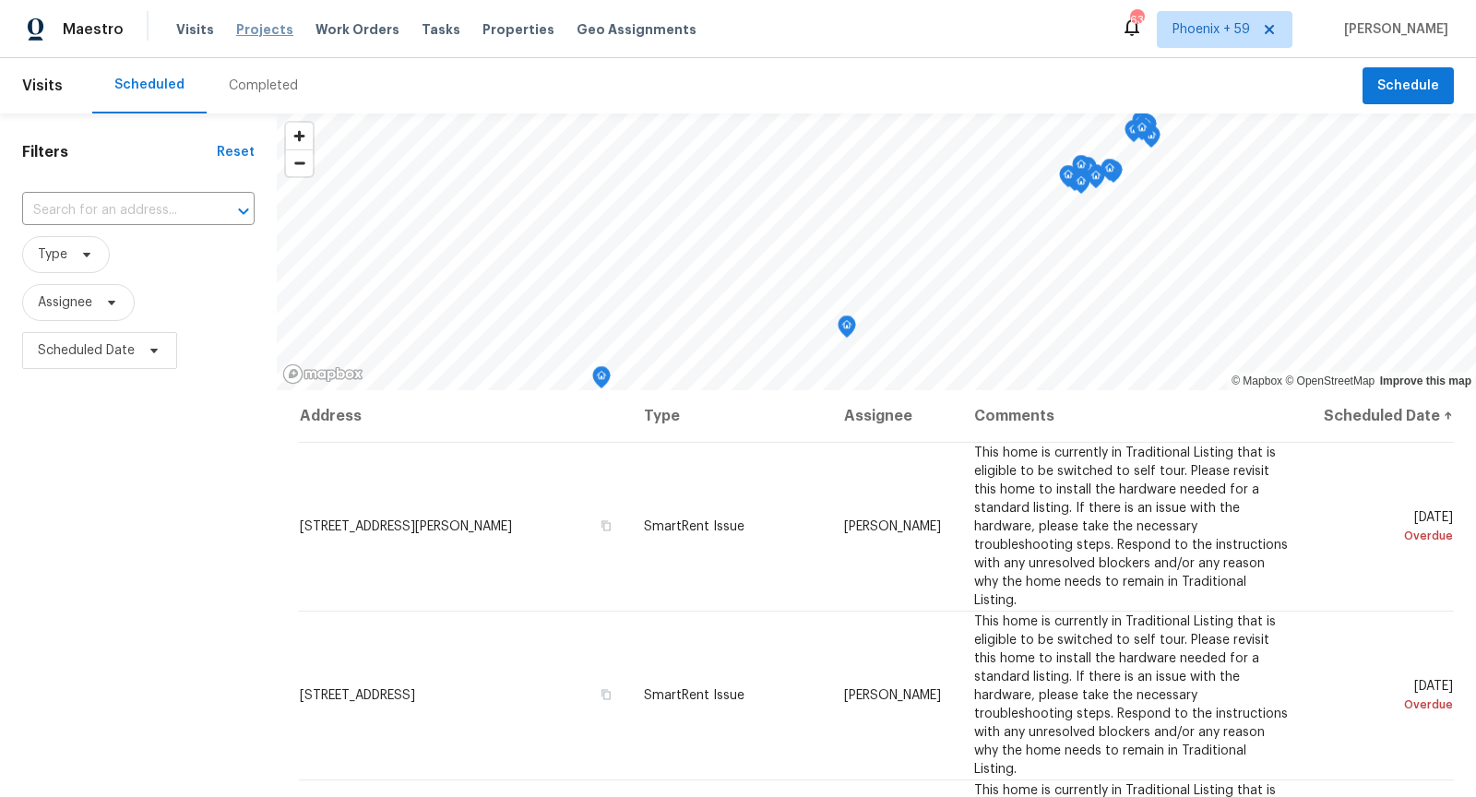
click at [271, 30] on span "Projects" at bounding box center [264, 29] width 57 height 18
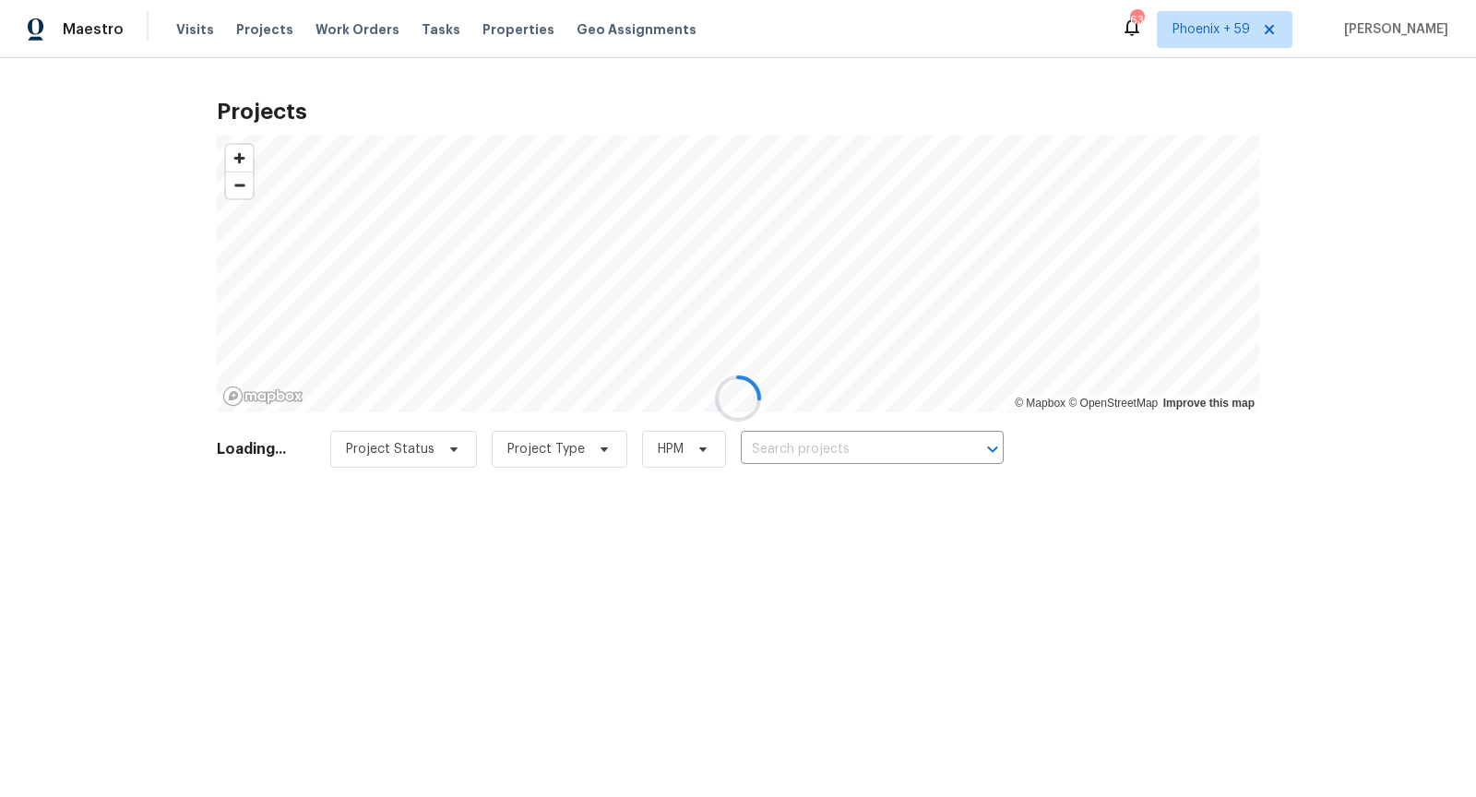
click at [802, 445] on div at bounding box center [738, 398] width 1476 height 797
click at [821, 452] on div at bounding box center [738, 398] width 1476 height 797
click at [852, 450] on div at bounding box center [738, 398] width 1476 height 797
click at [855, 450] on div at bounding box center [738, 398] width 1476 height 797
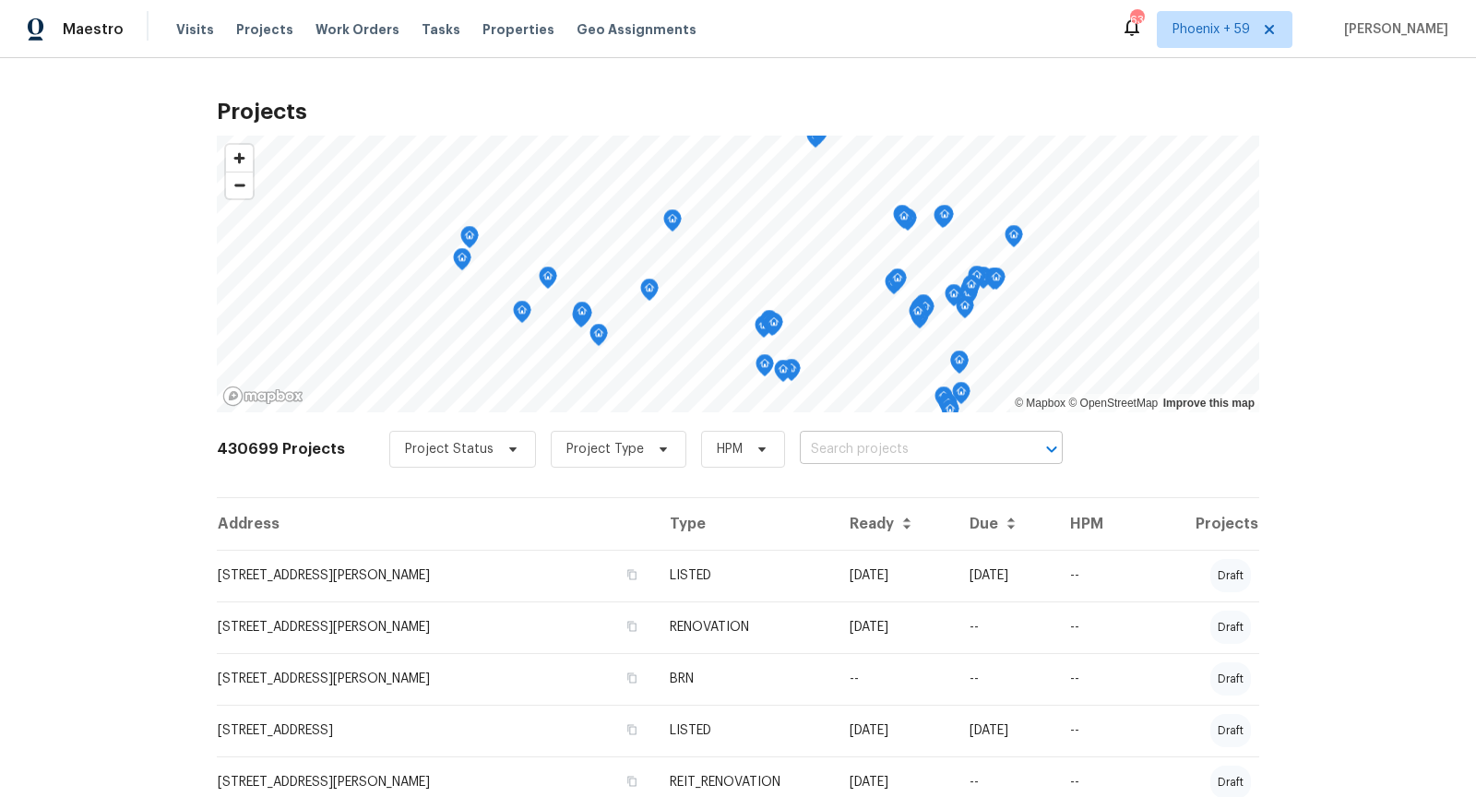
click at [854, 444] on input "text" at bounding box center [905, 450] width 211 height 29
type input "4523 don diego"
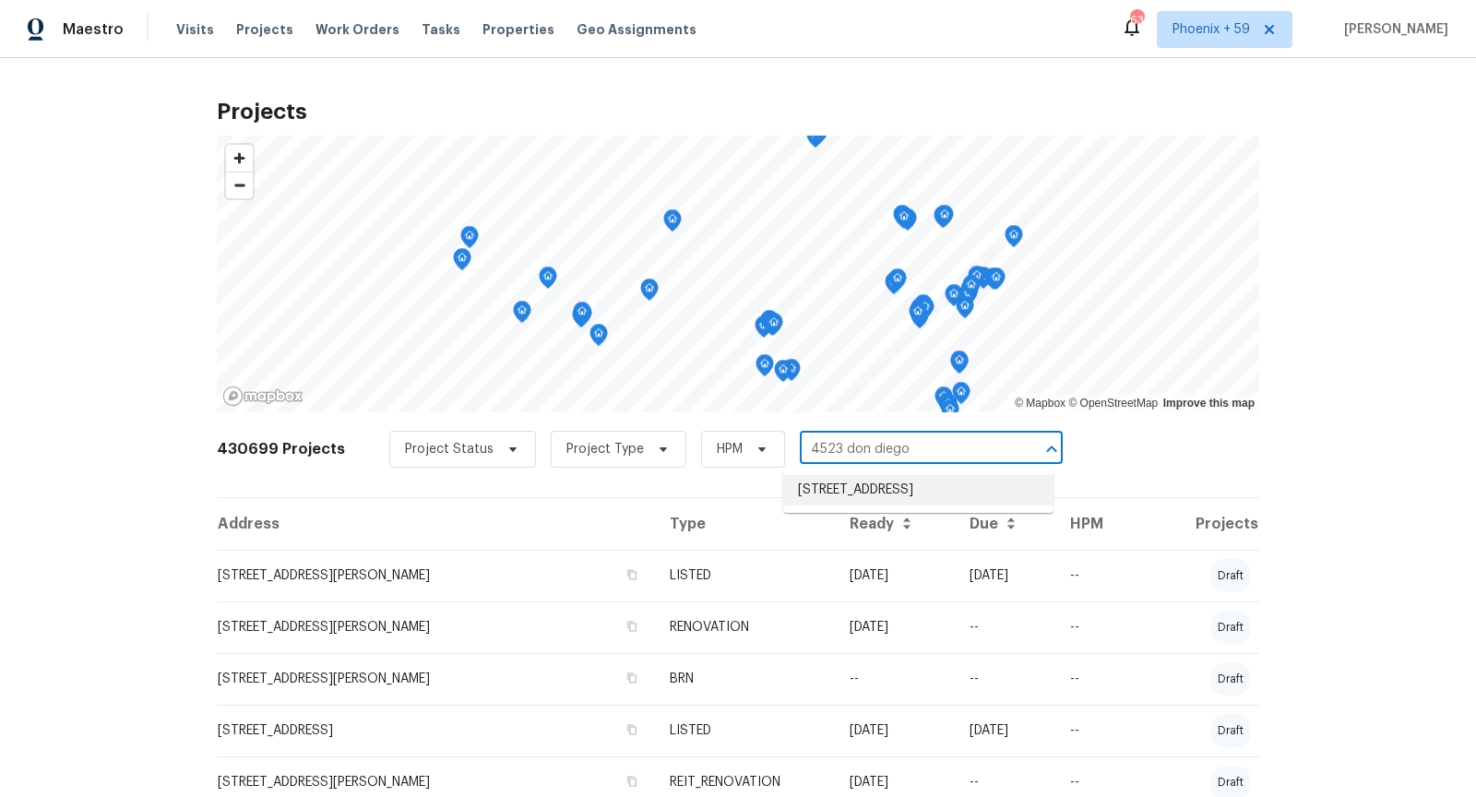
click at [856, 506] on li "[STREET_ADDRESS]" at bounding box center [918, 490] width 270 height 30
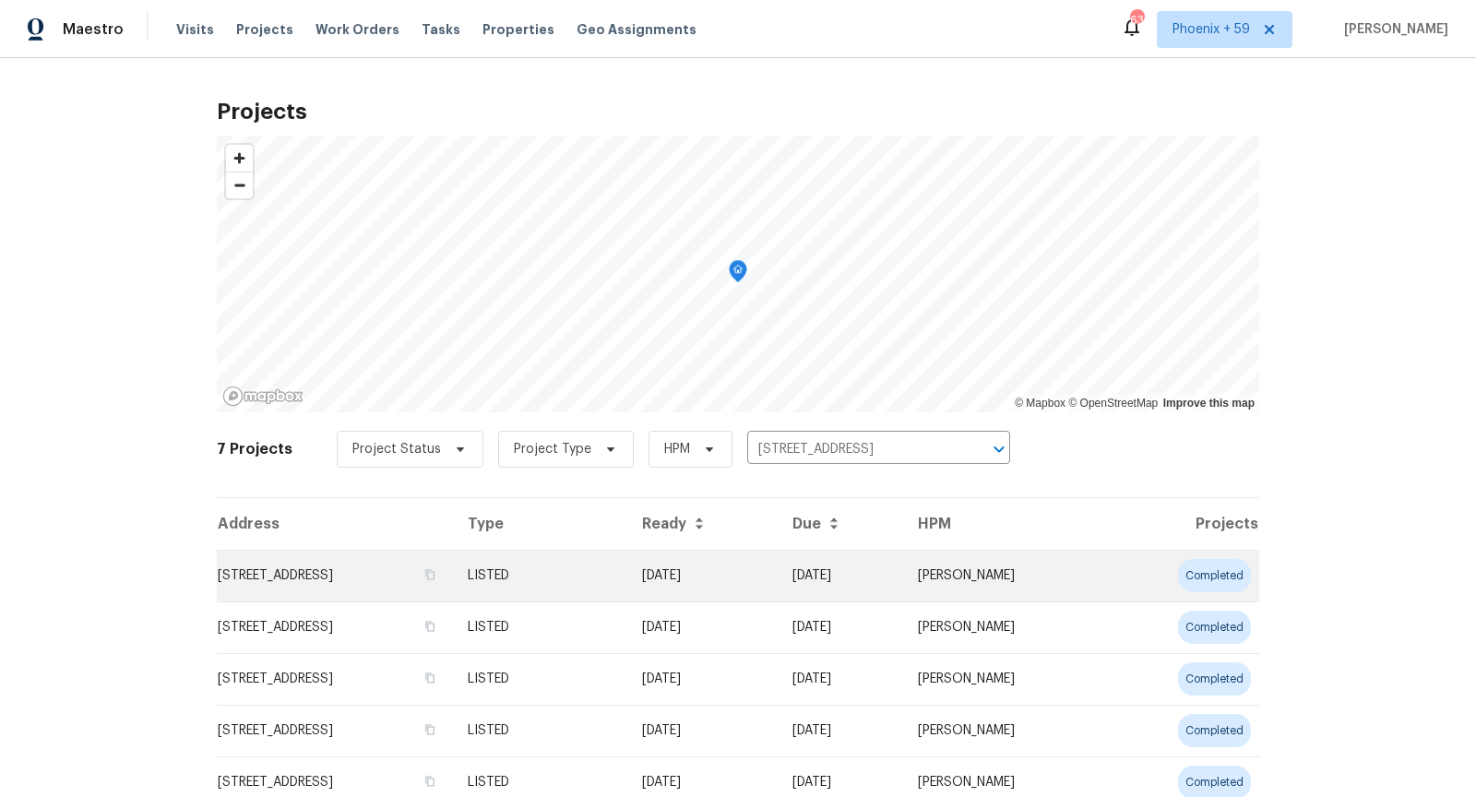
click at [453, 577] on td "[STREET_ADDRESS]" at bounding box center [335, 576] width 236 height 52
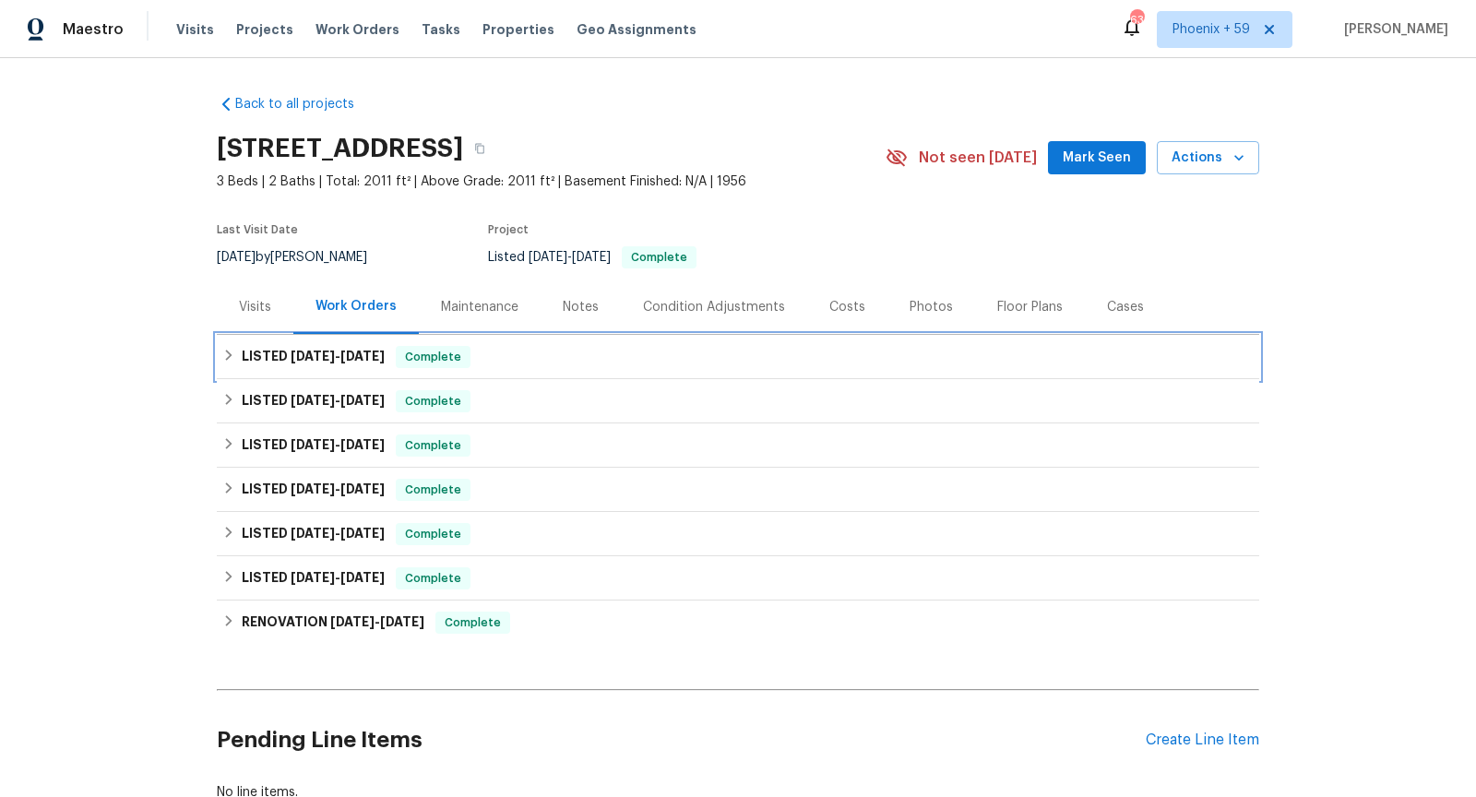
click at [566, 362] on div "LISTED 6/25/25 - 6/29/25 Complete" at bounding box center [738, 357] width 1032 height 22
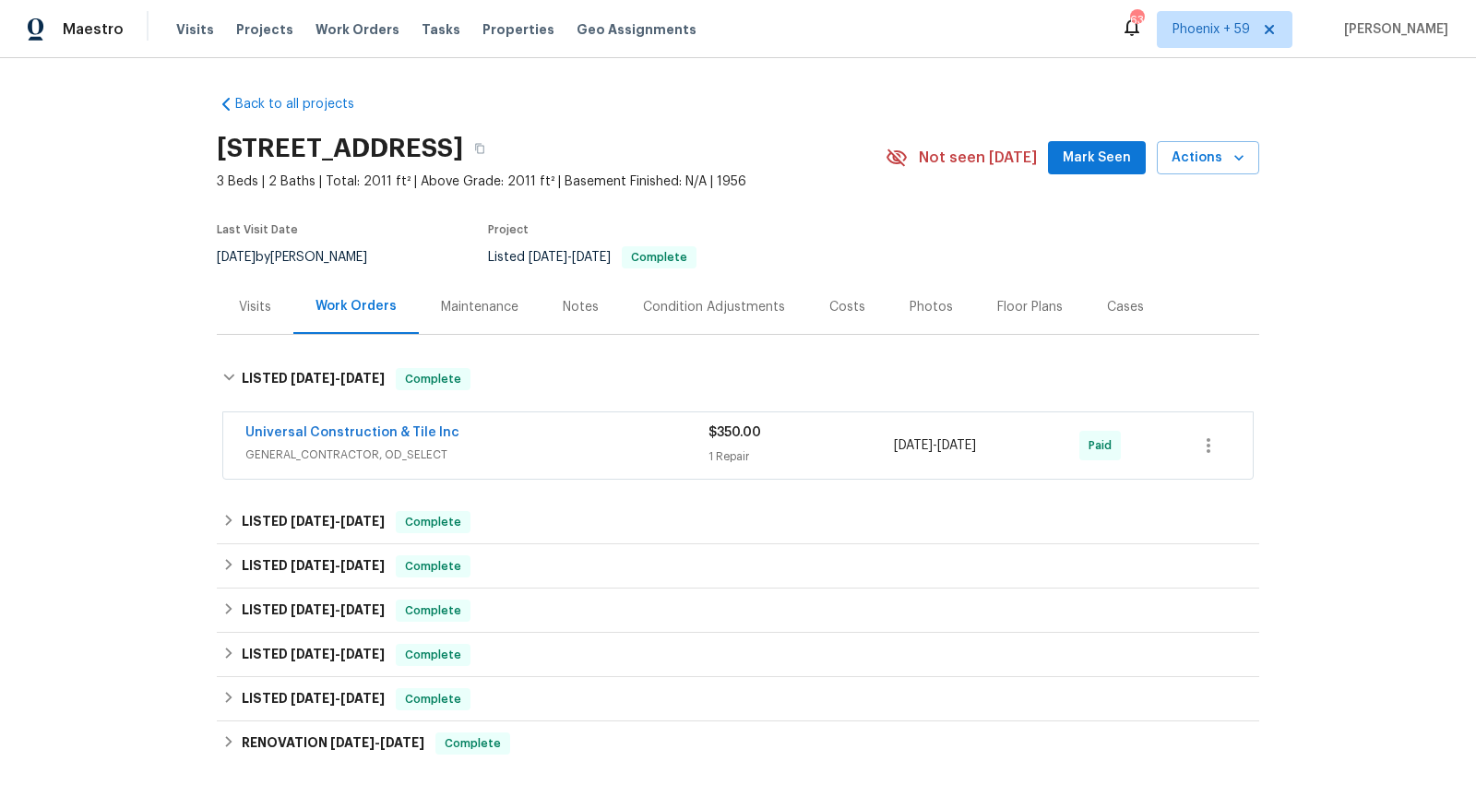
click at [592, 429] on div "Universal Construction & Tile Inc" at bounding box center [476, 435] width 463 height 22
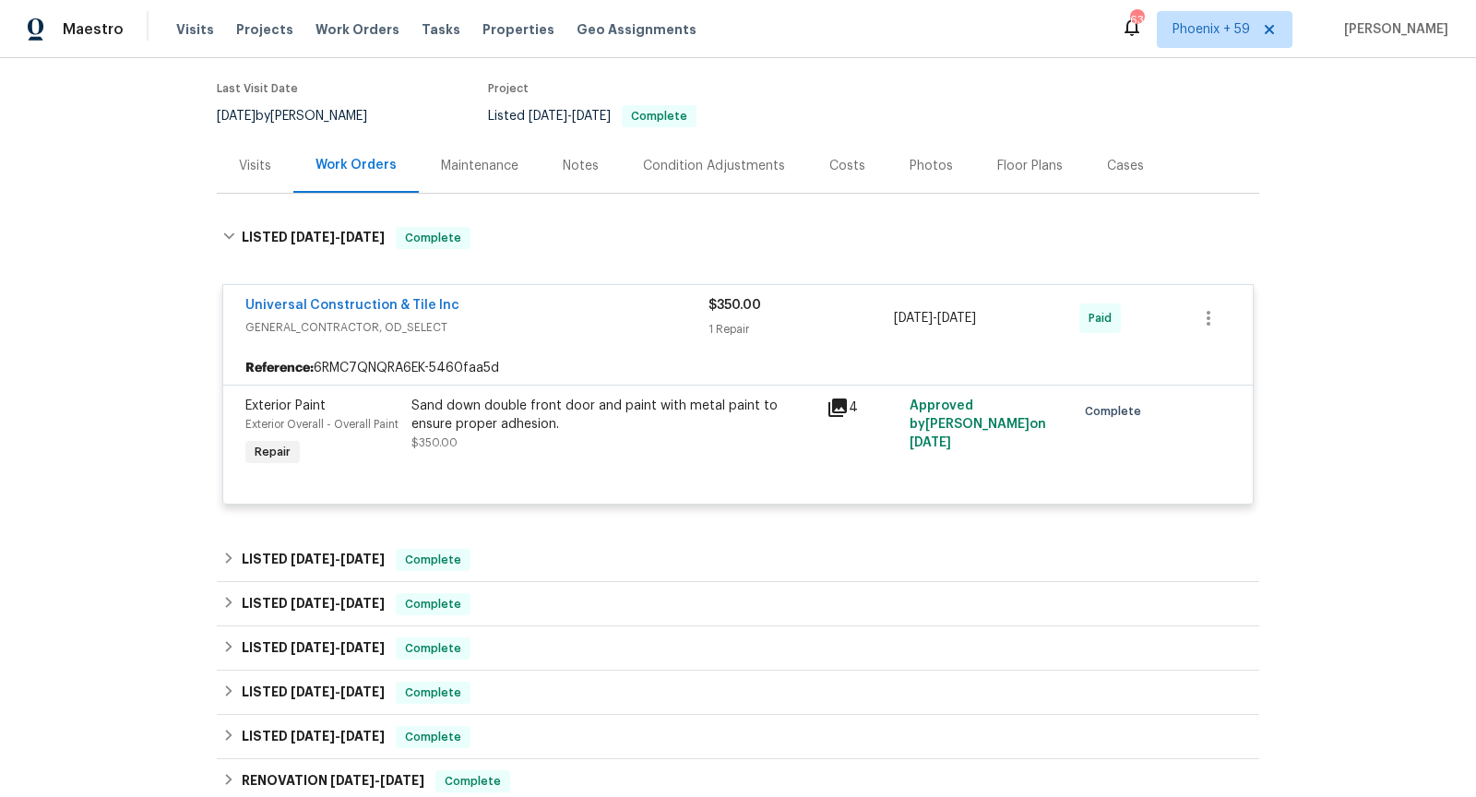
scroll to position [160, 0]
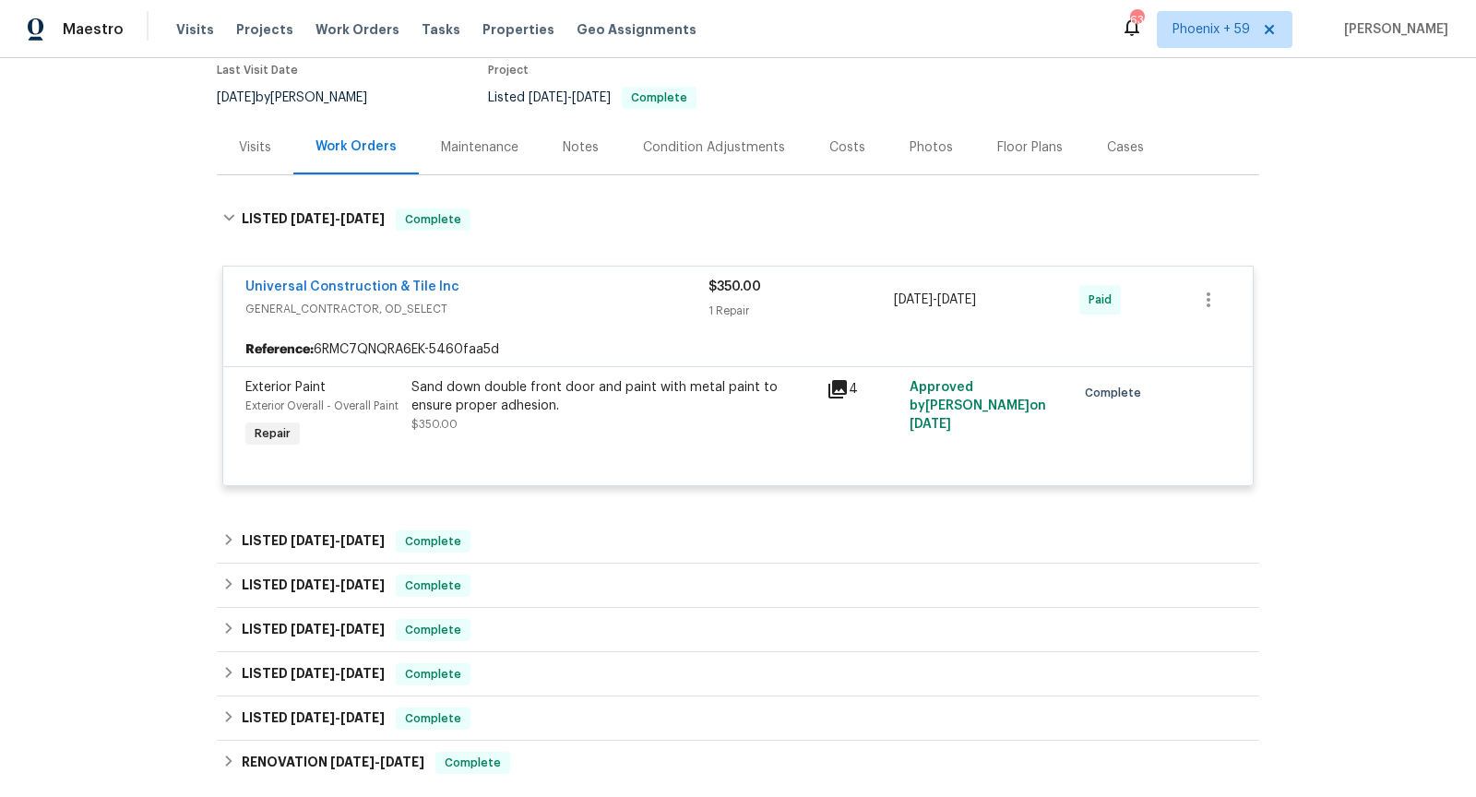
click at [589, 296] on div "Universal Construction & Tile Inc" at bounding box center [476, 289] width 463 height 22
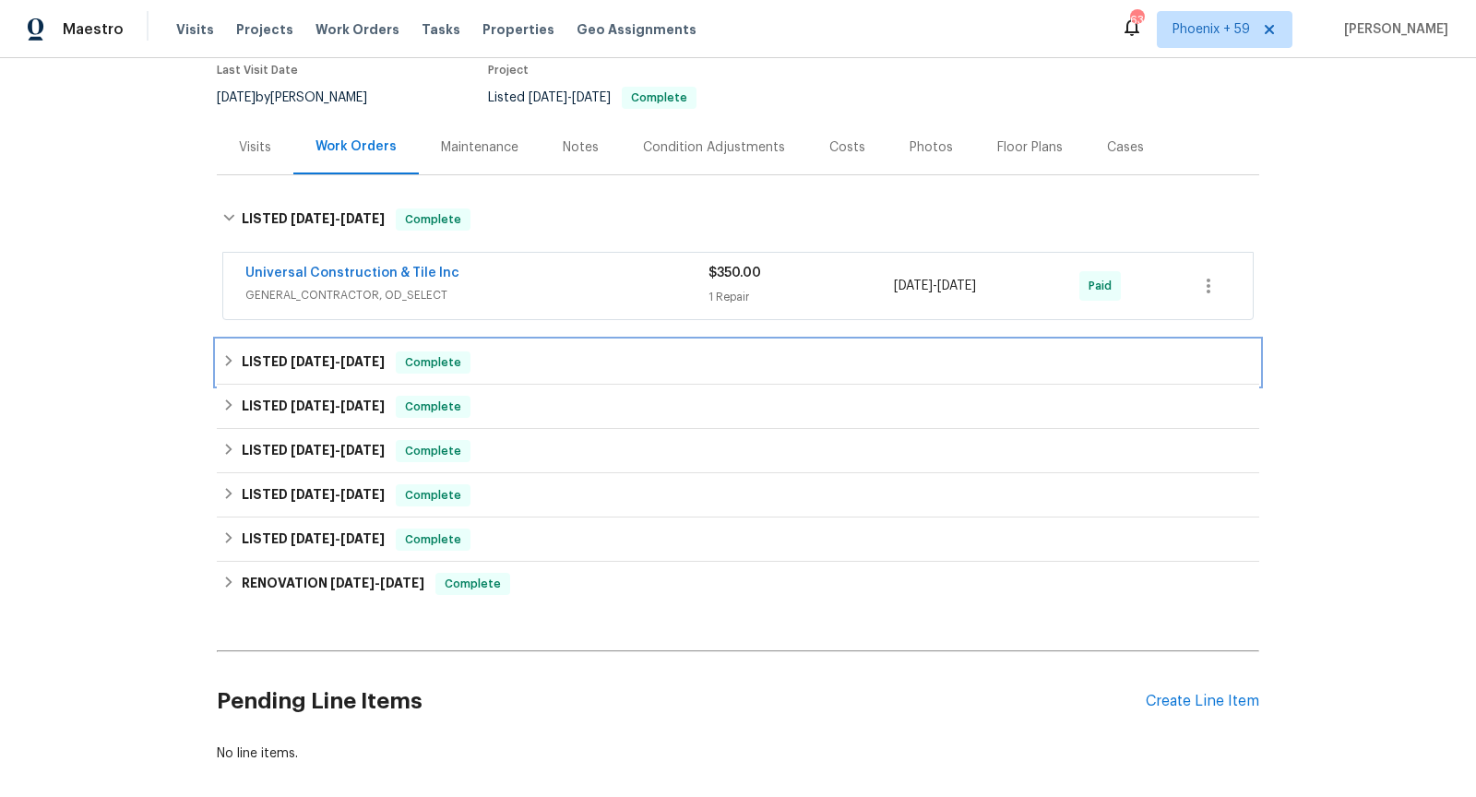
click at [595, 354] on div "LISTED 4/22/25 - 4/24/25 Complete" at bounding box center [738, 363] width 1032 height 22
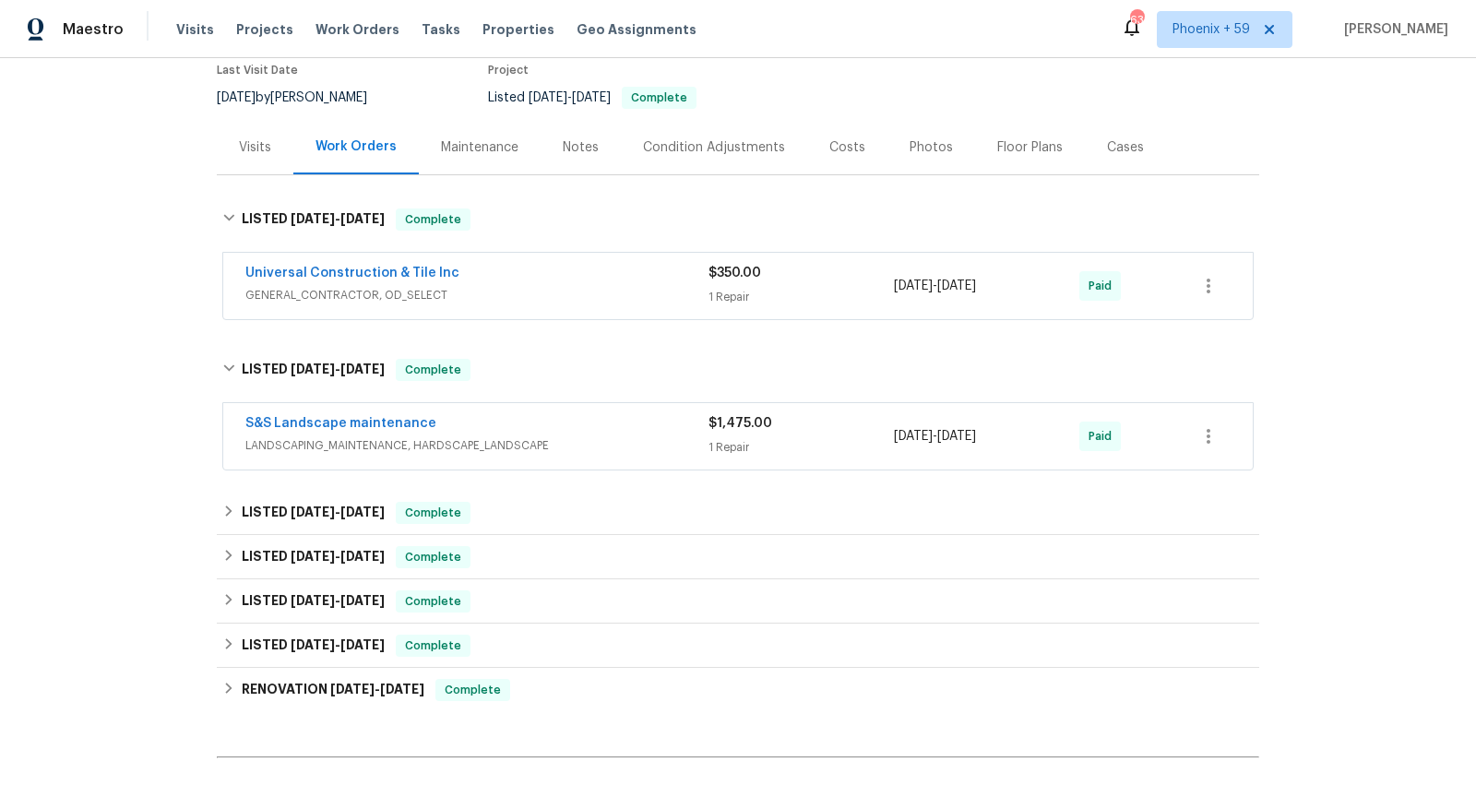
click at [613, 450] on span "LANDSCAPING_MAINTENANCE, HARDSCAPE_LANDSCAPE" at bounding box center [476, 445] width 463 height 18
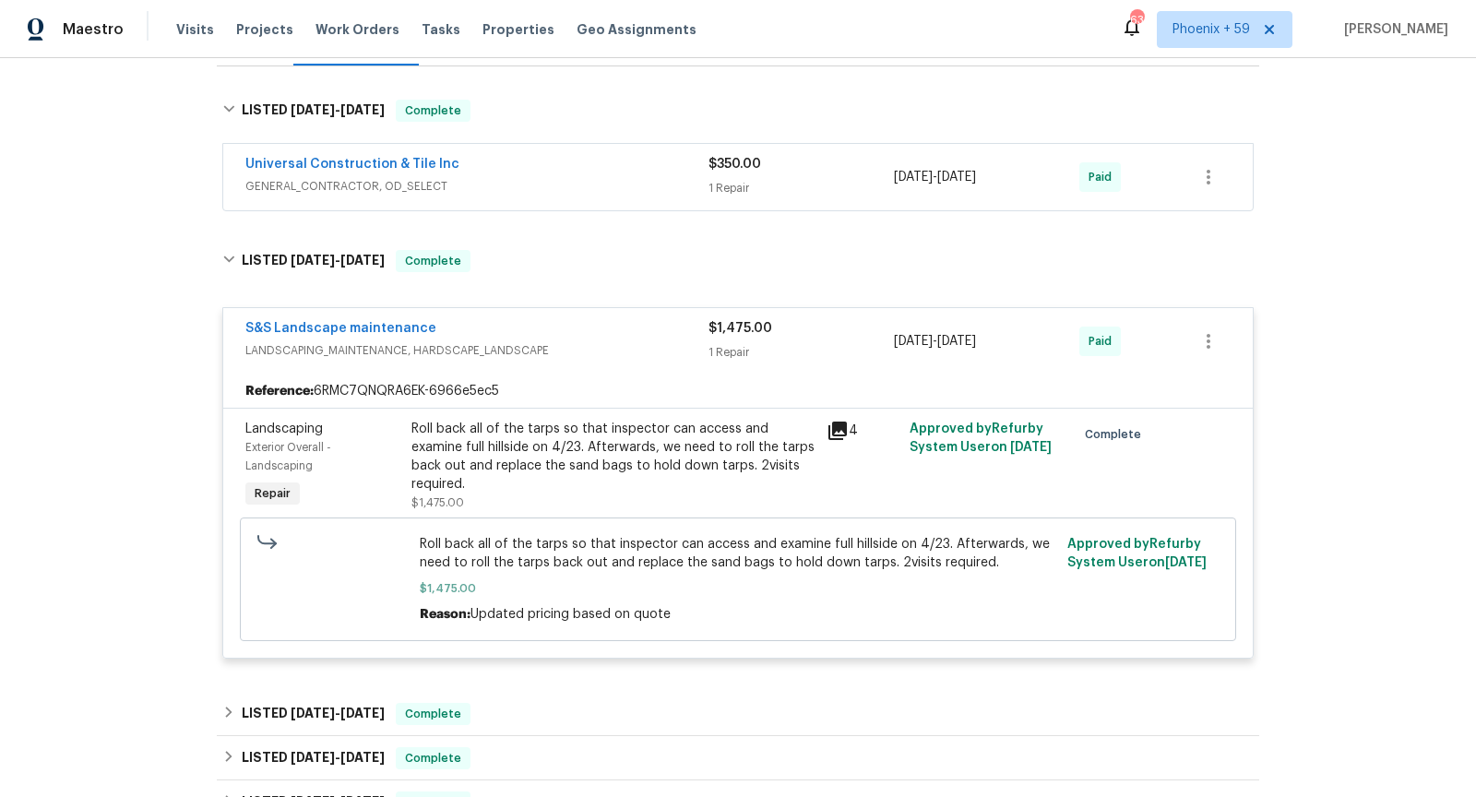
scroll to position [273, 0]
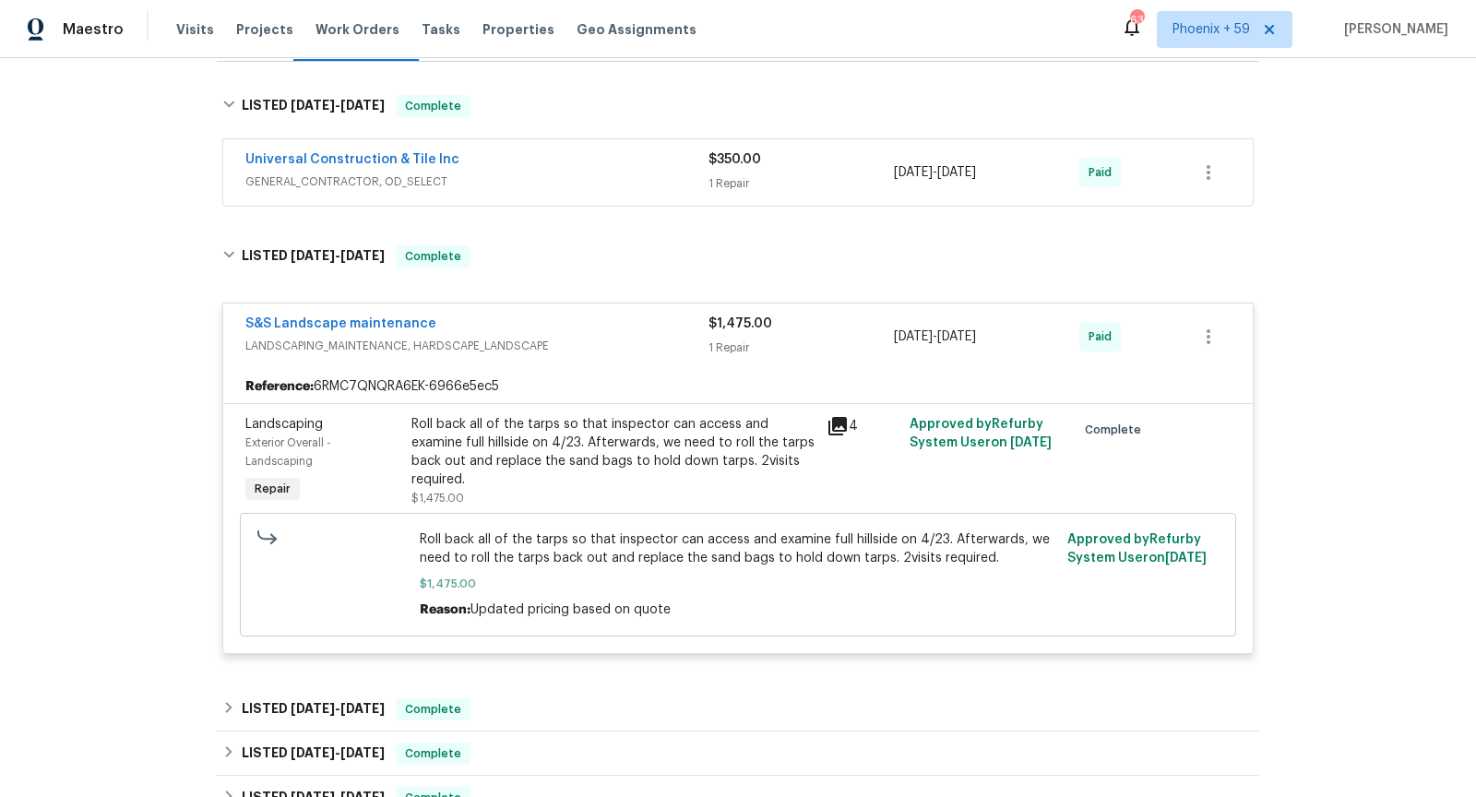
click at [839, 427] on icon at bounding box center [838, 426] width 18 height 18
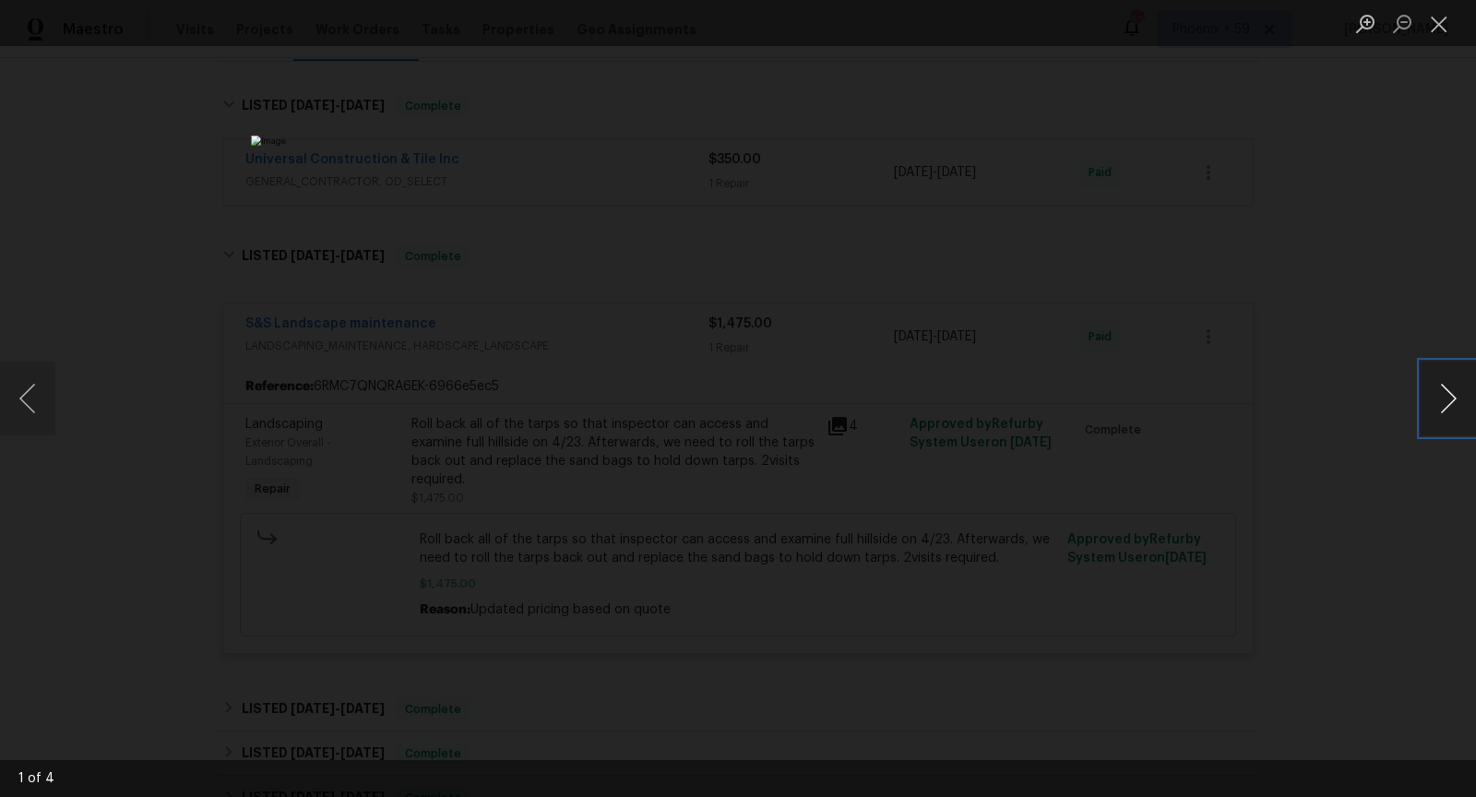
click at [1450, 397] on button "Next image" at bounding box center [1448, 399] width 55 height 74
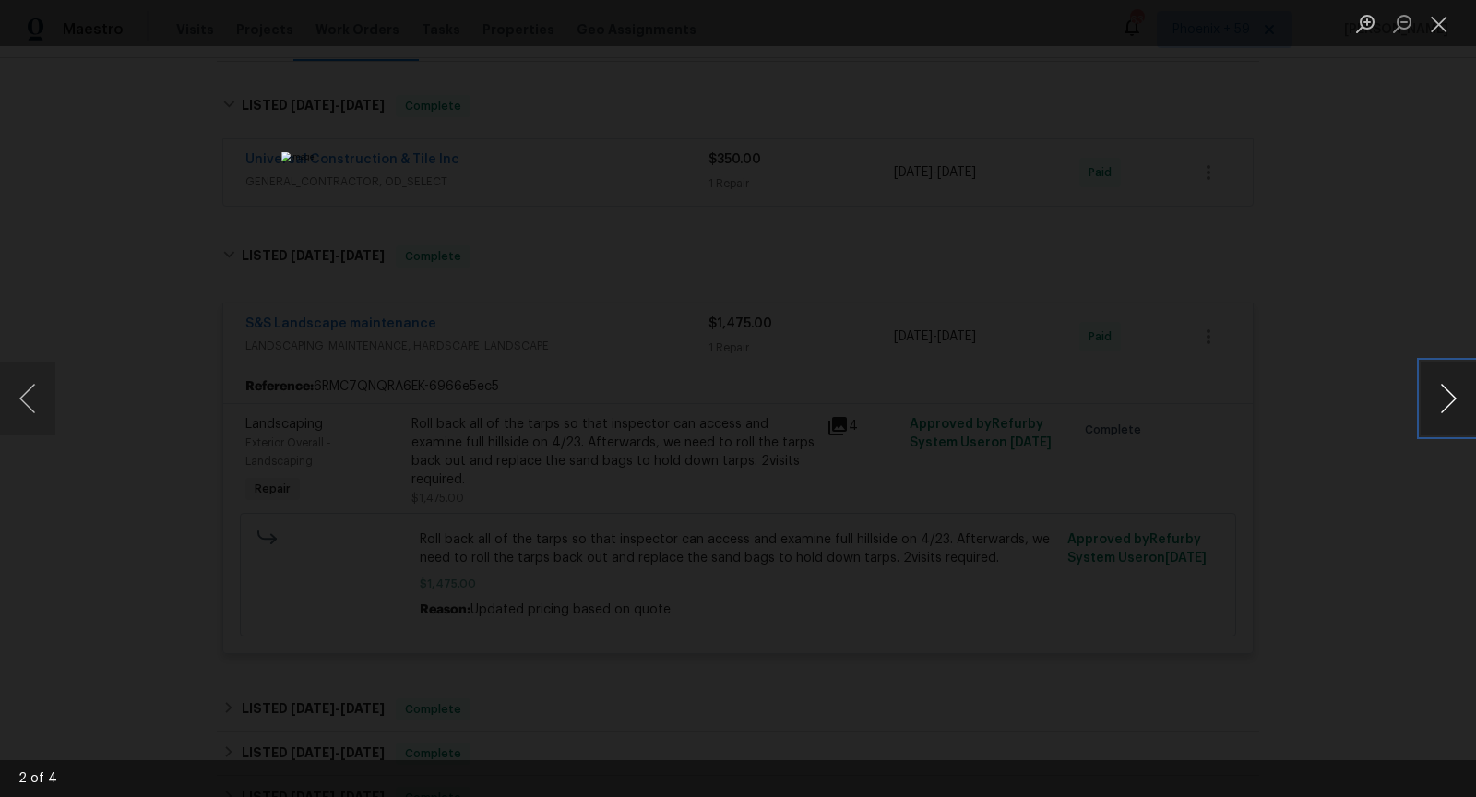
click at [1450, 397] on button "Next image" at bounding box center [1448, 399] width 55 height 74
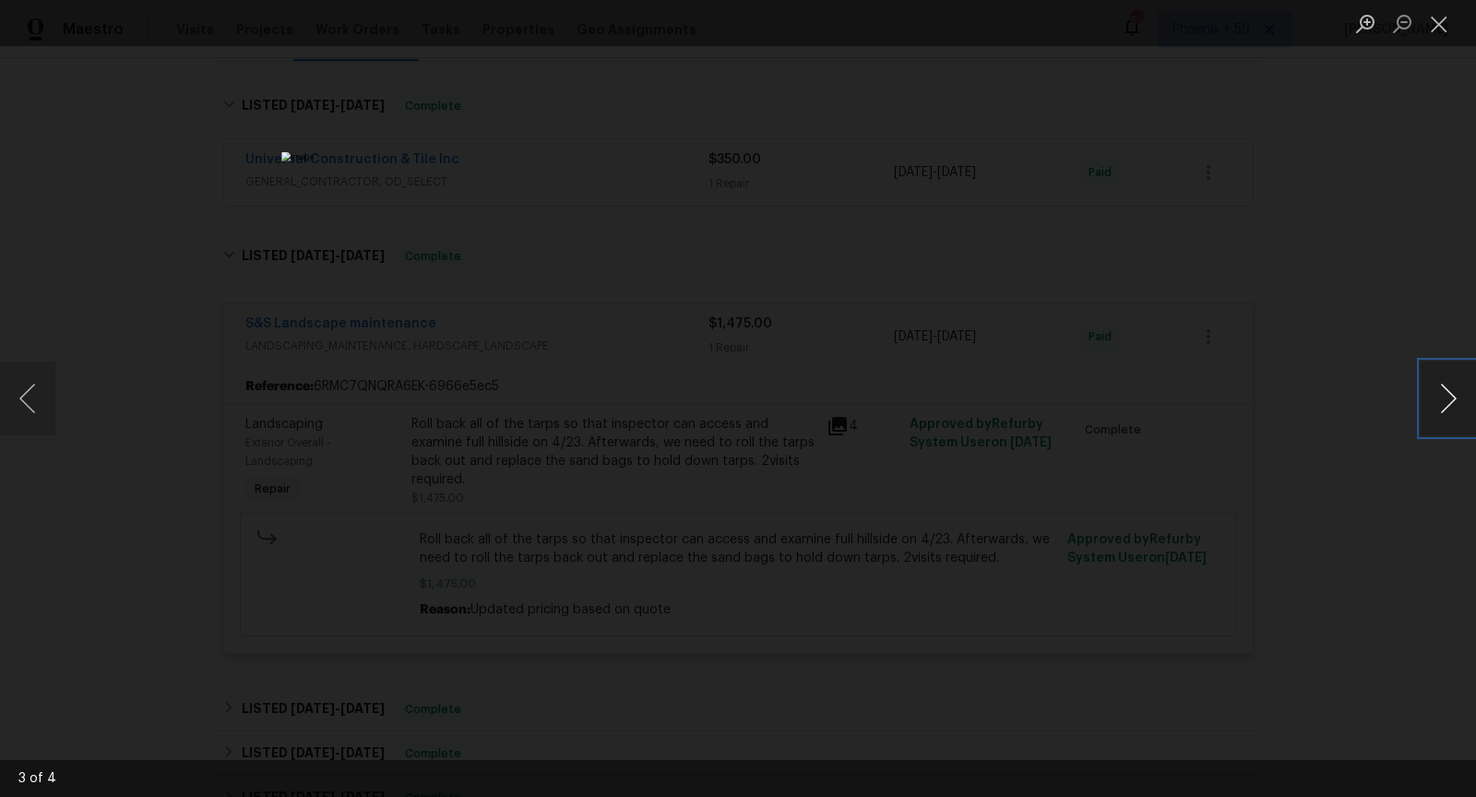
click at [1450, 397] on button "Next image" at bounding box center [1448, 399] width 55 height 74
click at [1438, 25] on button "Close lightbox" at bounding box center [1439, 23] width 37 height 32
